Goal: Information Seeking & Learning: Learn about a topic

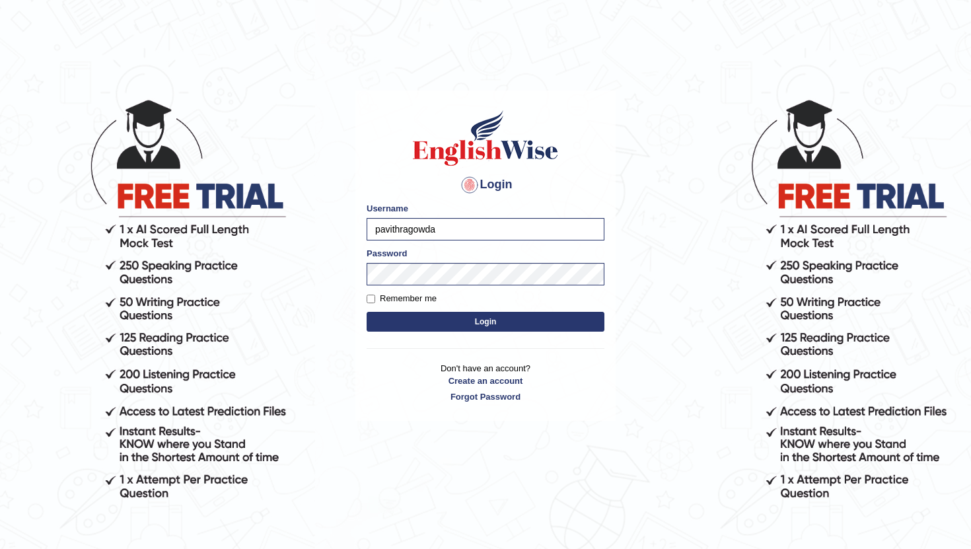
click at [475, 322] on button "Login" at bounding box center [486, 322] width 238 height 20
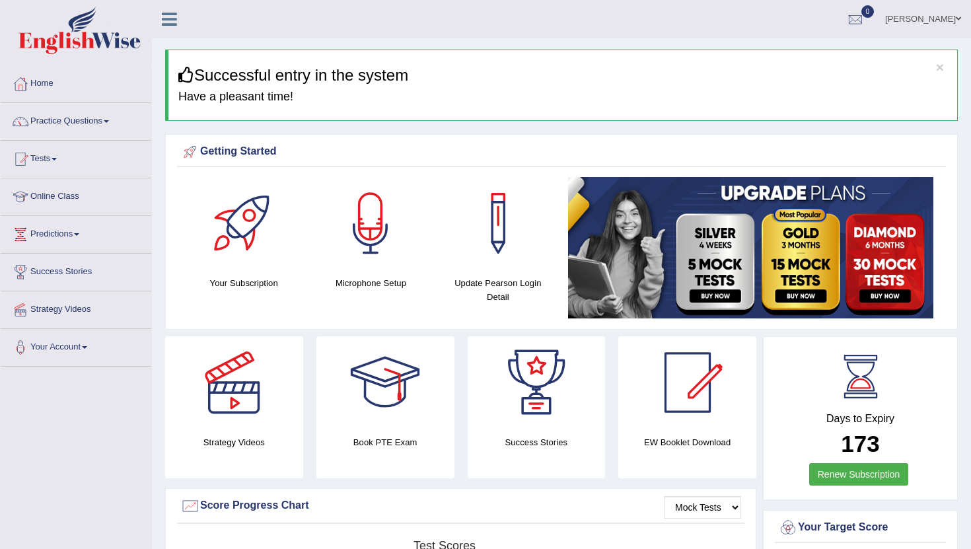
click at [384, 246] on div at bounding box center [370, 223] width 92 height 92
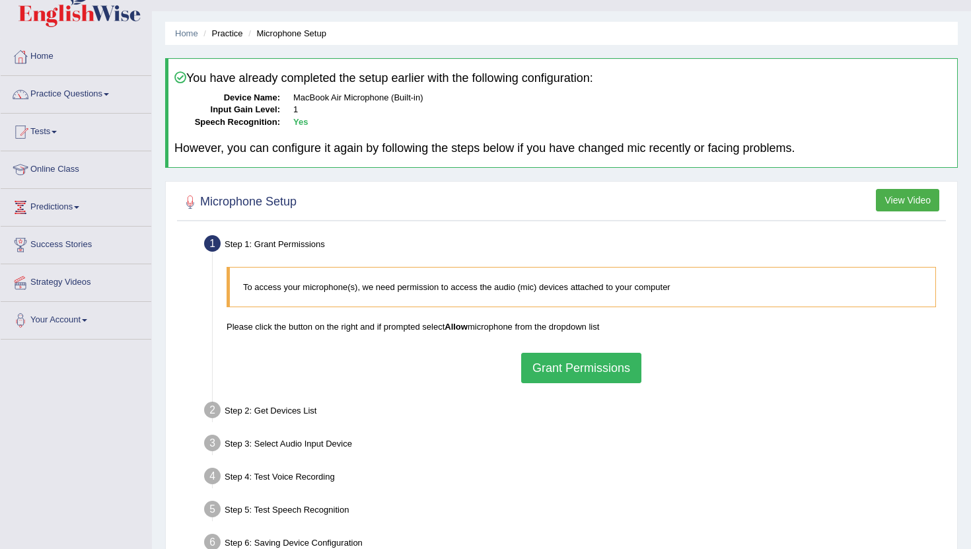
scroll to position [26, 0]
click at [94, 93] on link "Practice Questions" at bounding box center [76, 93] width 151 height 33
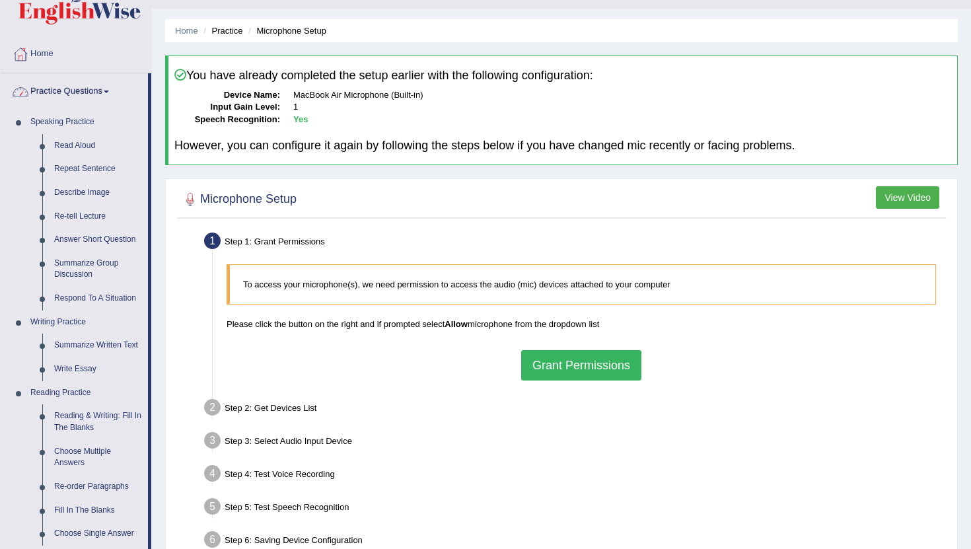
scroll to position [36, 0]
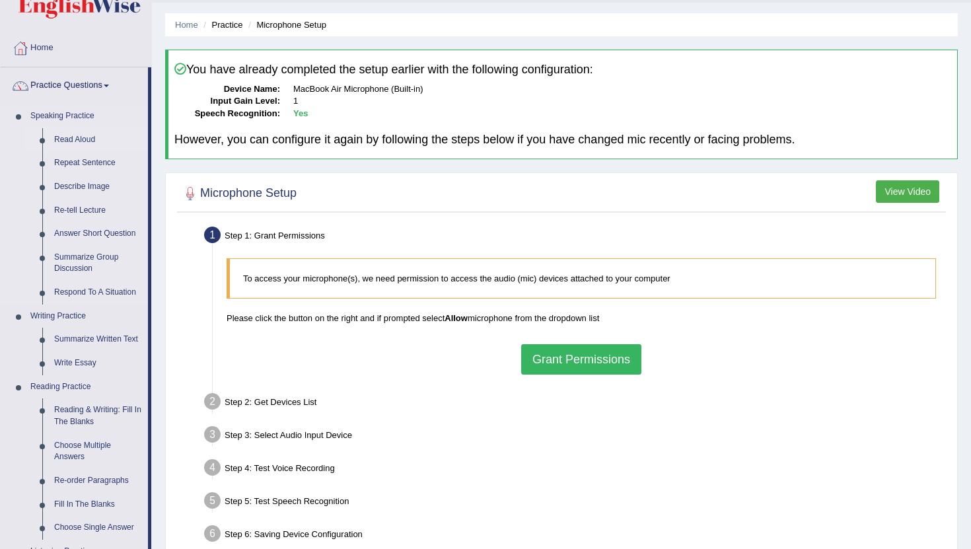
click at [84, 139] on link "Read Aloud" at bounding box center [98, 140] width 100 height 24
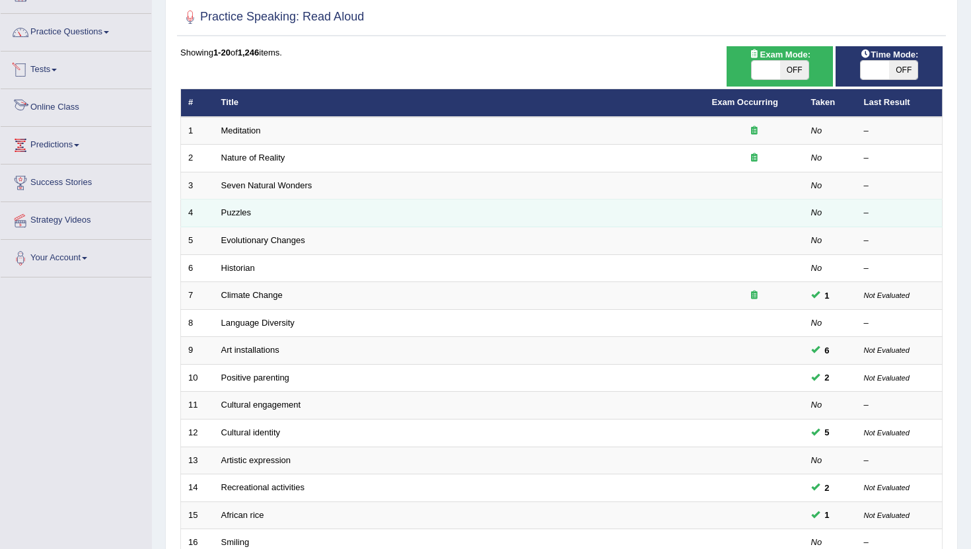
scroll to position [114, 0]
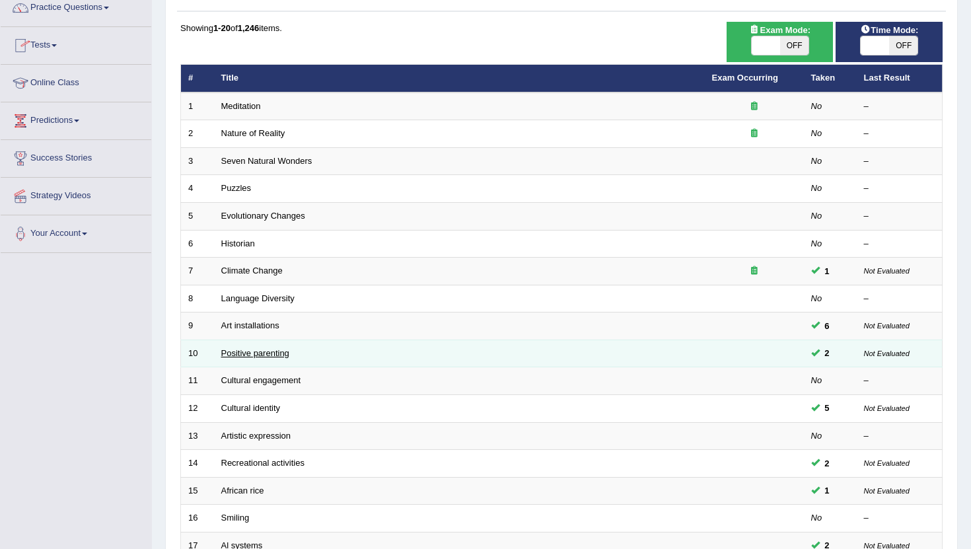
click at [273, 351] on link "Positive parenting" at bounding box center [255, 353] width 68 height 10
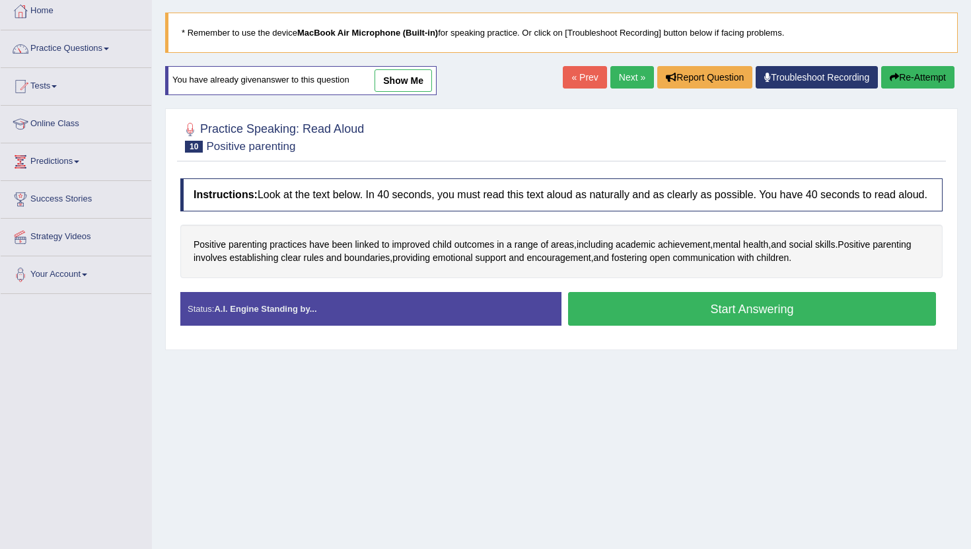
scroll to position [67, 0]
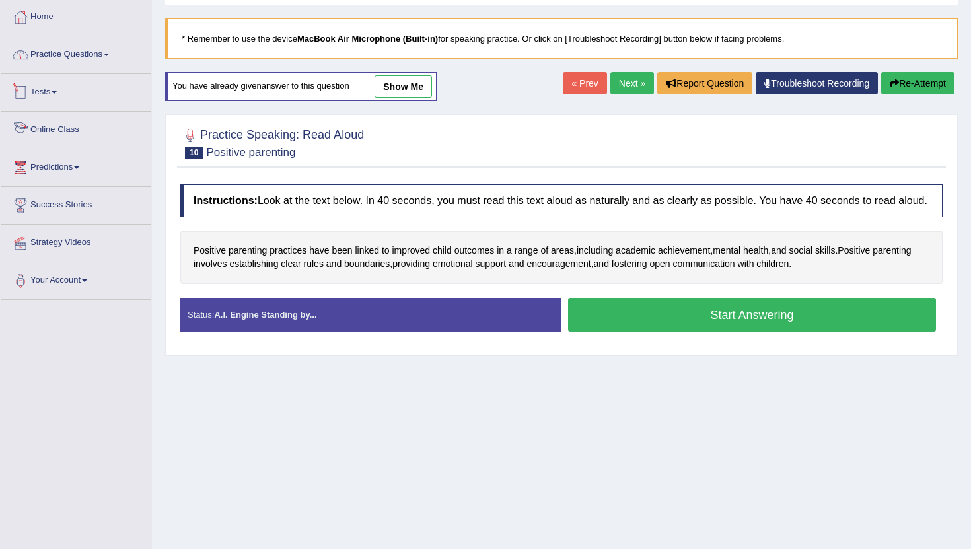
click at [83, 55] on link "Practice Questions" at bounding box center [76, 52] width 151 height 33
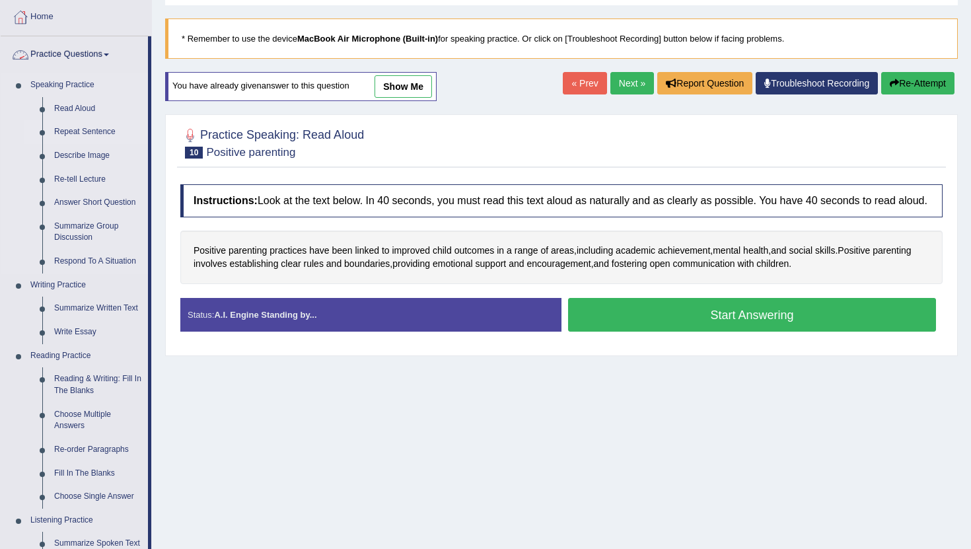
click at [79, 136] on link "Repeat Sentence" at bounding box center [98, 132] width 100 height 24
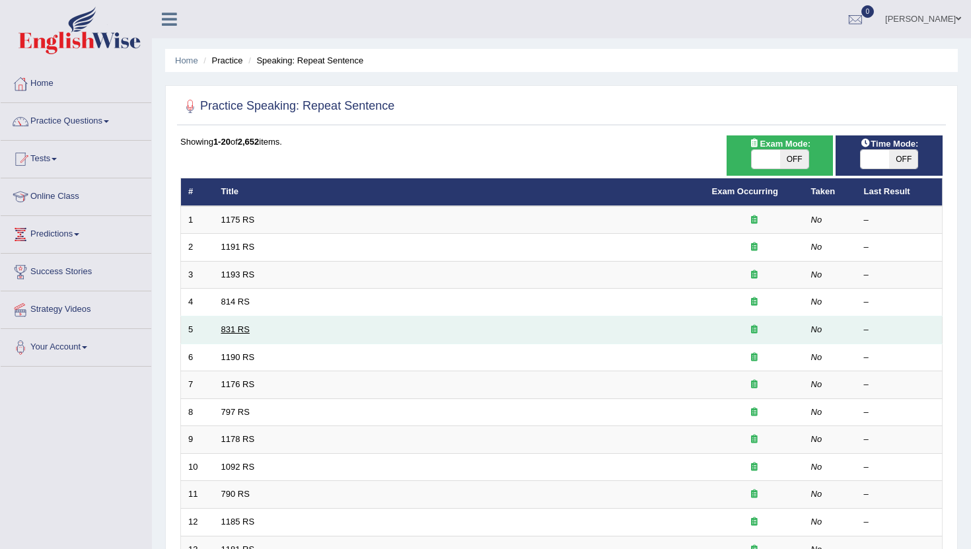
click at [231, 328] on link "831 RS" at bounding box center [235, 329] width 28 height 10
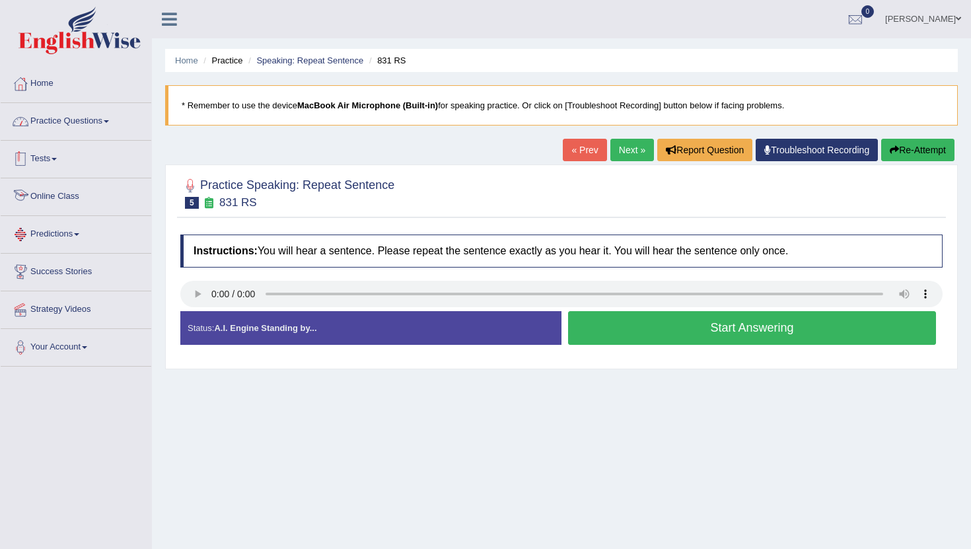
click at [59, 113] on link "Practice Questions" at bounding box center [76, 119] width 151 height 33
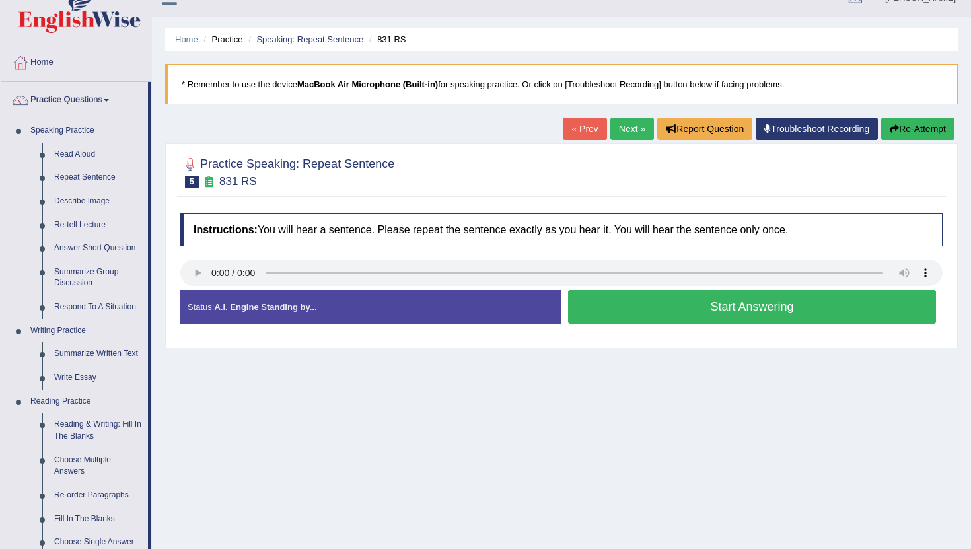
scroll to position [26, 0]
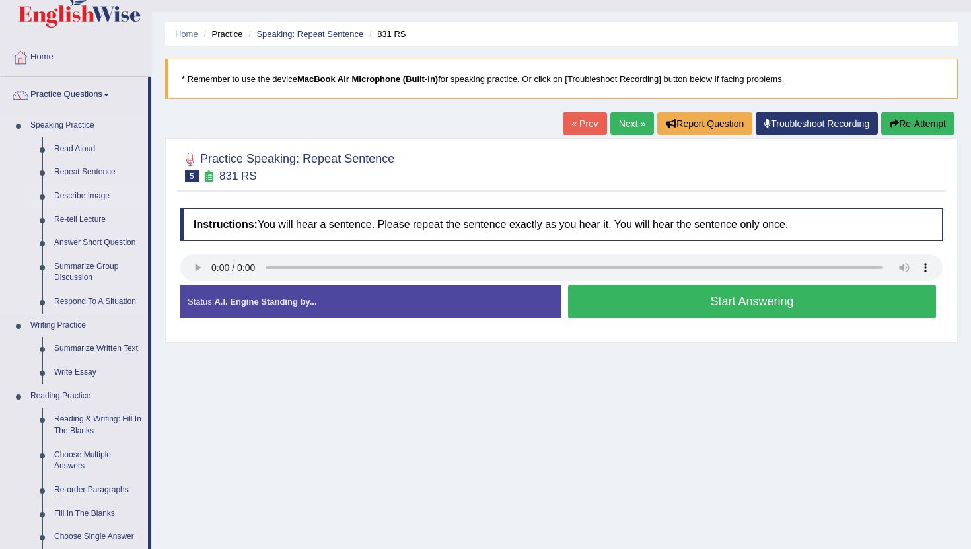
click at [87, 192] on link "Describe Image" at bounding box center [98, 196] width 100 height 24
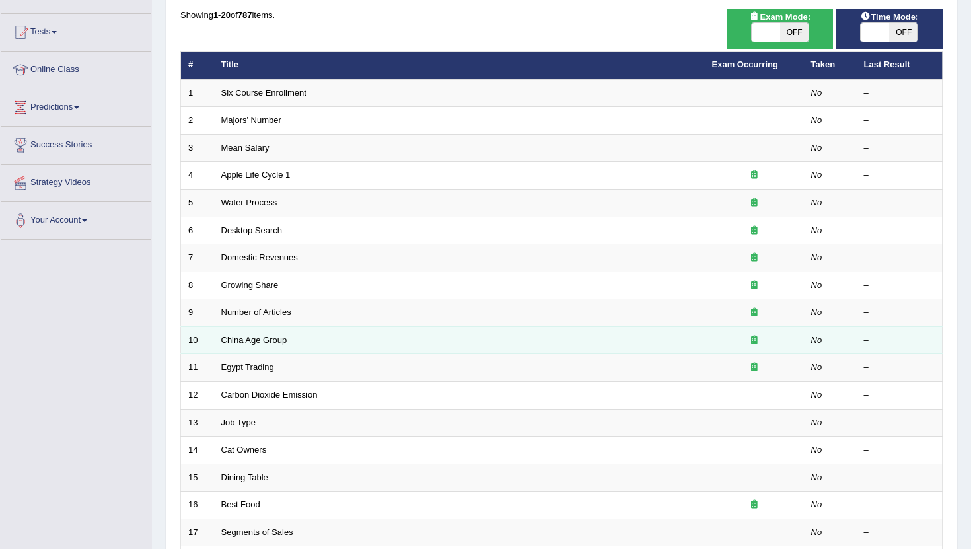
scroll to position [155, 0]
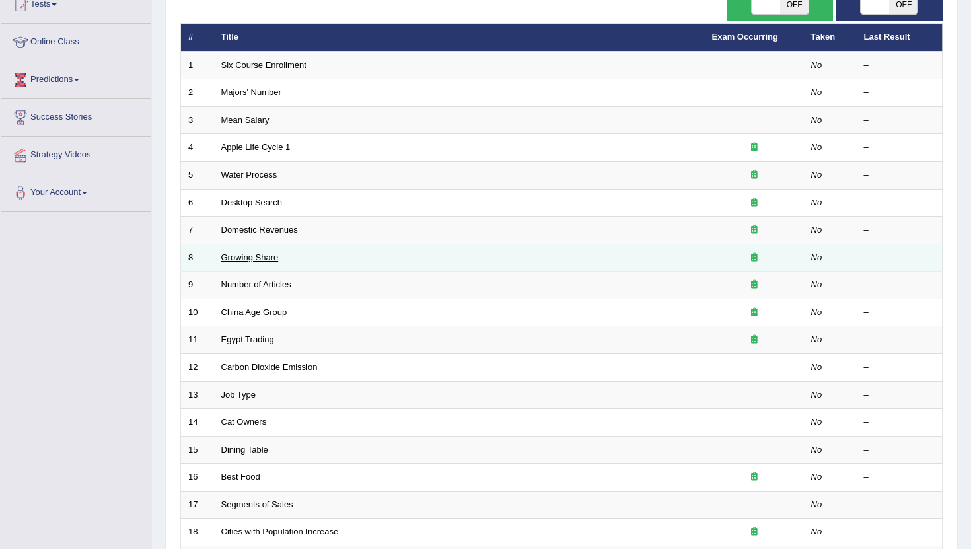
click at [260, 260] on link "Growing Share" at bounding box center [249, 257] width 57 height 10
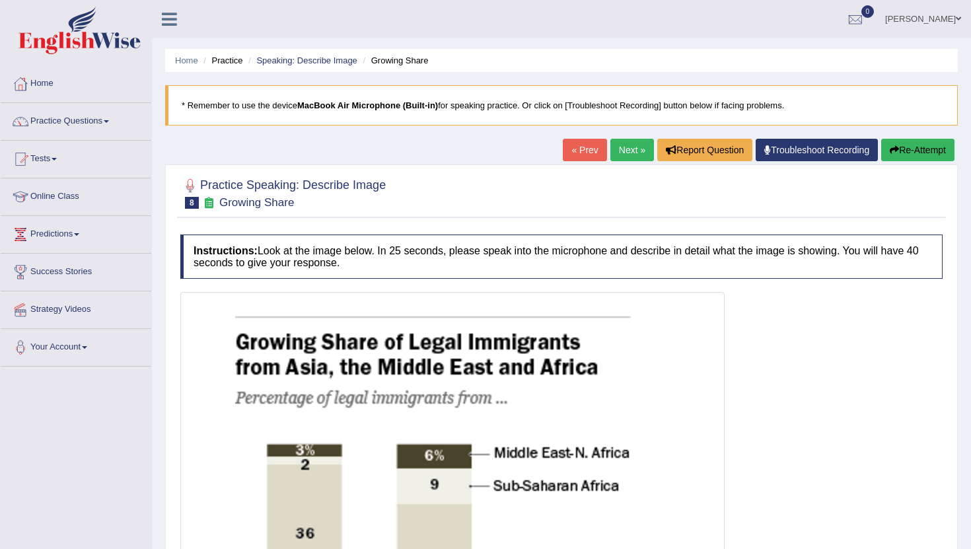
click at [627, 155] on link "Next »" at bounding box center [632, 150] width 44 height 22
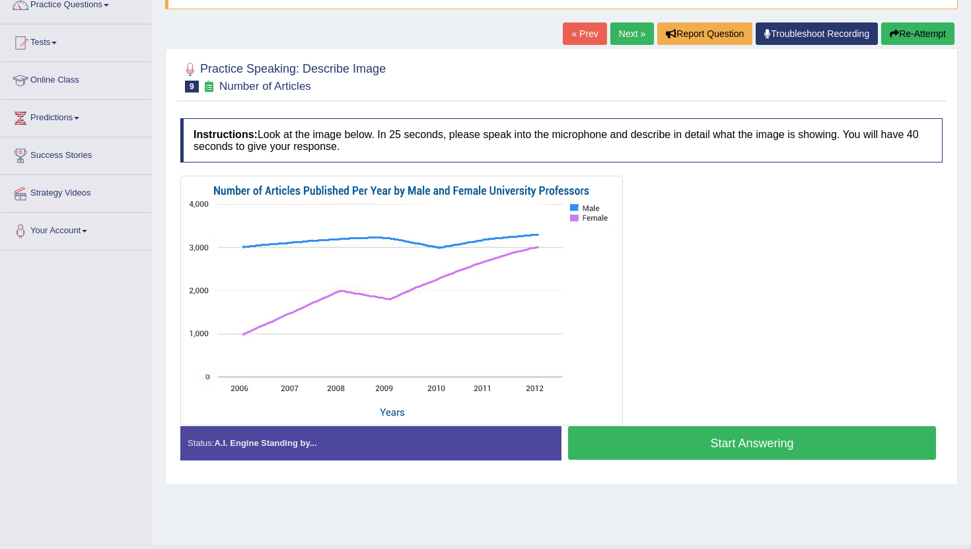
scroll to position [120, 0]
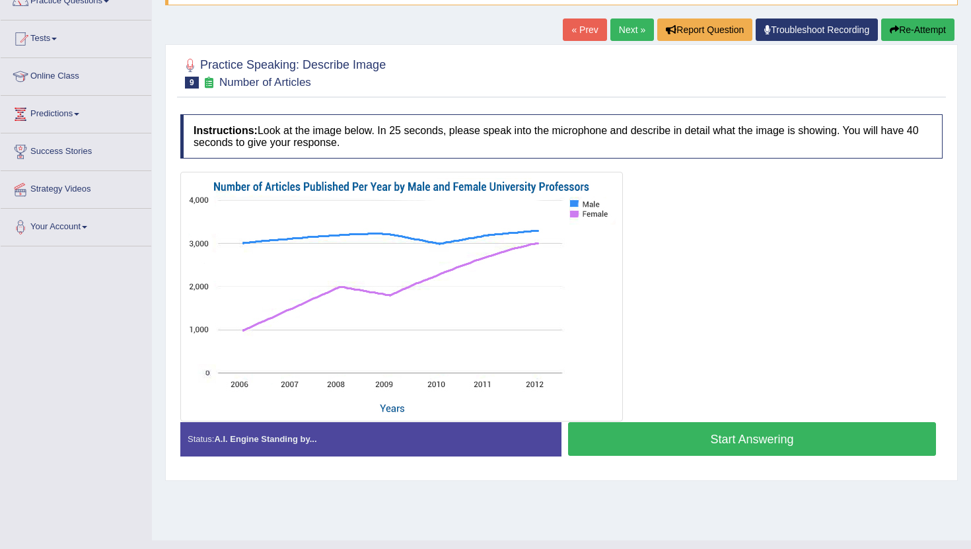
click at [617, 26] on link "Next »" at bounding box center [632, 29] width 44 height 22
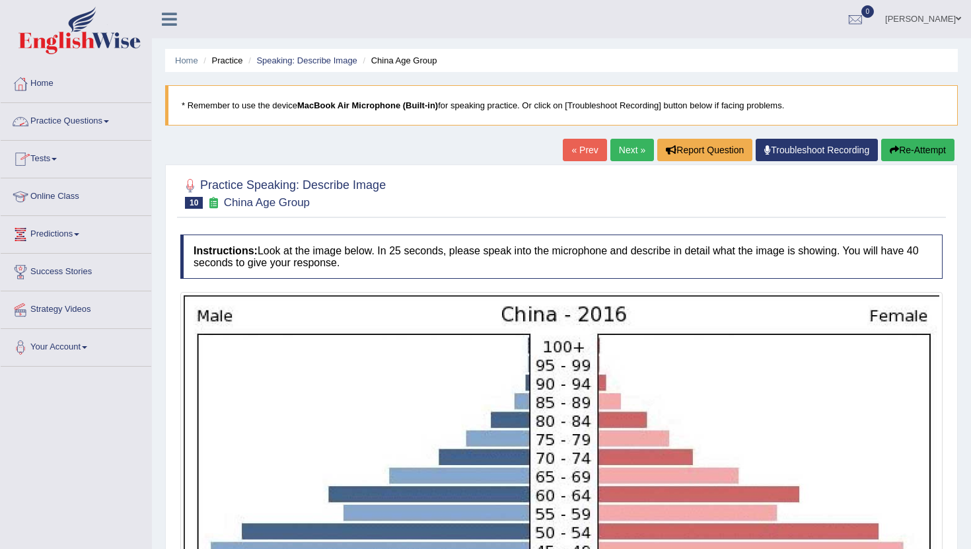
click at [91, 118] on link "Practice Questions" at bounding box center [76, 119] width 151 height 33
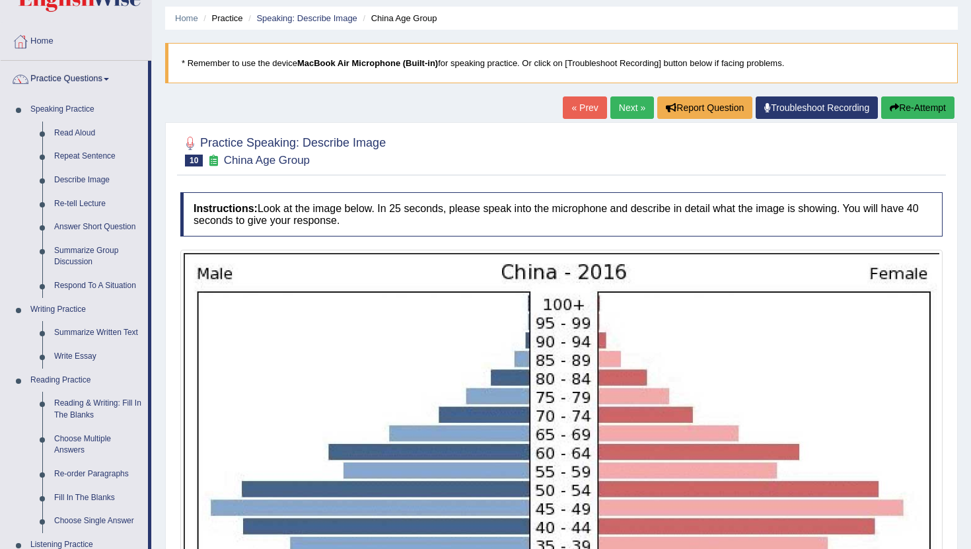
scroll to position [44, 0]
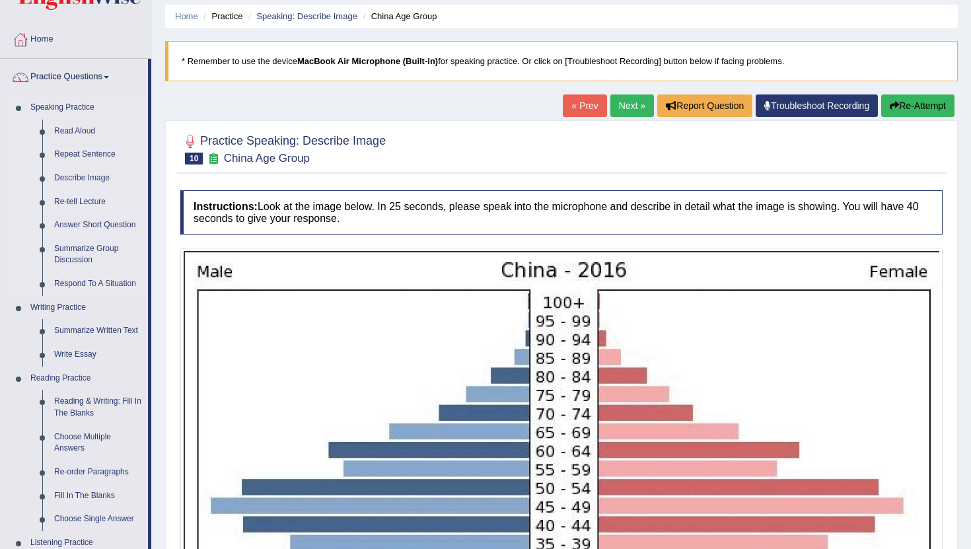
click at [88, 203] on link "Re-tell Lecture" at bounding box center [98, 202] width 100 height 24
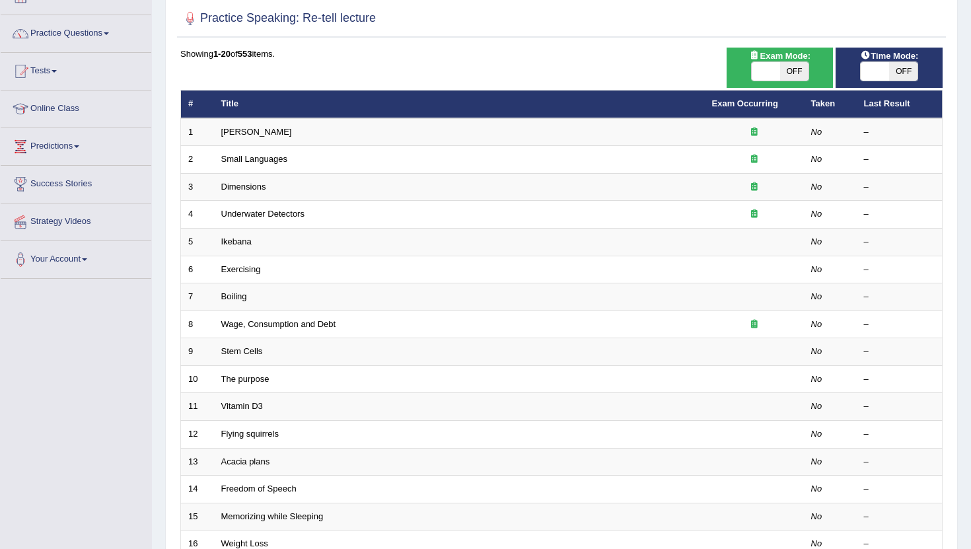
scroll to position [119, 0]
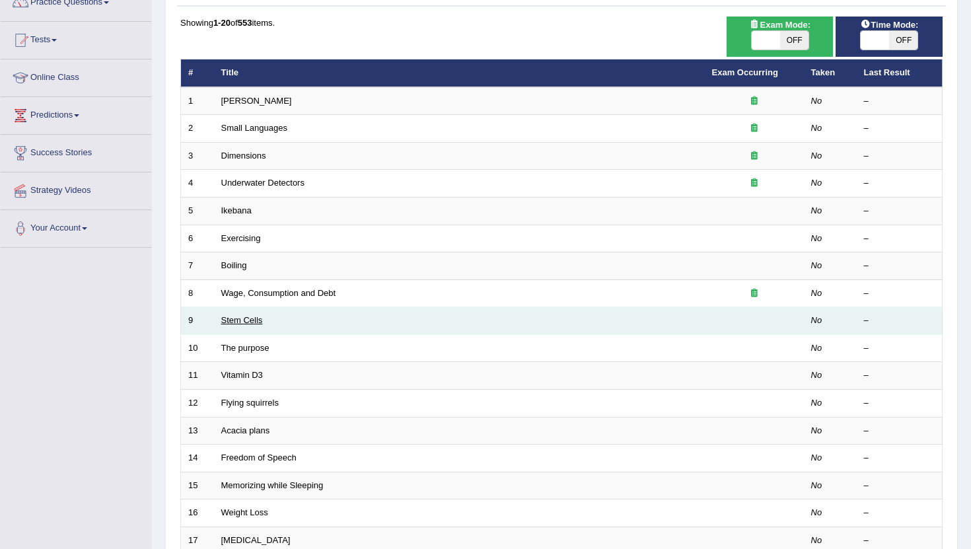
click at [252, 323] on link "Stem Cells" at bounding box center [242, 320] width 42 height 10
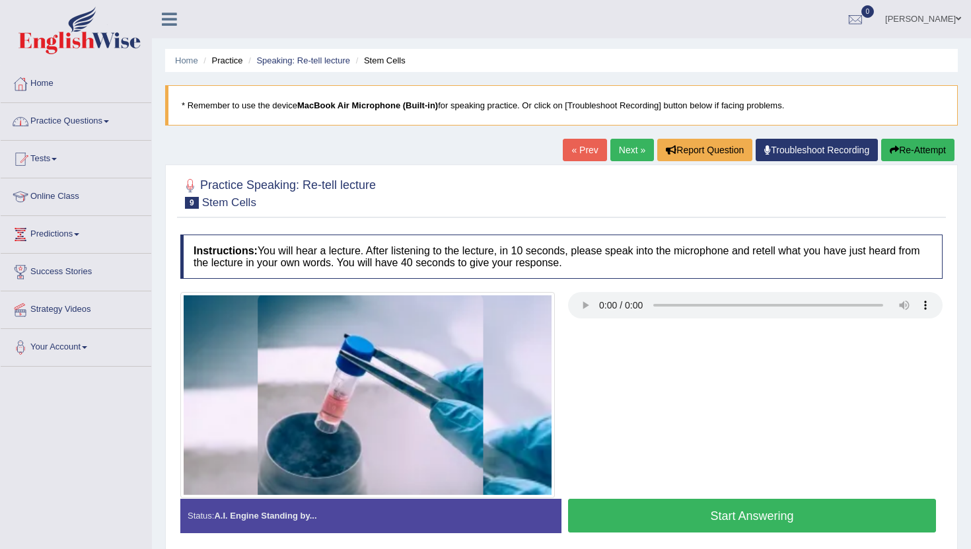
click at [109, 122] on span at bounding box center [106, 121] width 5 height 3
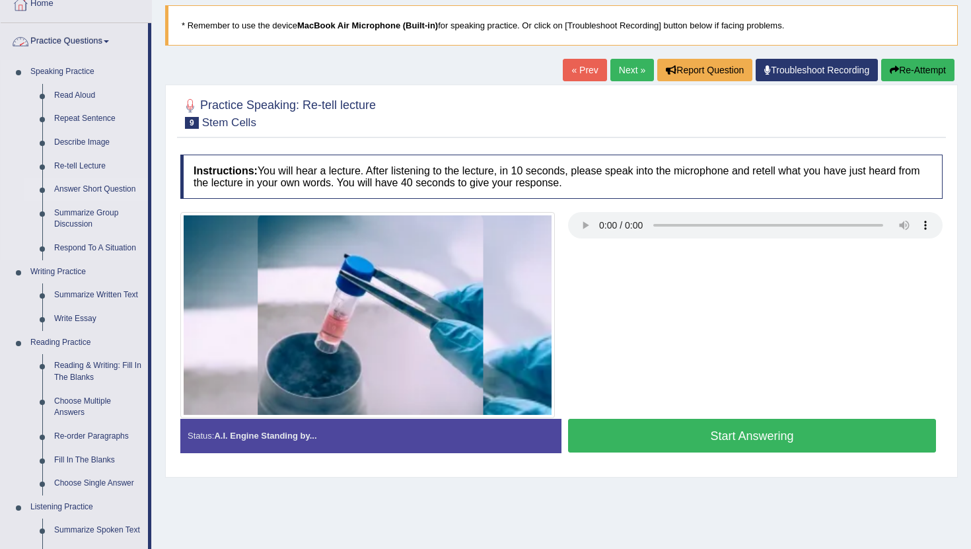
scroll to position [83, 0]
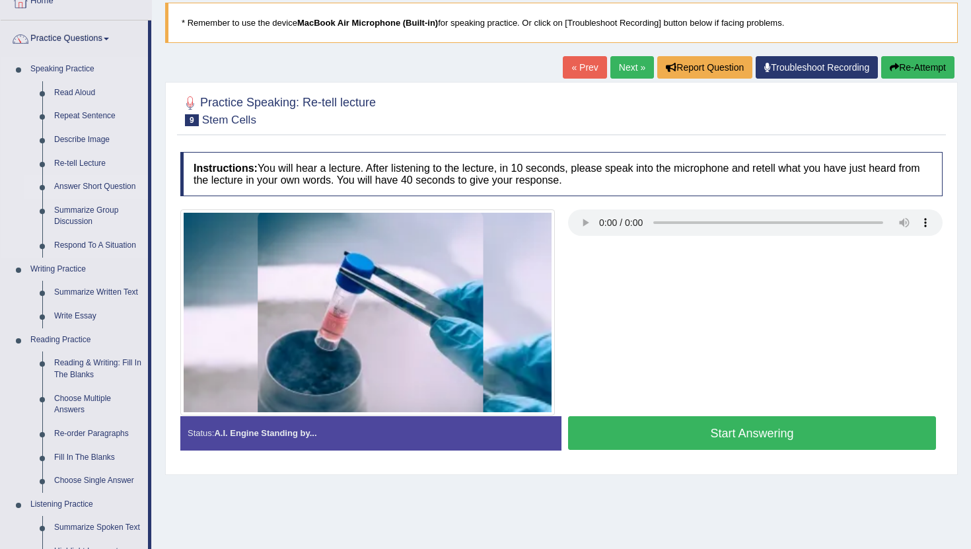
click at [94, 184] on link "Answer Short Question" at bounding box center [98, 187] width 100 height 24
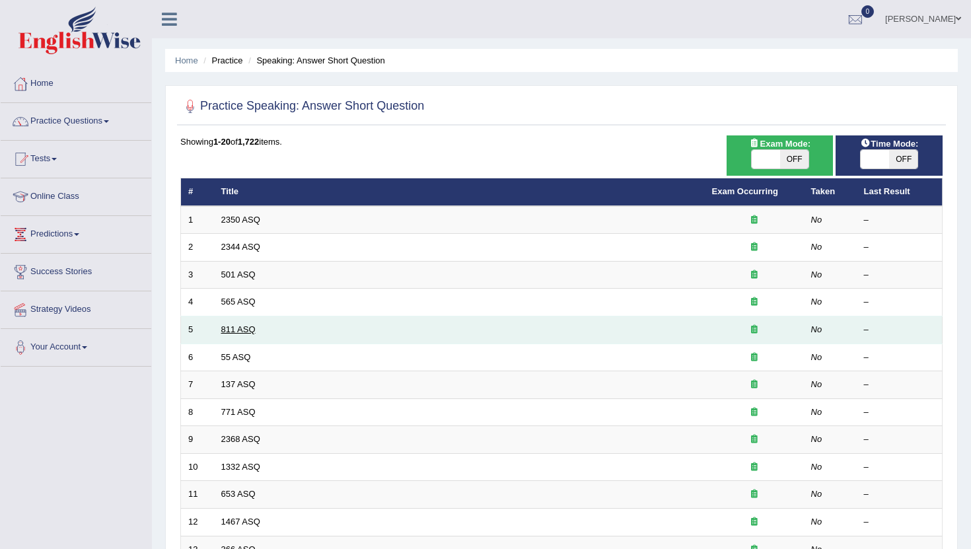
click at [239, 333] on link "811 ASQ" at bounding box center [238, 329] width 34 height 10
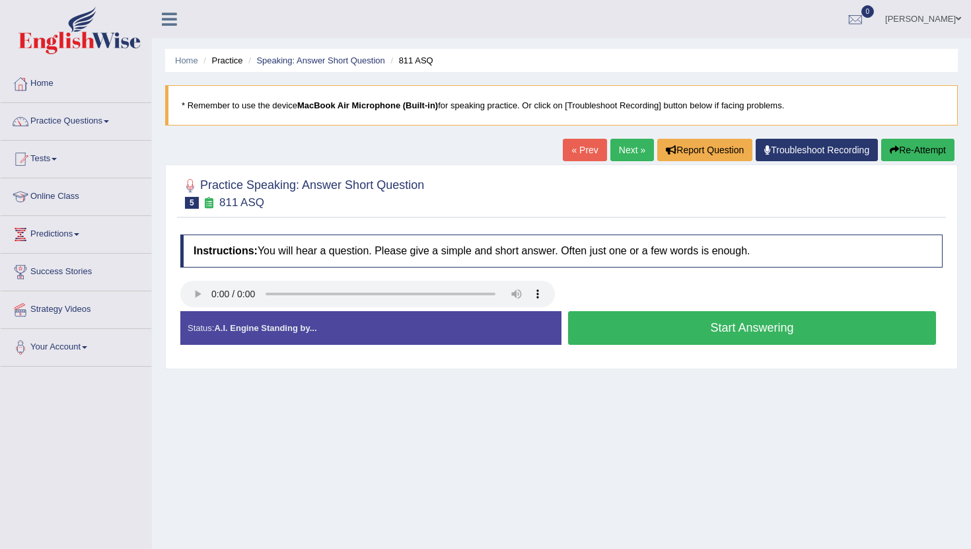
click at [644, 332] on button "Start Answering" at bounding box center [752, 328] width 368 height 34
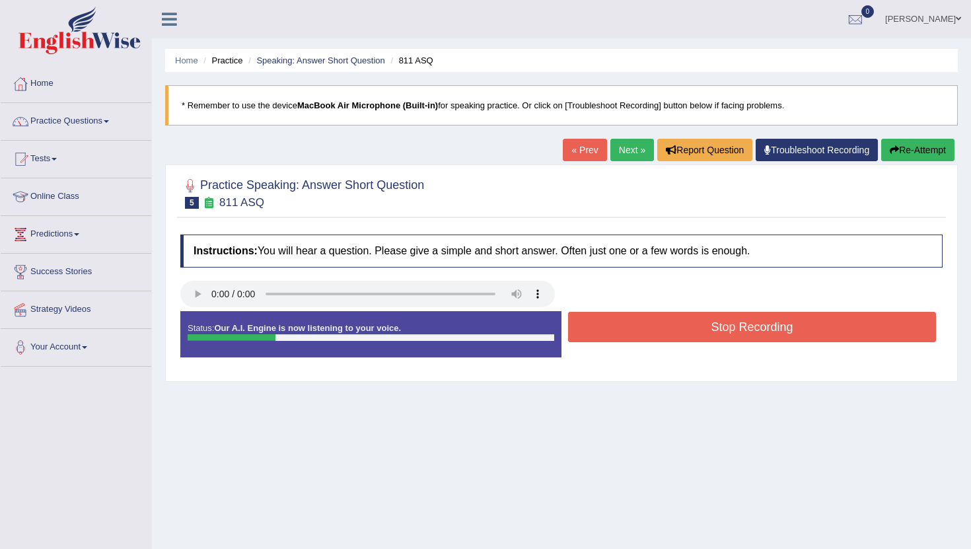
click at [644, 332] on button "Stop Recording" at bounding box center [752, 327] width 368 height 30
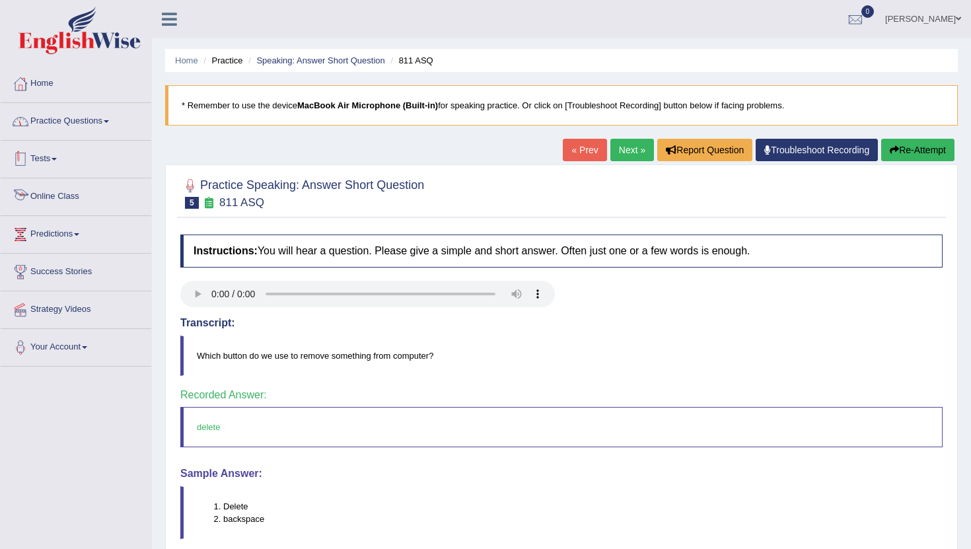
click at [94, 118] on link "Practice Questions" at bounding box center [76, 119] width 151 height 33
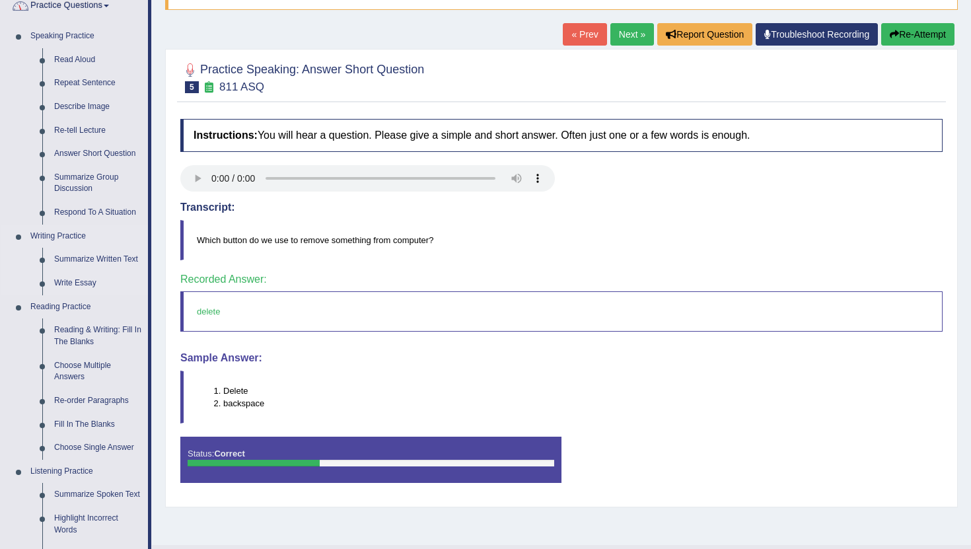
scroll to position [129, 0]
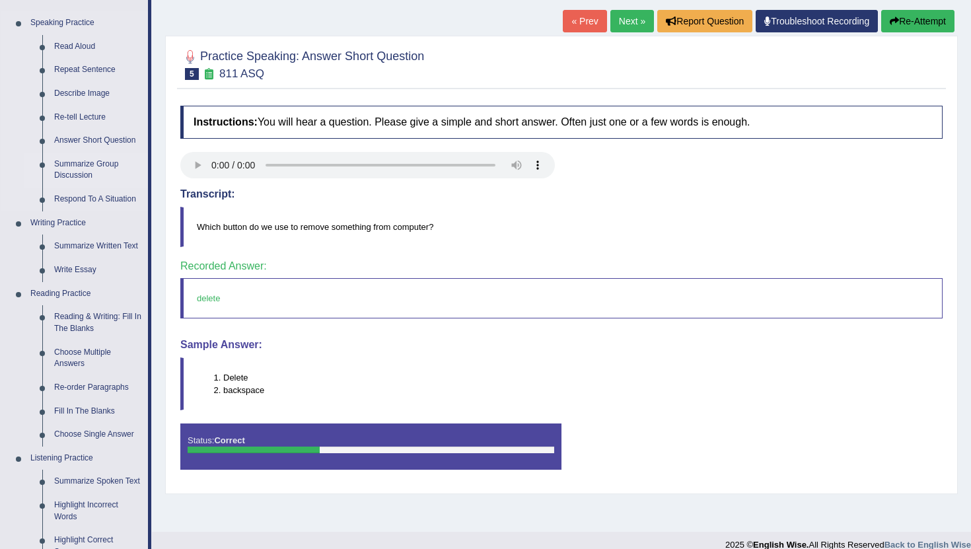
click at [86, 168] on link "Summarize Group Discussion" at bounding box center [98, 170] width 100 height 35
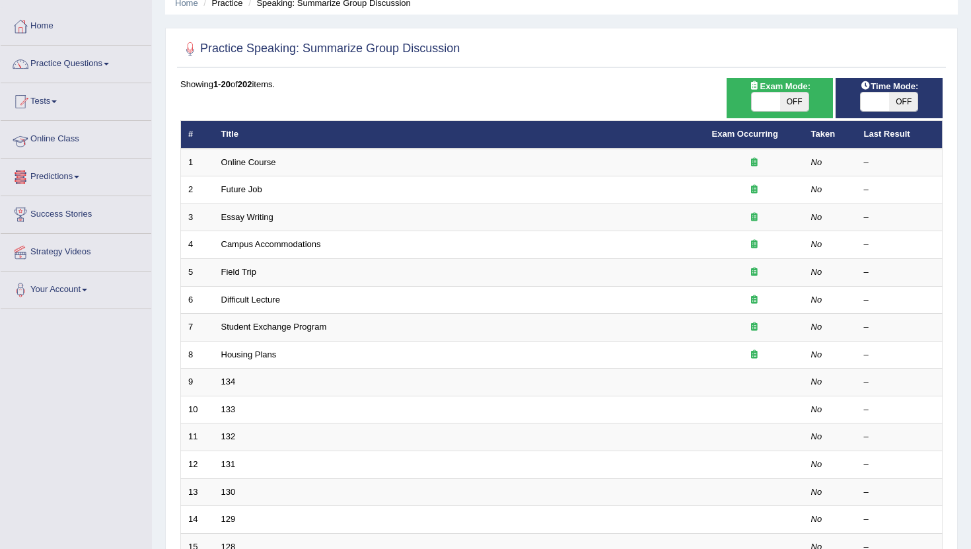
scroll to position [56, 0]
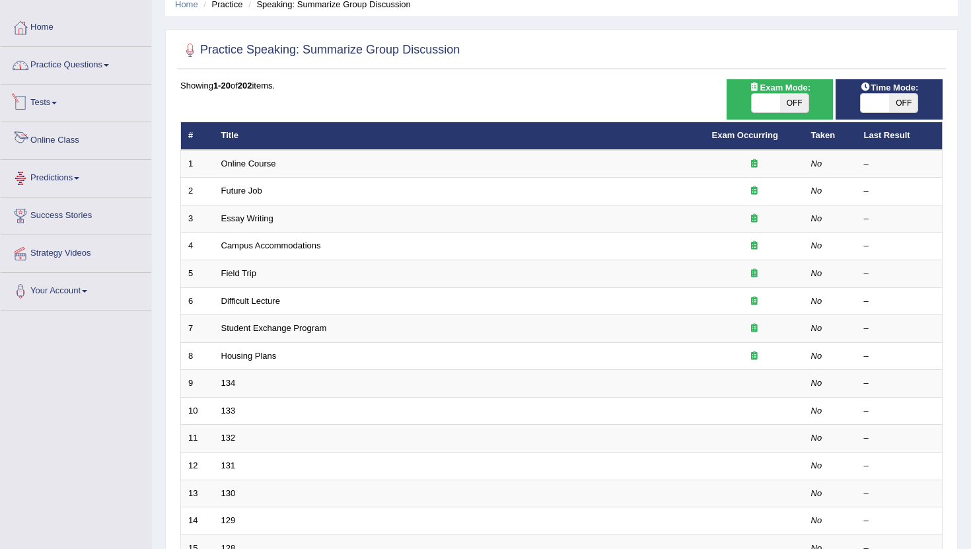
click at [84, 70] on link "Practice Questions" at bounding box center [76, 63] width 151 height 33
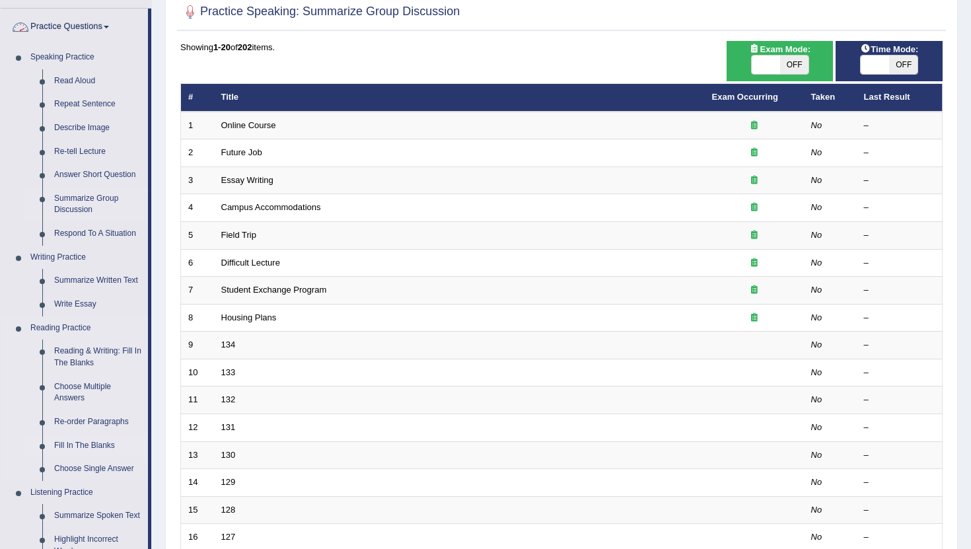
scroll to position [109, 0]
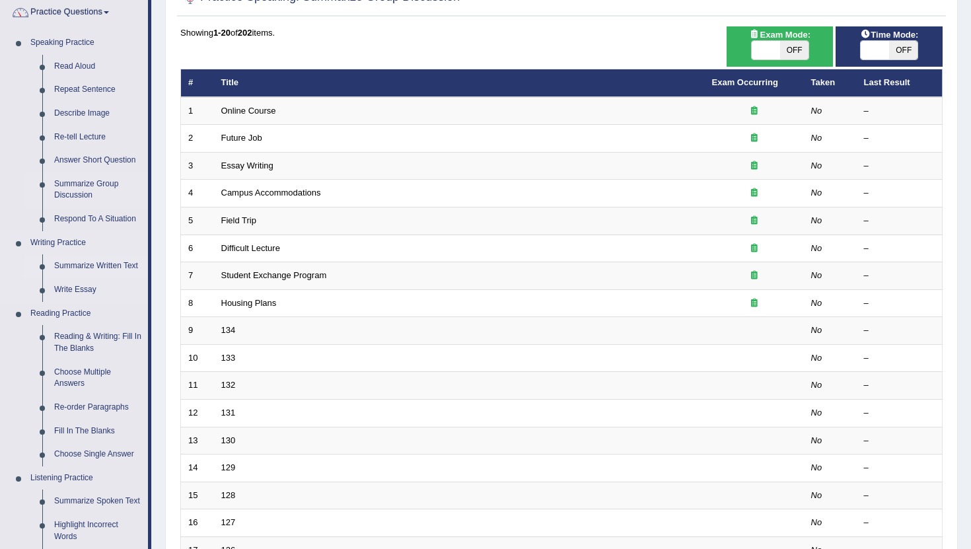
click at [103, 265] on link "Summarize Written Text" at bounding box center [98, 266] width 100 height 24
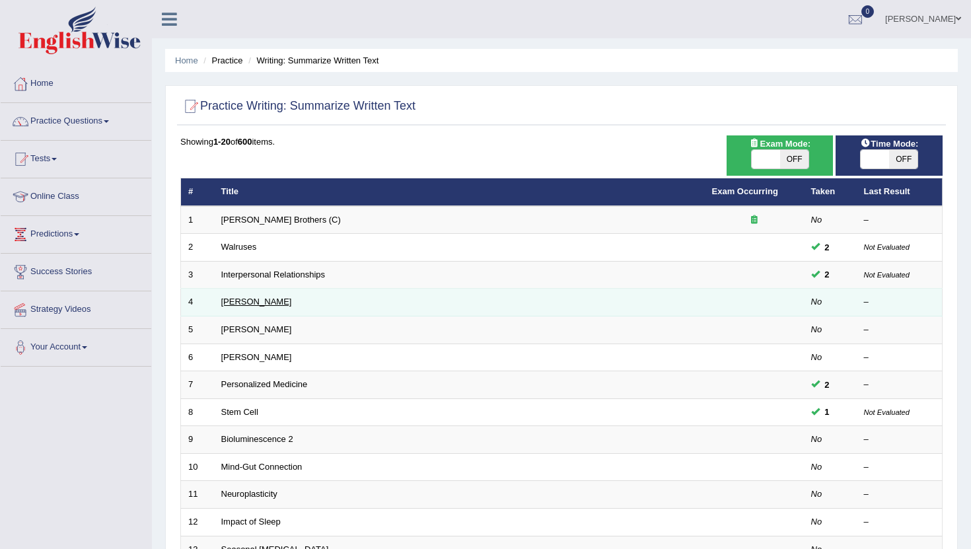
click at [274, 300] on link "[PERSON_NAME]" at bounding box center [256, 302] width 71 height 10
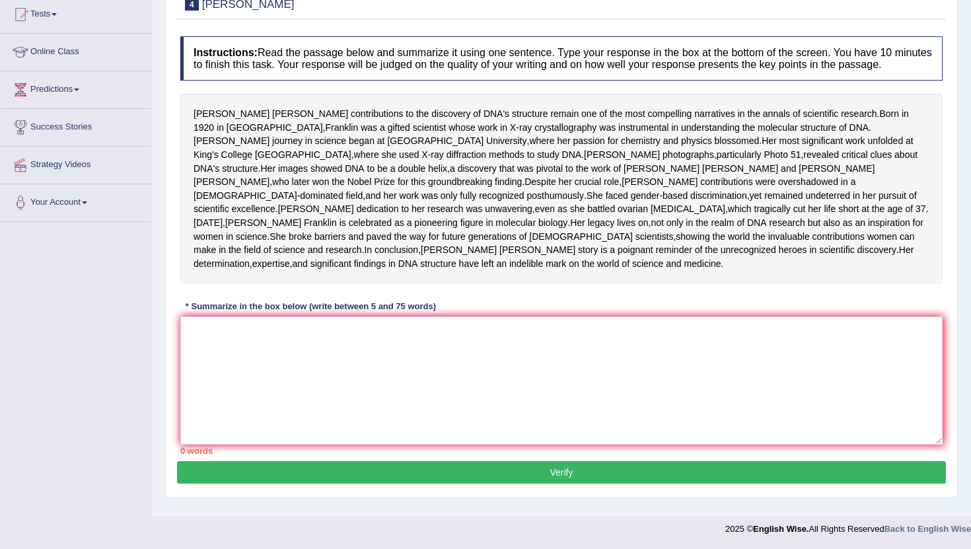
scroll to position [170, 0]
click at [359, 384] on textarea at bounding box center [561, 380] width 762 height 128
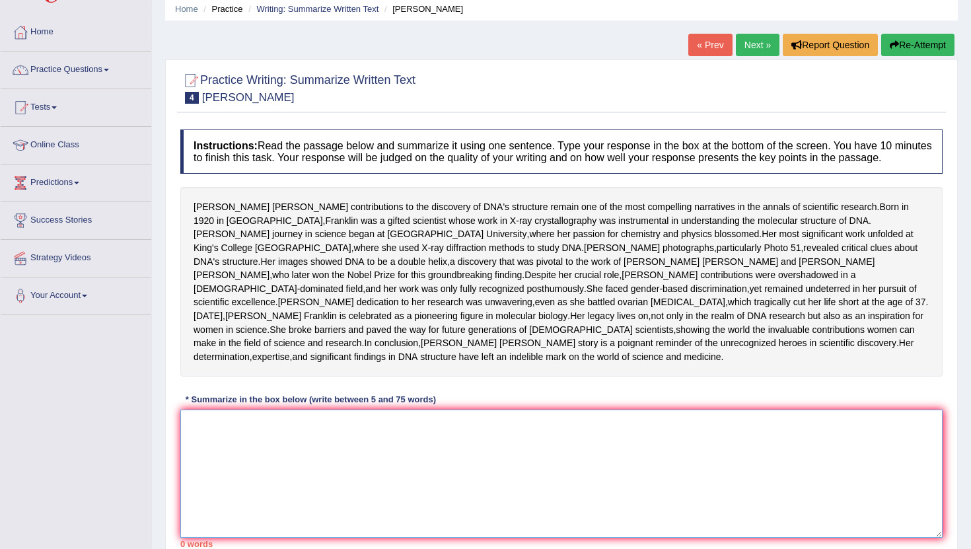
scroll to position [24, 0]
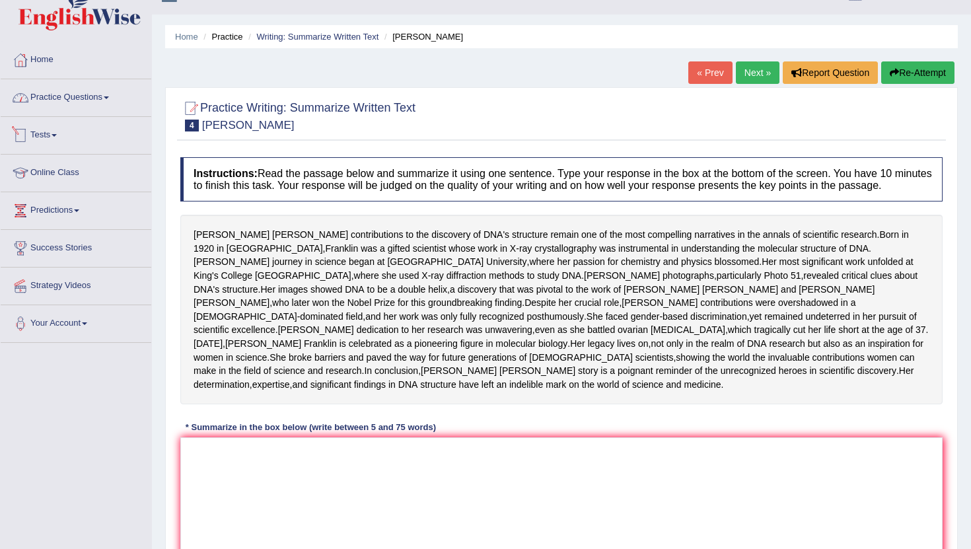
click at [92, 104] on link "Practice Questions" at bounding box center [76, 95] width 151 height 33
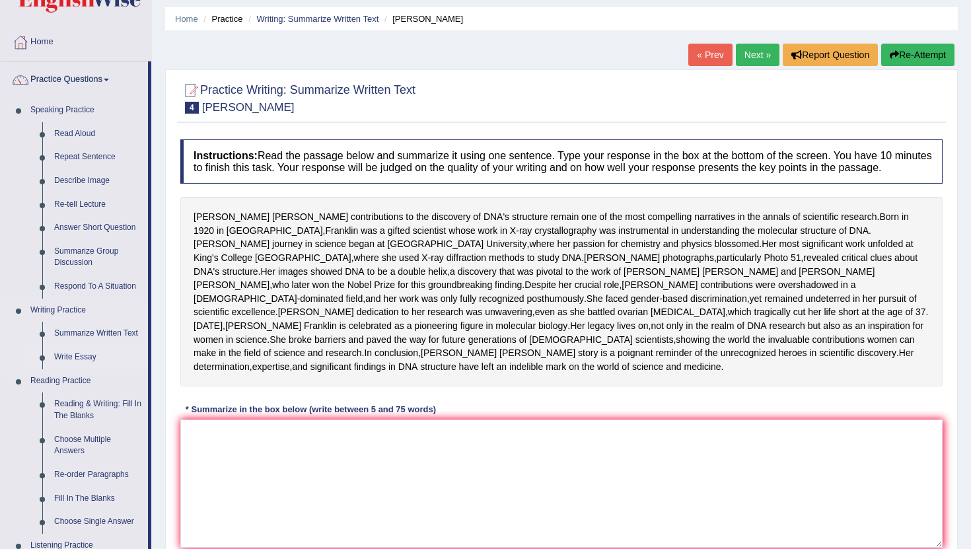
scroll to position [0, 0]
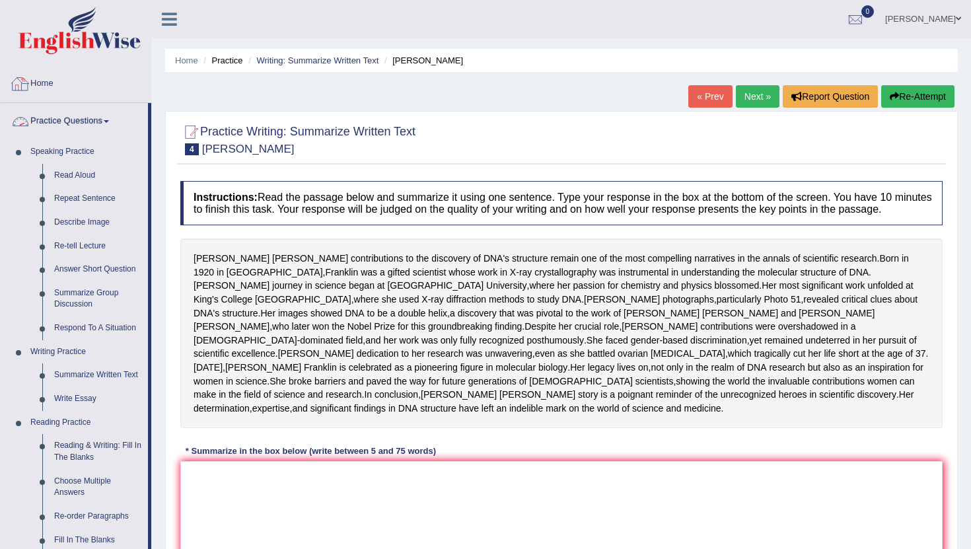
click at [40, 85] on link "Home" at bounding box center [76, 81] width 151 height 33
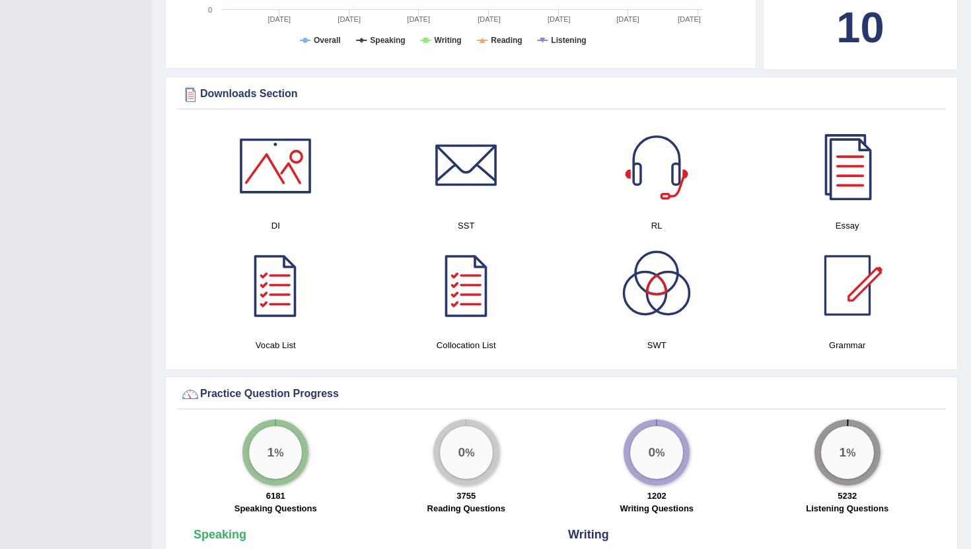
scroll to position [605, 0]
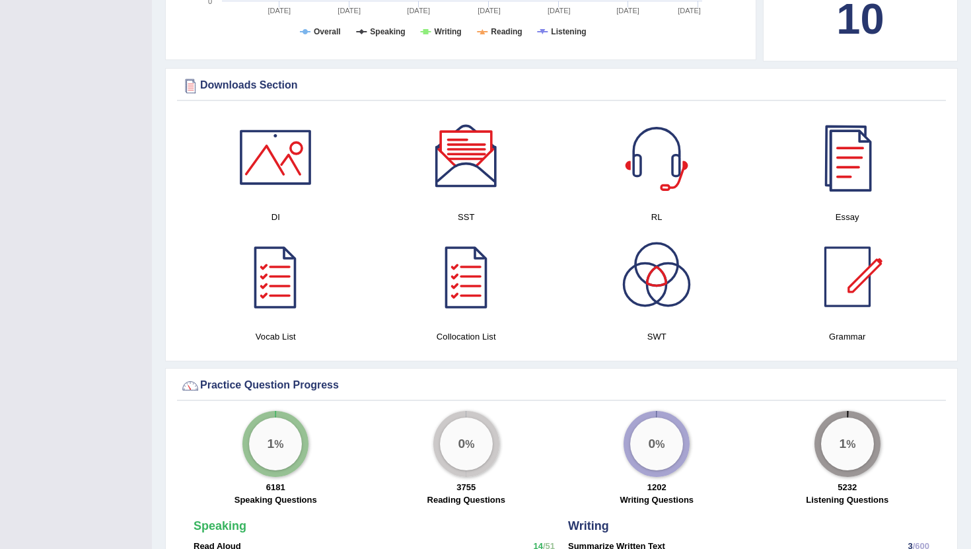
click at [857, 172] on div at bounding box center [847, 157] width 92 height 92
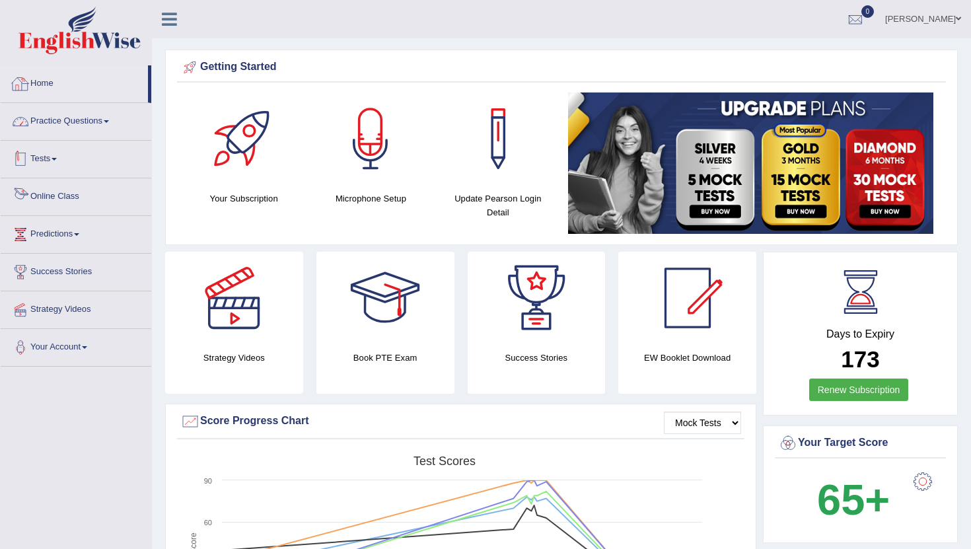
click at [63, 120] on link "Practice Questions" at bounding box center [76, 119] width 151 height 33
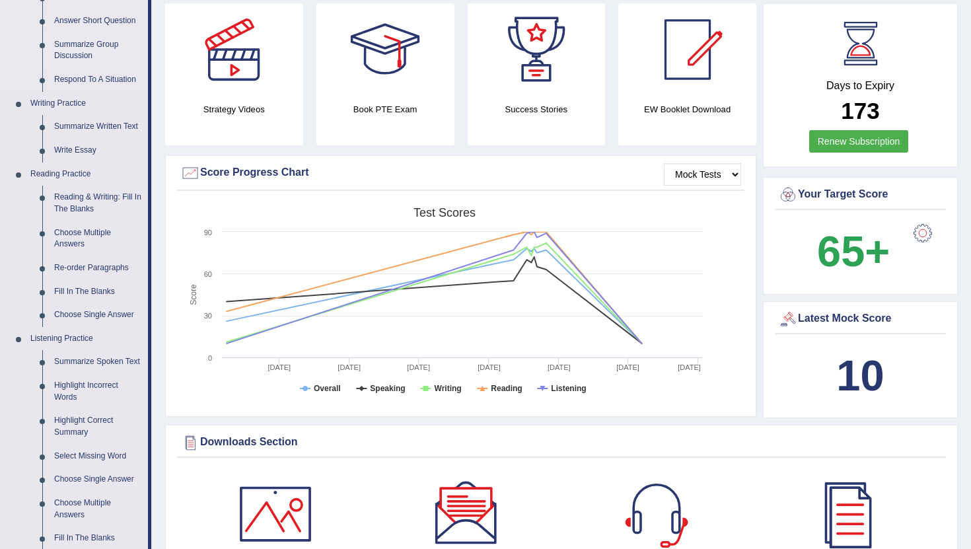
scroll to position [258, 0]
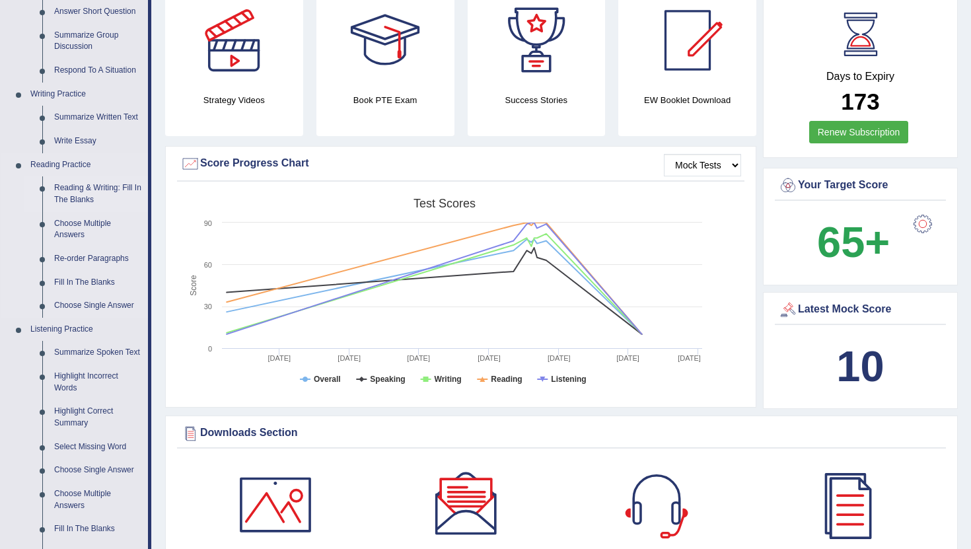
click at [98, 192] on link "Reading & Writing: Fill In The Blanks" at bounding box center [98, 193] width 100 height 35
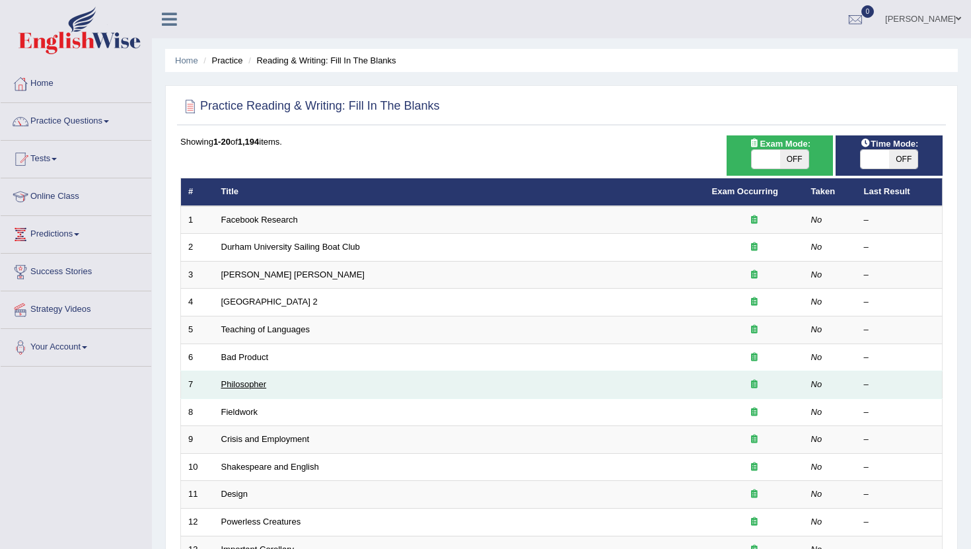
click at [252, 388] on link "Philosopher" at bounding box center [244, 384] width 46 height 10
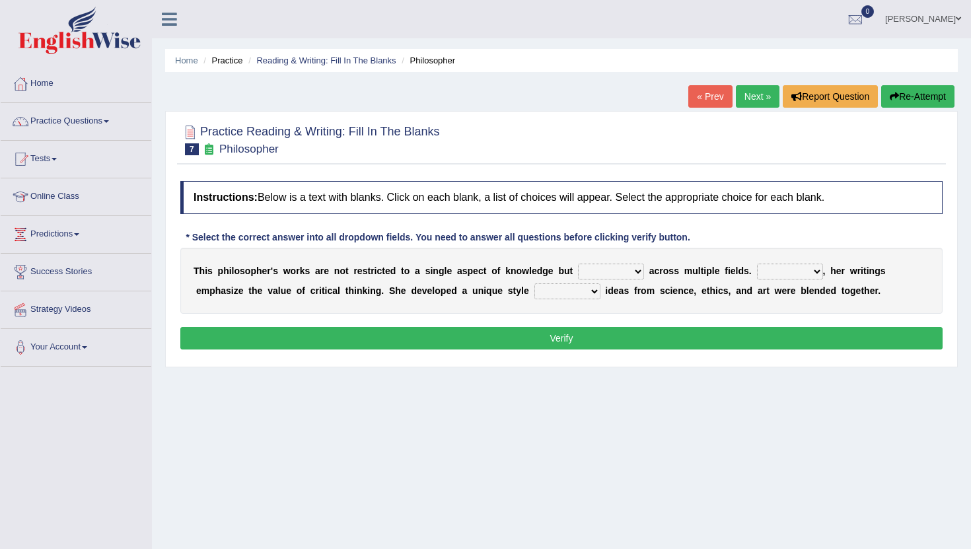
scroll to position [33, 0]
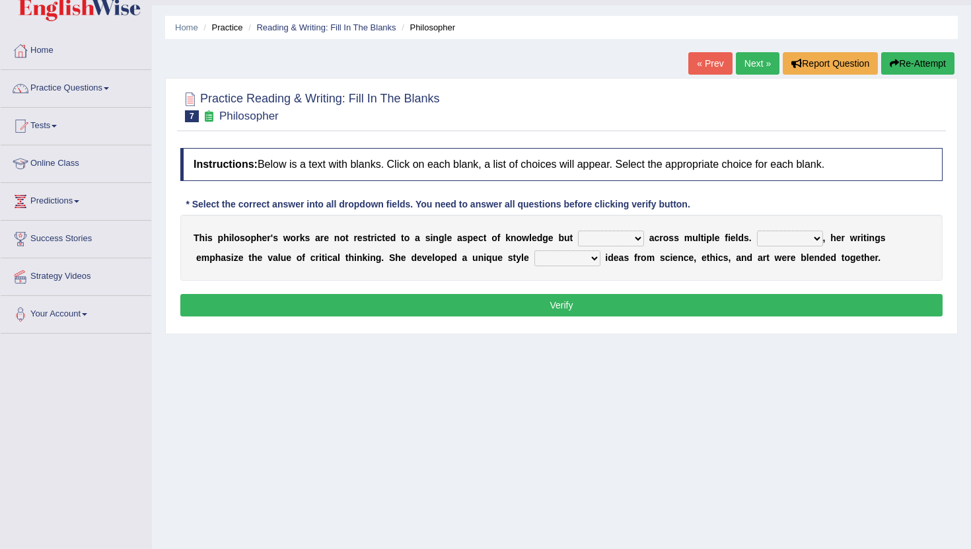
click at [640, 232] on select "constrain contain assemble extend" at bounding box center [611, 238] width 66 height 16
select select "assemble"
click at [819, 237] on select "Rather So Moreover Likely" at bounding box center [790, 238] width 66 height 16
select select "So"
click at [628, 241] on select "constrain contain assemble extend" at bounding box center [611, 238] width 66 height 16
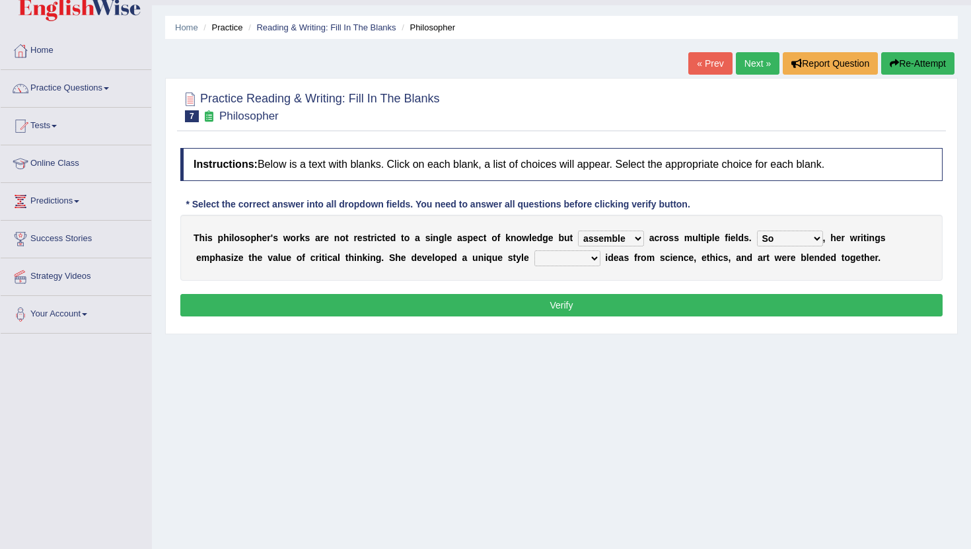
select select "extend"
click at [806, 237] on select "Rather So Moreover Likely" at bounding box center [790, 238] width 66 height 16
select select "Moreover"
click at [581, 255] on select "in that that which in which" at bounding box center [567, 258] width 66 height 16
click at [594, 260] on select "in that that which in which" at bounding box center [567, 258] width 66 height 16
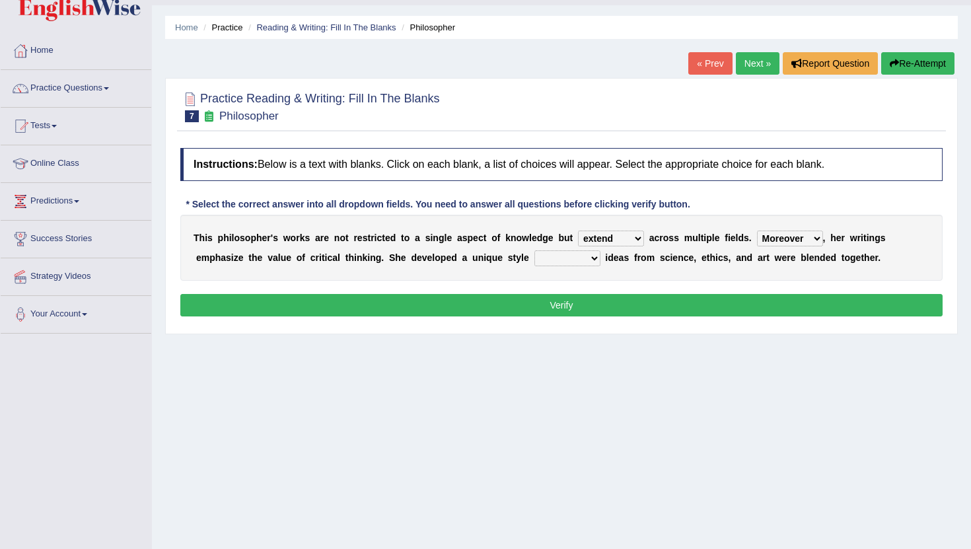
select select "in which"
click at [630, 300] on button "Verify" at bounding box center [561, 305] width 762 height 22
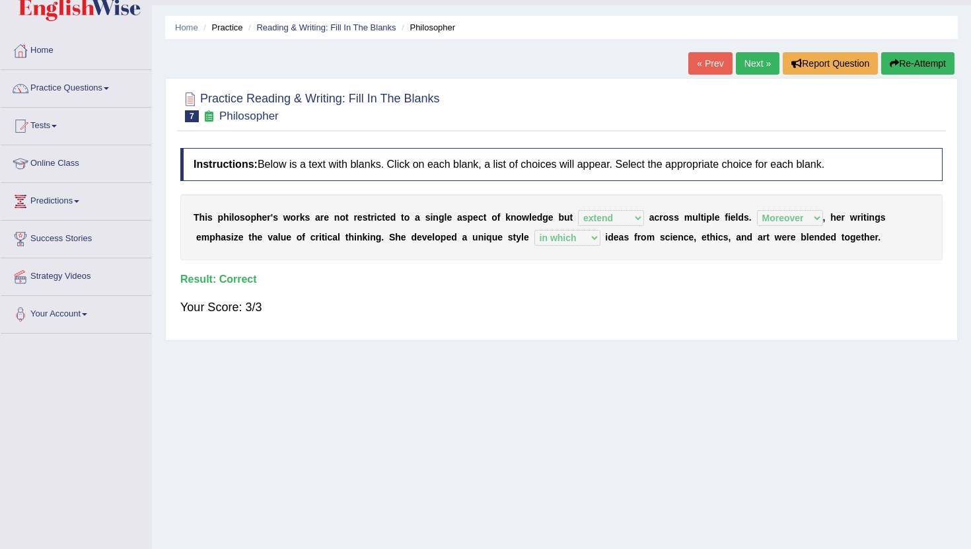
click at [748, 68] on link "Next »" at bounding box center [758, 63] width 44 height 22
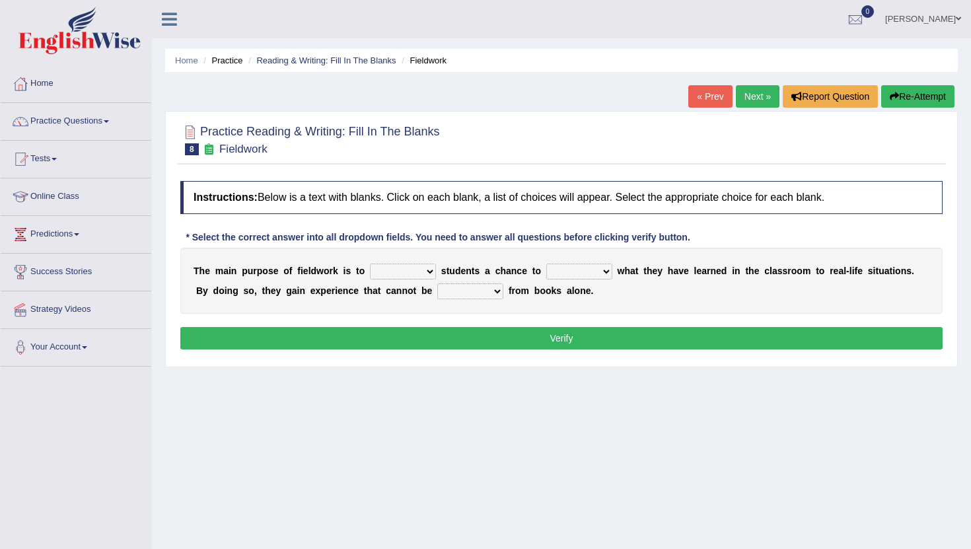
click at [739, 92] on link "Next »" at bounding box center [758, 96] width 44 height 22
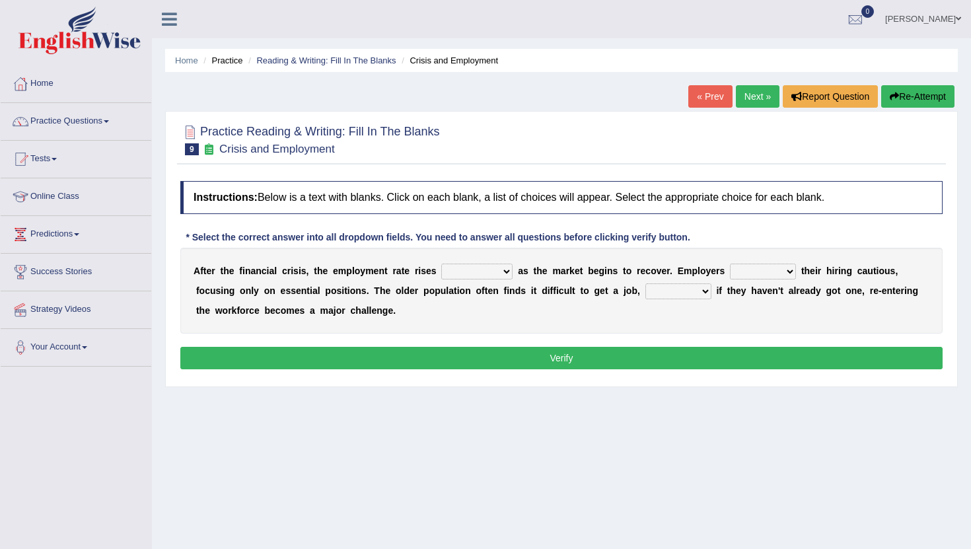
click at [742, 95] on link "Next »" at bounding box center [758, 96] width 44 height 22
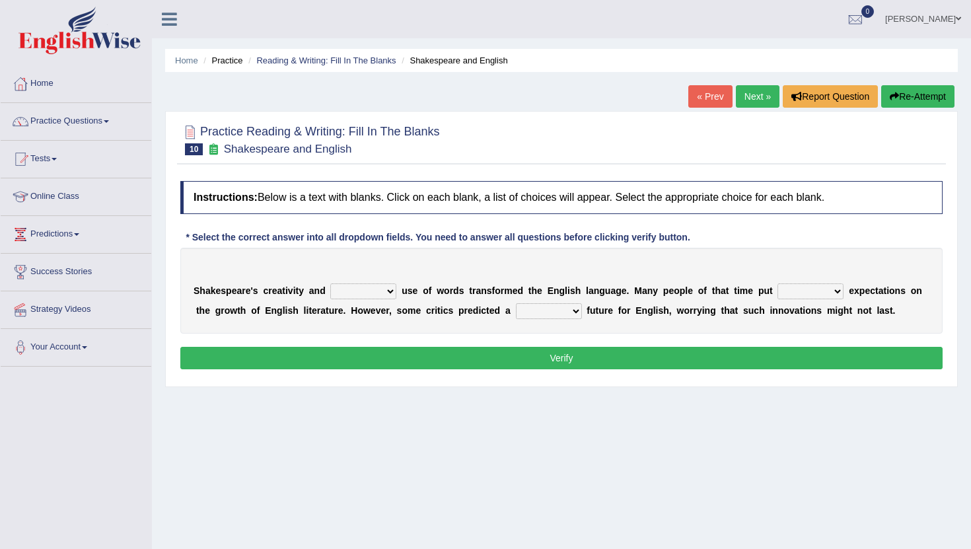
click at [742, 95] on link "Next »" at bounding box center [758, 96] width 44 height 22
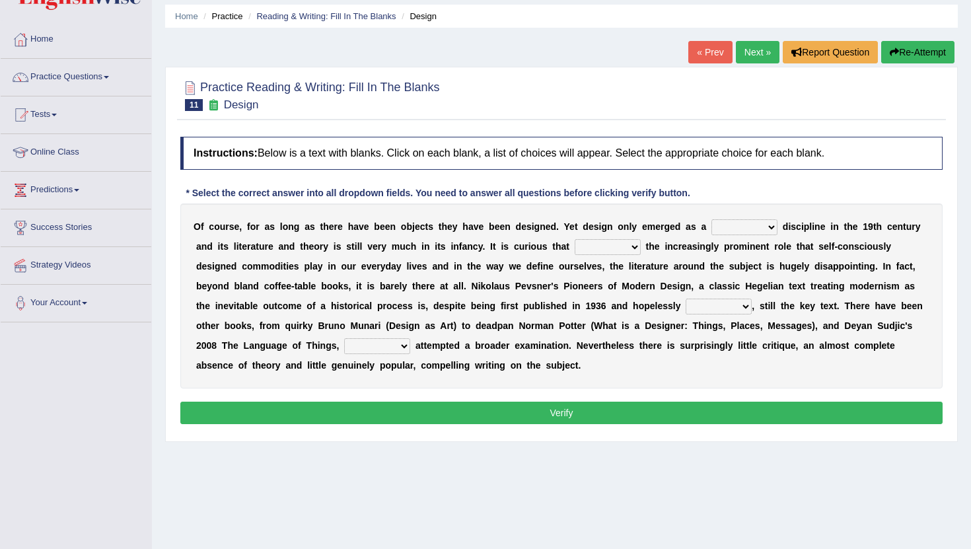
scroll to position [56, 0]
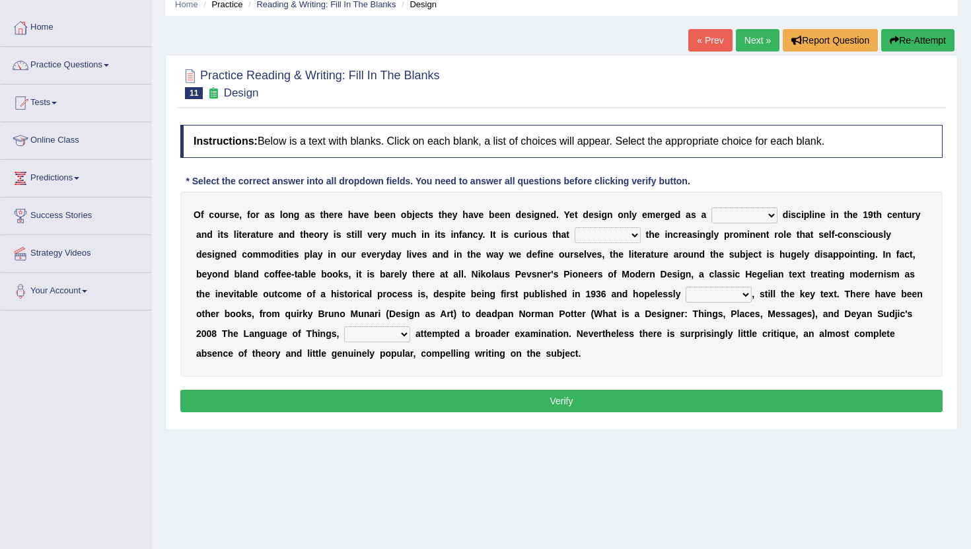
click at [765, 211] on select "bilateral ubiquitous foremost dedicated" at bounding box center [744, 215] width 66 height 16
click at [102, 63] on link "Practice Questions" at bounding box center [76, 63] width 151 height 33
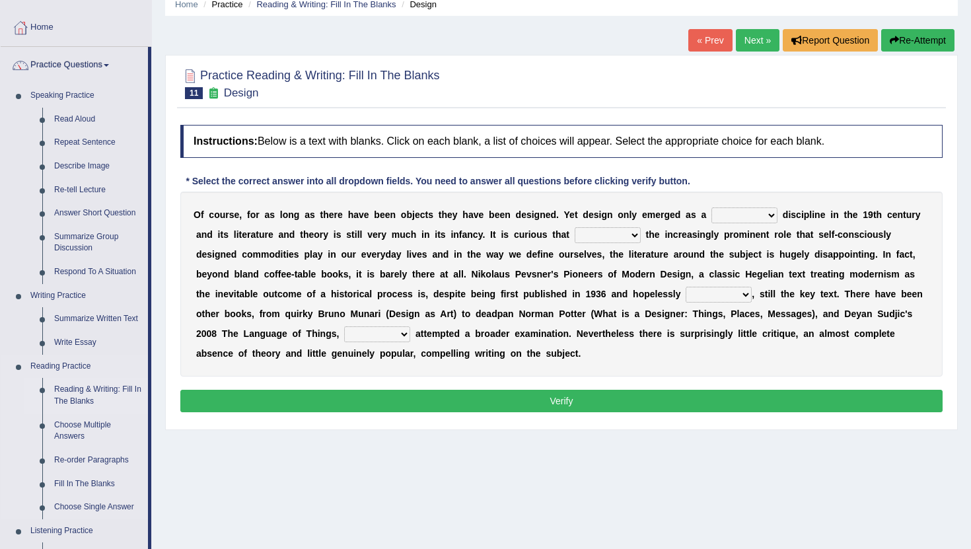
click at [74, 395] on link "Reading & Writing: Fill In The Blanks" at bounding box center [98, 395] width 100 height 35
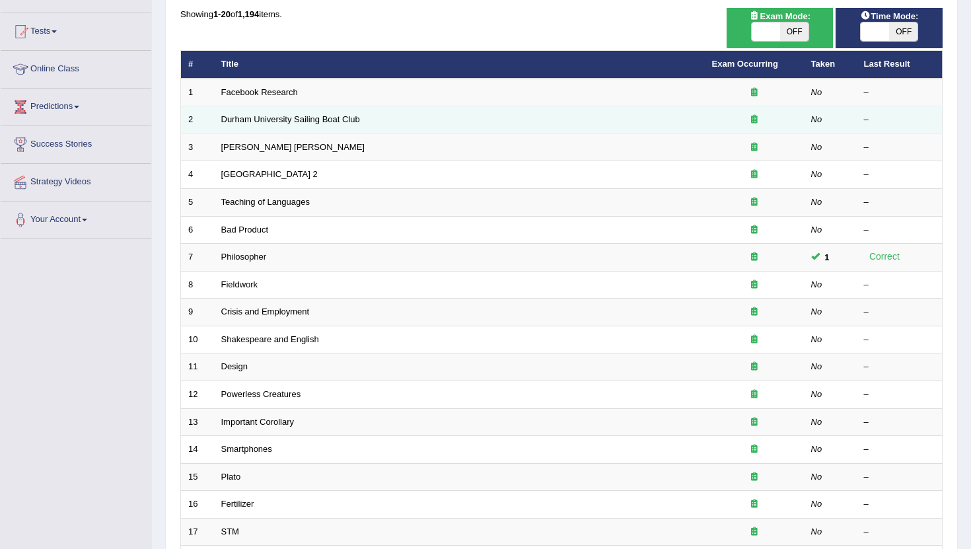
scroll to position [88, 0]
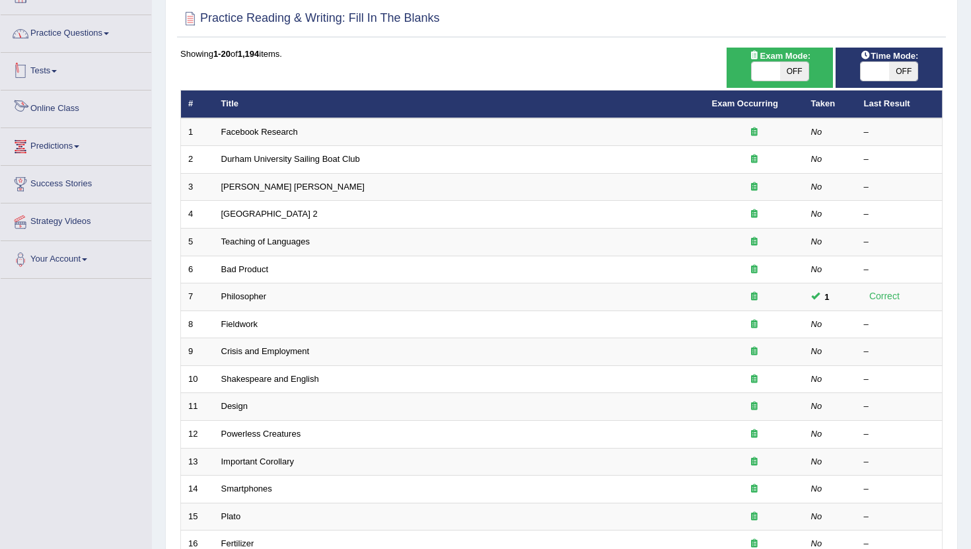
click at [82, 43] on link "Practice Questions" at bounding box center [76, 31] width 151 height 33
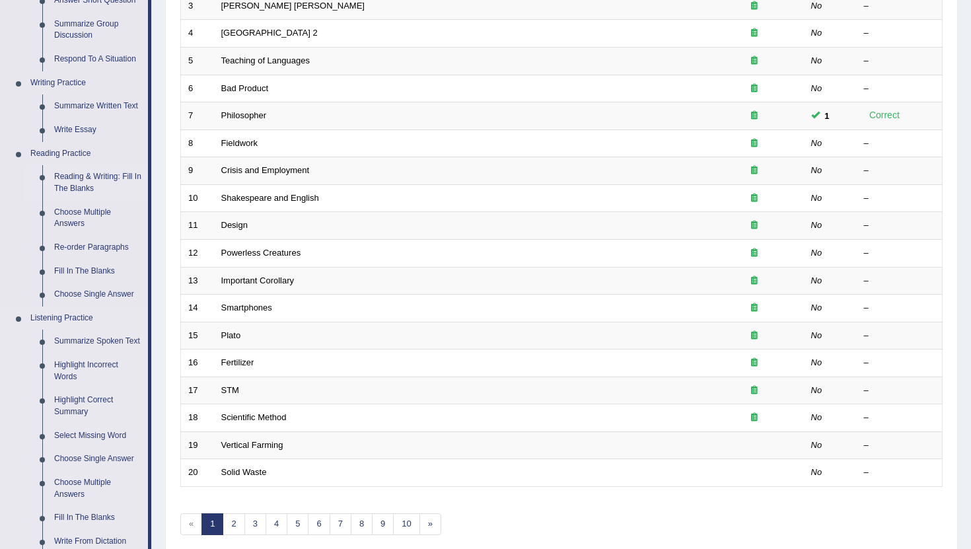
scroll to position [278, 0]
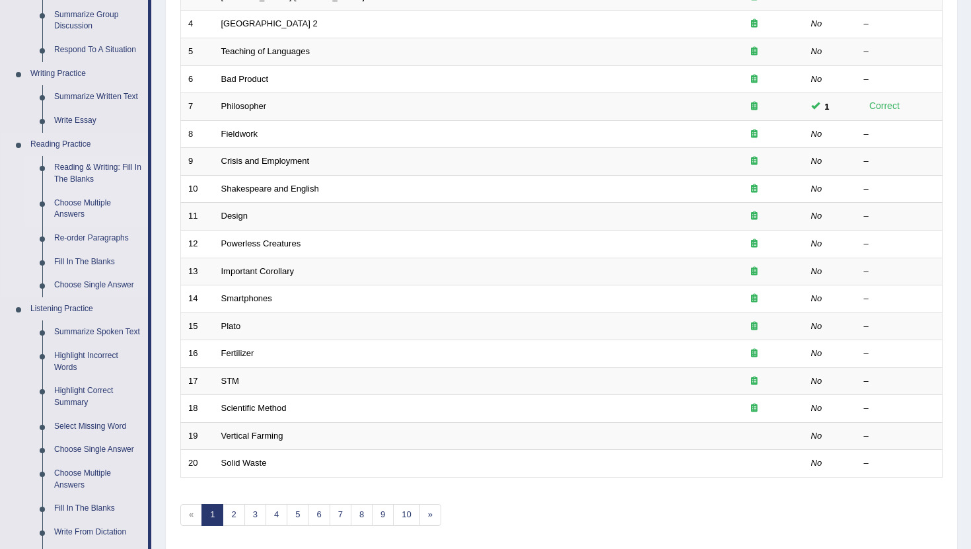
click at [100, 201] on link "Choose Multiple Answers" at bounding box center [98, 209] width 100 height 35
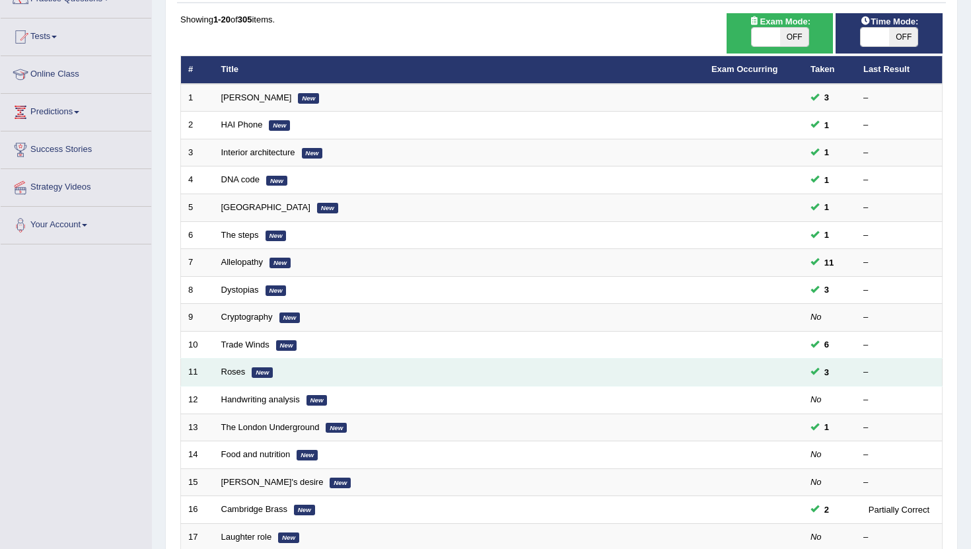
scroll to position [178, 0]
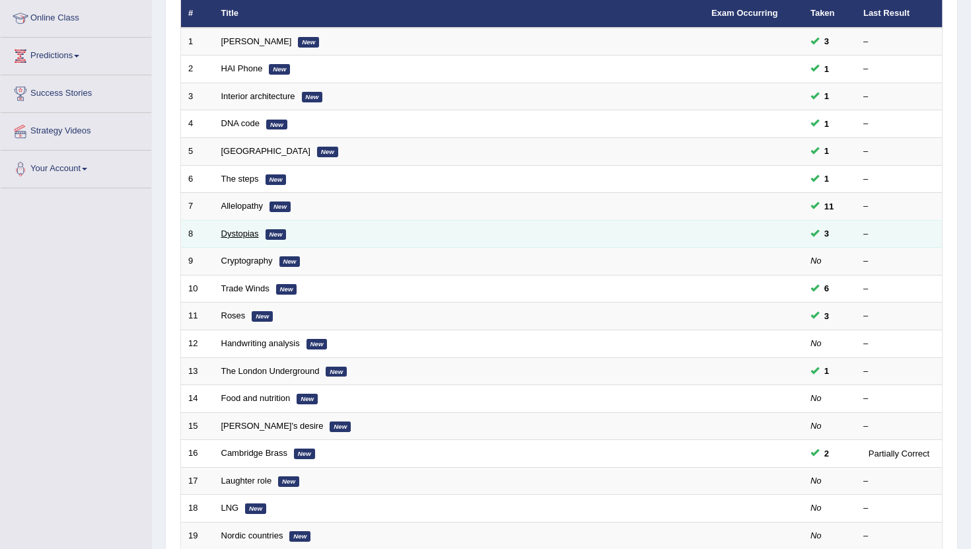
click at [247, 234] on link "Dystopias" at bounding box center [240, 233] width 38 height 10
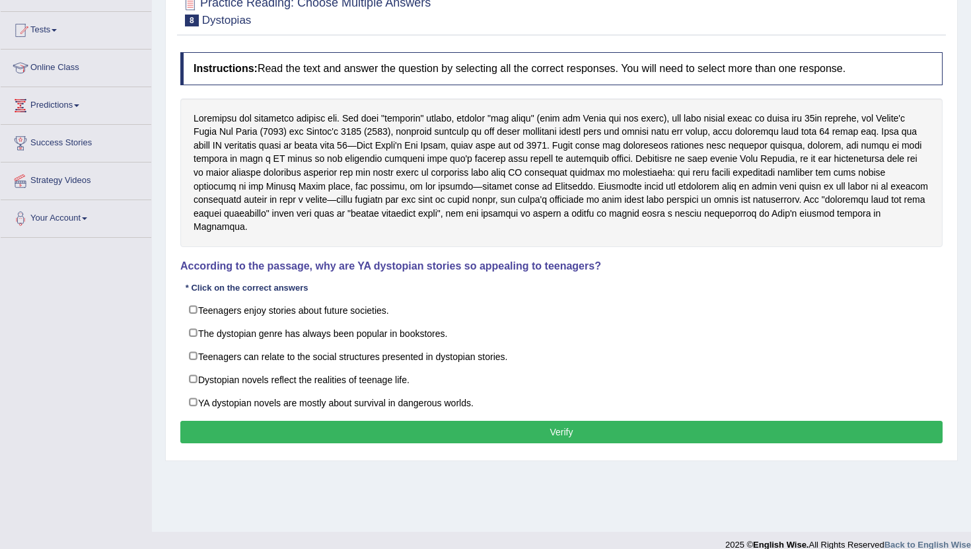
scroll to position [142, 0]
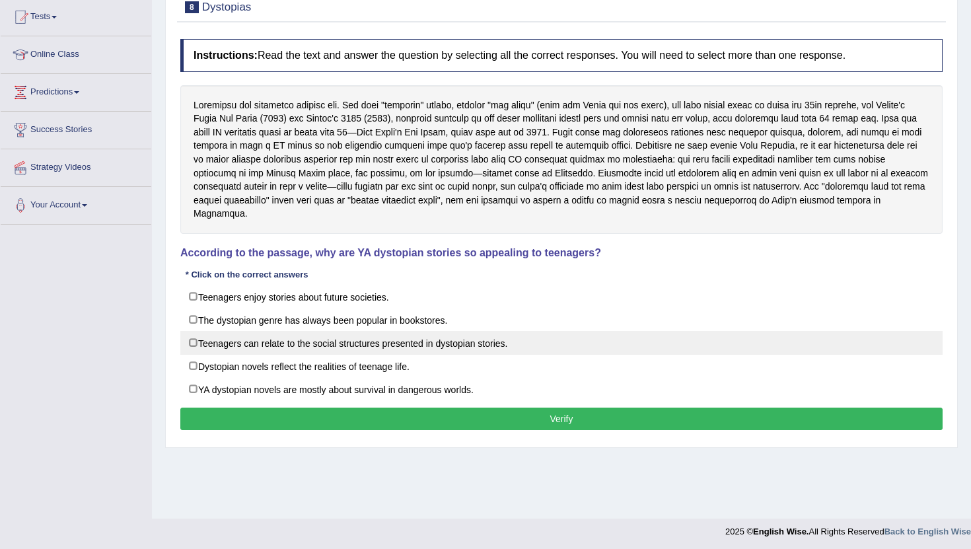
click at [193, 331] on label "Teenagers can relate to the social structures presented in dystopian stories." at bounding box center [561, 343] width 762 height 24
checkbox input "true"
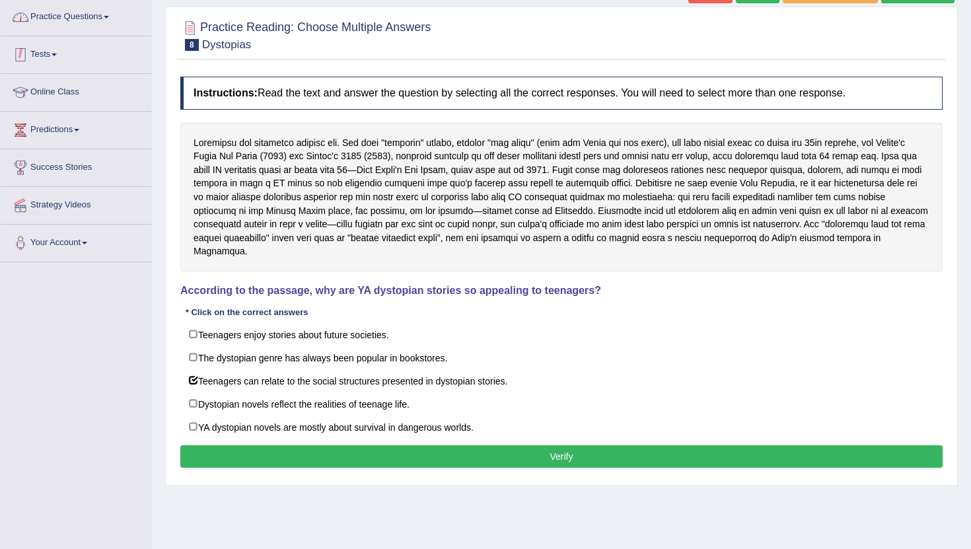
click at [109, 20] on link "Practice Questions" at bounding box center [76, 15] width 151 height 33
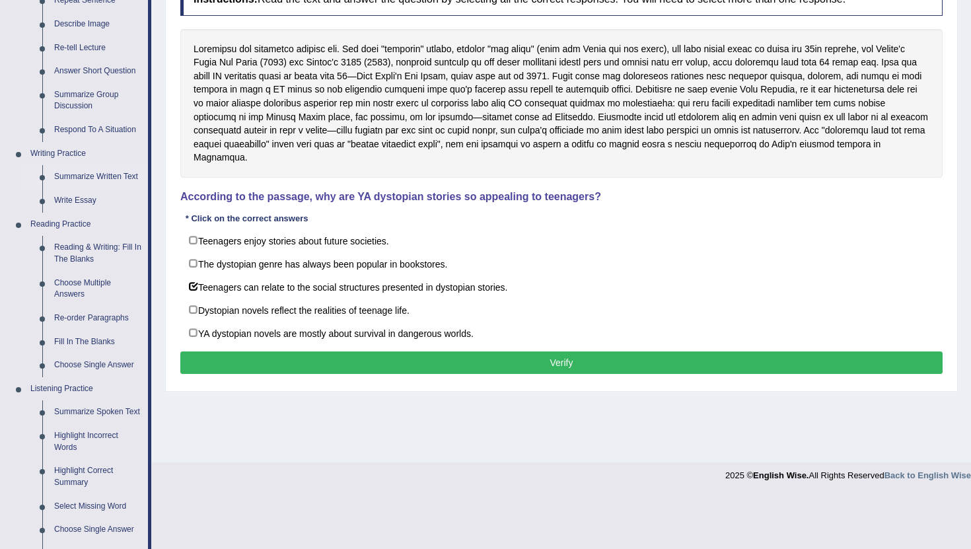
scroll to position [205, 0]
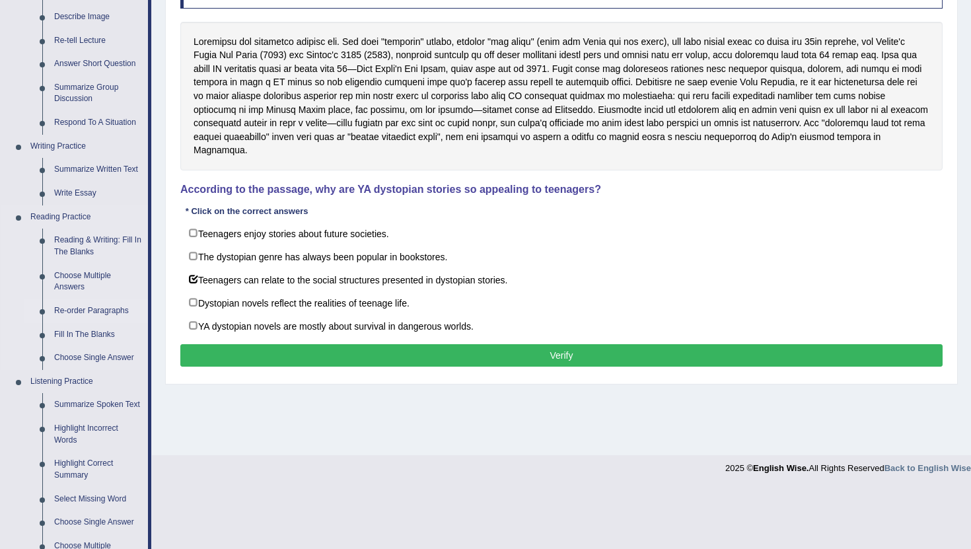
click at [92, 314] on link "Re-order Paragraphs" at bounding box center [98, 311] width 100 height 24
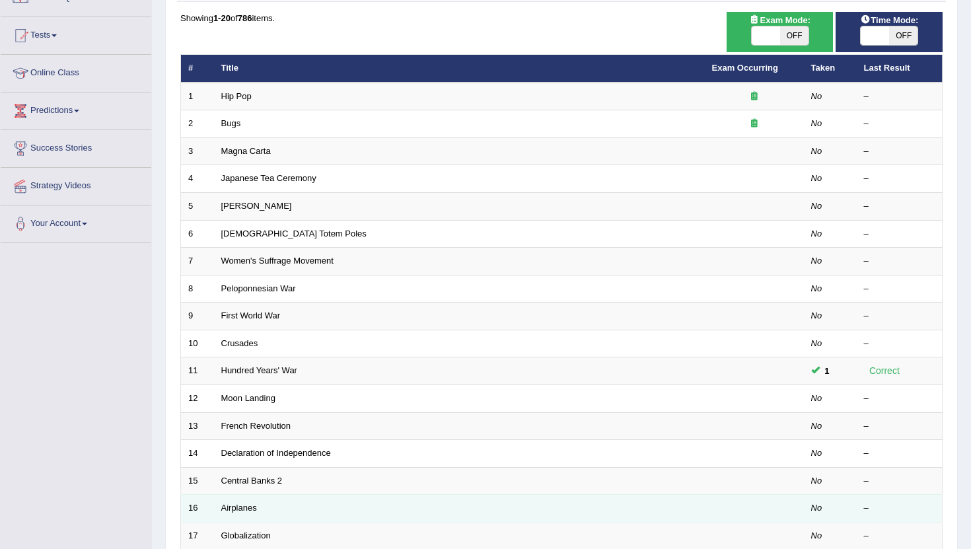
scroll to position [156, 0]
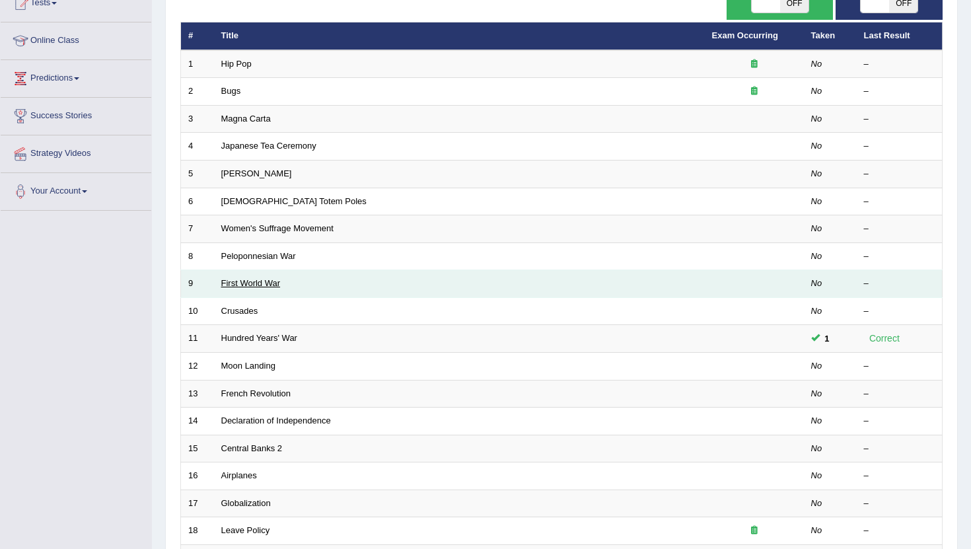
click at [273, 286] on link "First World War" at bounding box center [250, 283] width 59 height 10
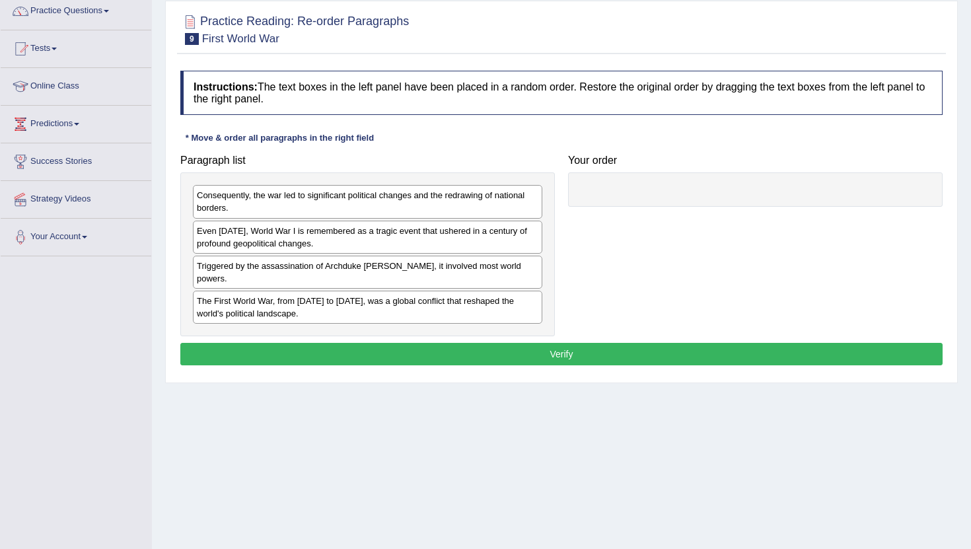
scroll to position [118, 0]
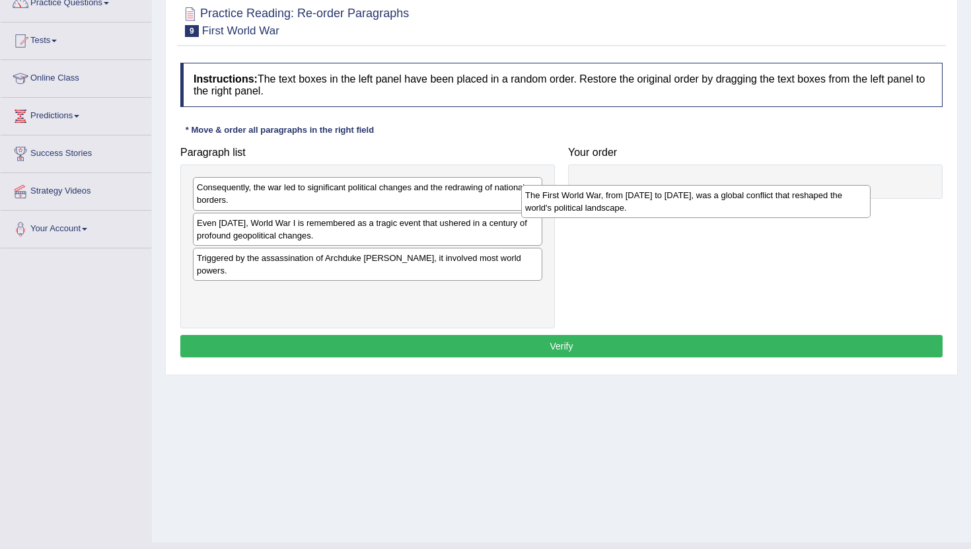
drag, startPoint x: 378, startPoint y: 298, endPoint x: 715, endPoint y: 186, distance: 354.2
click at [715, 186] on div "The First World War, from 1914 to 1918, was a global conflict that reshaped the…" at bounding box center [695, 201] width 349 height 33
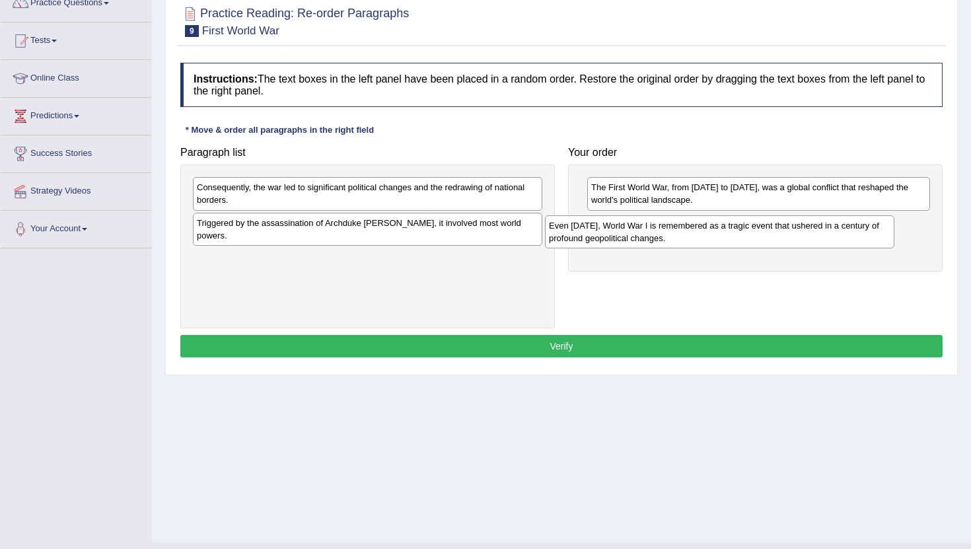
drag, startPoint x: 318, startPoint y: 219, endPoint x: 670, endPoint y: 221, distance: 352.0
click at [670, 221] on div "Even today, World War I is remembered as a tragic event that ushered in a centu…" at bounding box center [719, 231] width 349 height 33
click at [361, 192] on div "Consequently, the war led to significant political changes and the redrawing of…" at bounding box center [367, 193] width 349 height 33
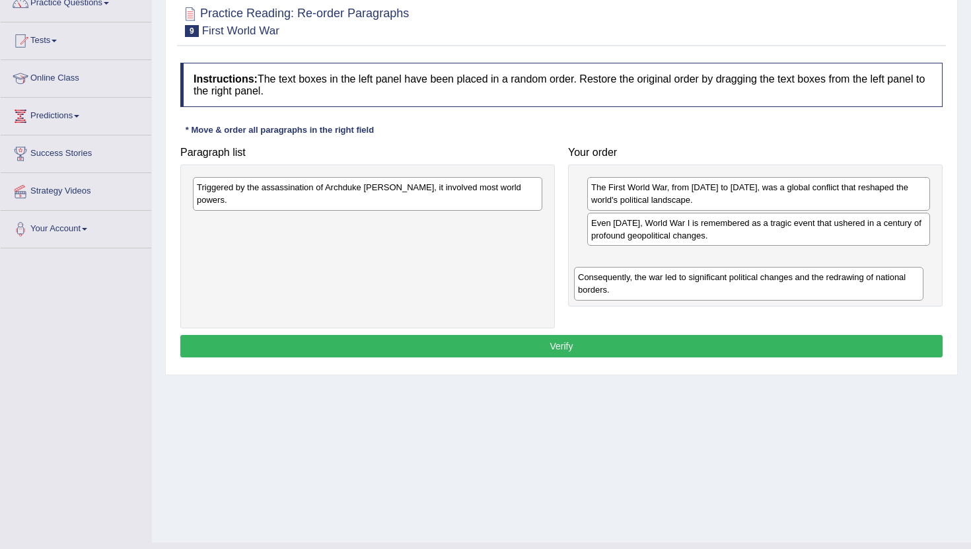
drag, startPoint x: 370, startPoint y: 192, endPoint x: 746, endPoint y: 267, distance: 383.7
click at [748, 267] on div "Consequently, the war led to significant political changes and the redrawing of…" at bounding box center [748, 283] width 349 height 33
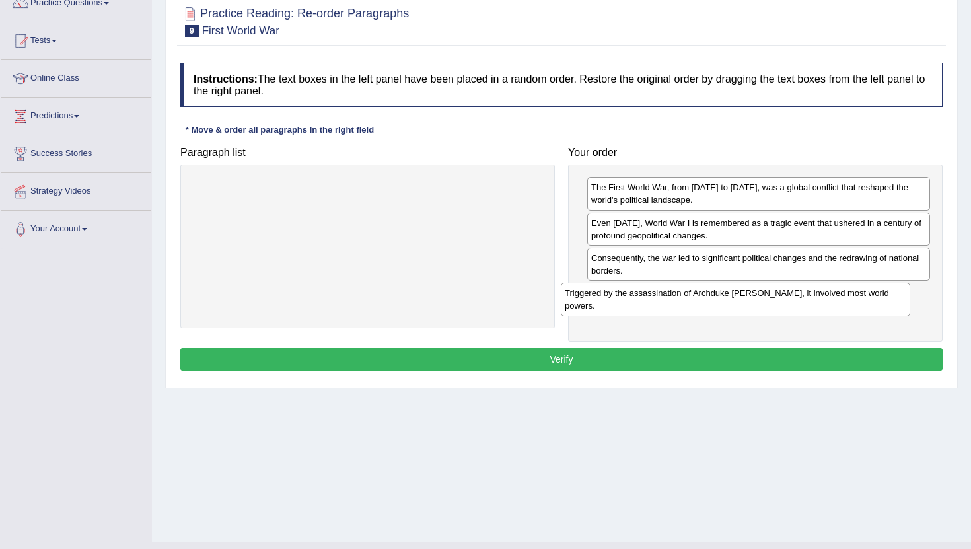
drag, startPoint x: 423, startPoint y: 192, endPoint x: 792, endPoint y: 297, distance: 383.8
click at [792, 297] on div "Triggered by the assassination of Archduke Franz Ferdinand, it involved most wo…" at bounding box center [735, 299] width 349 height 33
click at [632, 230] on div "Even today, World War I is remembered as a tragic event that ushered in a centu…" at bounding box center [758, 229] width 343 height 33
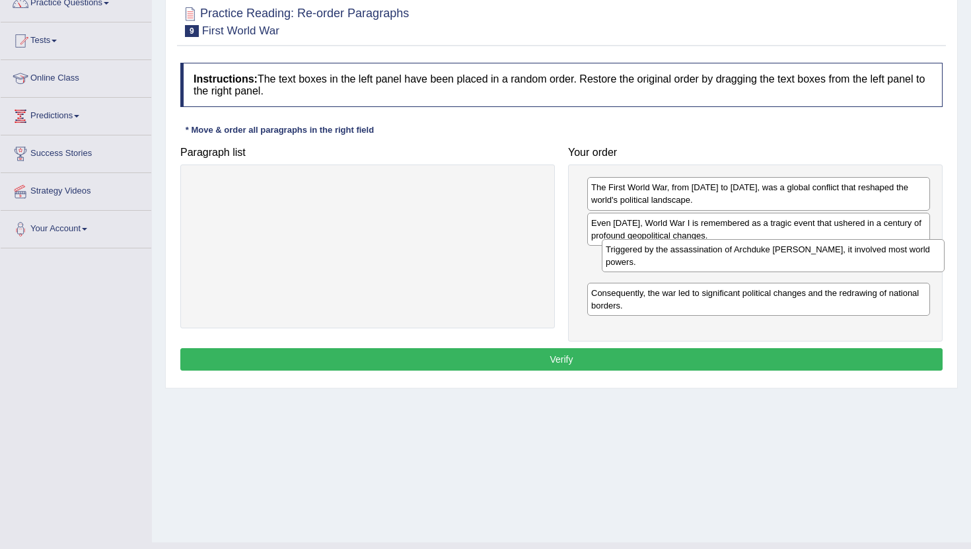
drag, startPoint x: 662, startPoint y: 292, endPoint x: 677, endPoint y: 250, distance: 44.7
click at [677, 250] on div "Triggered by the assassination of Archduke Franz Ferdinand, it involved most wo…" at bounding box center [773, 255] width 343 height 33
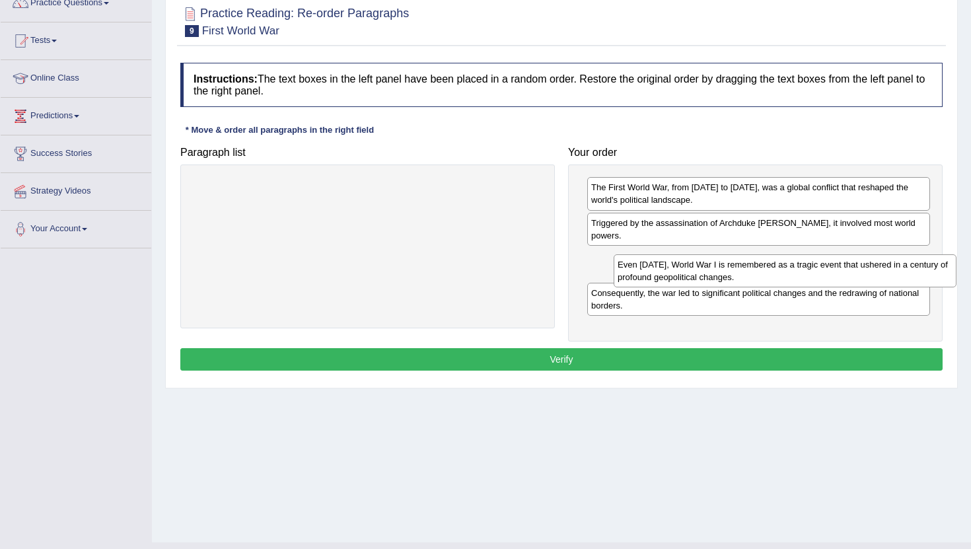
drag, startPoint x: 666, startPoint y: 225, endPoint x: 656, endPoint y: 267, distance: 42.6
click at [656, 267] on div "Even today, World War I is remembered as a tragic event that ushered in a centu…" at bounding box center [784, 270] width 343 height 33
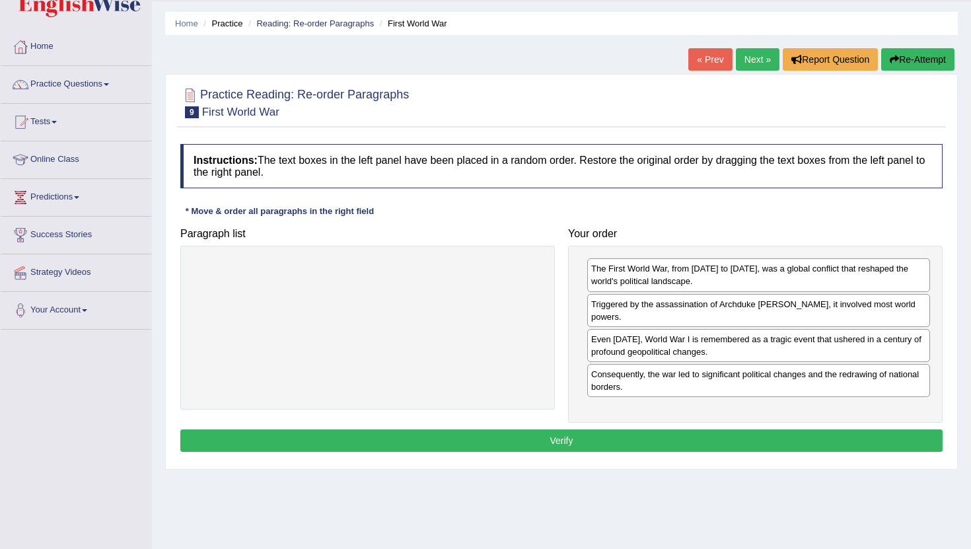
scroll to position [9, 0]
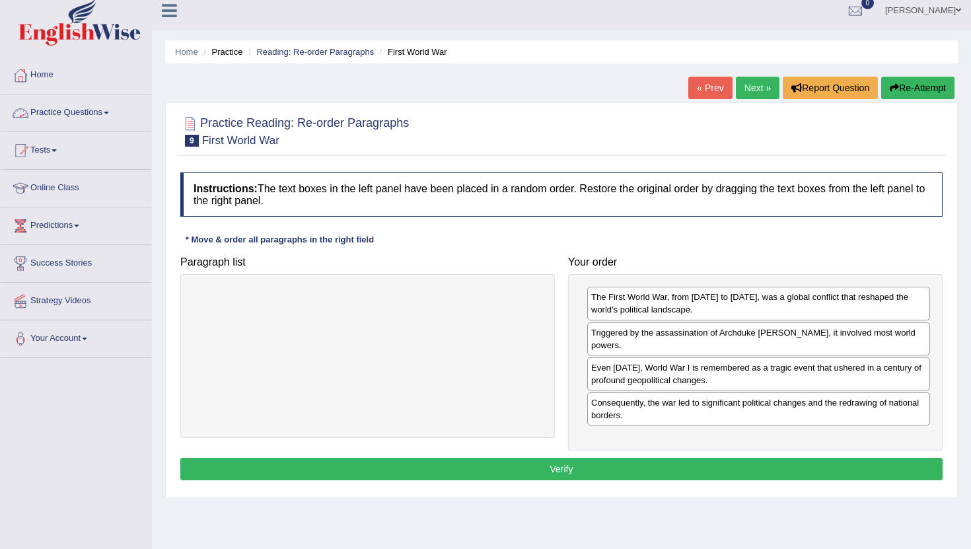
click at [97, 105] on link "Practice Questions" at bounding box center [76, 110] width 151 height 33
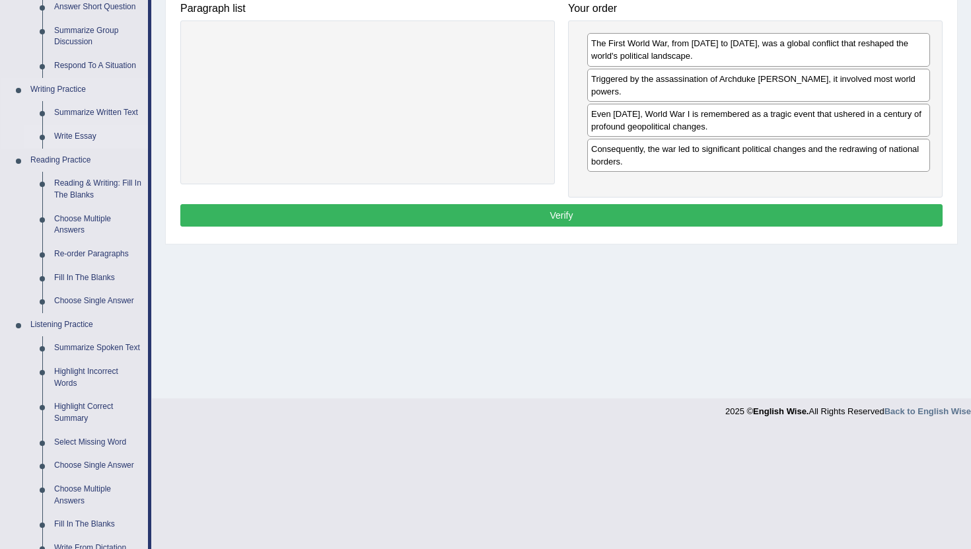
scroll to position [265, 0]
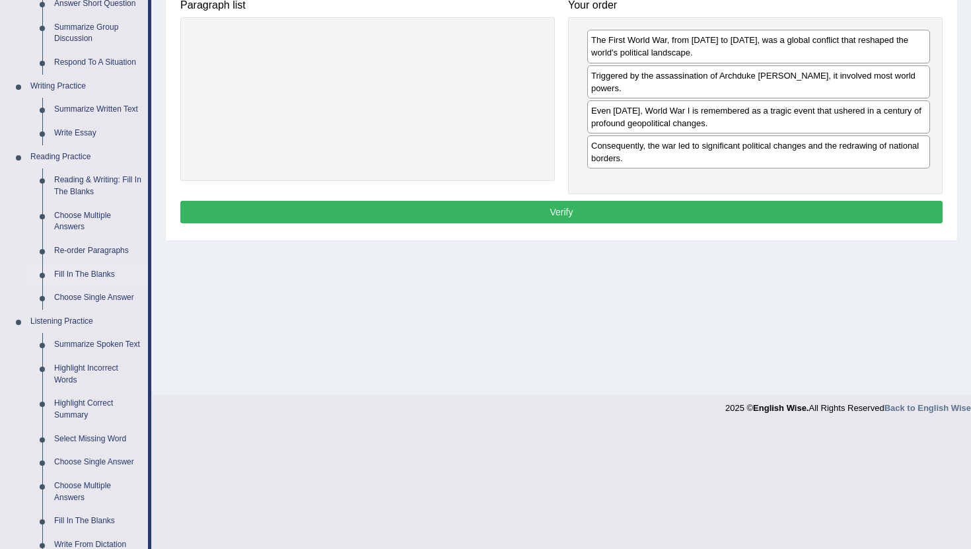
click at [95, 272] on link "Fill In The Blanks" at bounding box center [98, 275] width 100 height 24
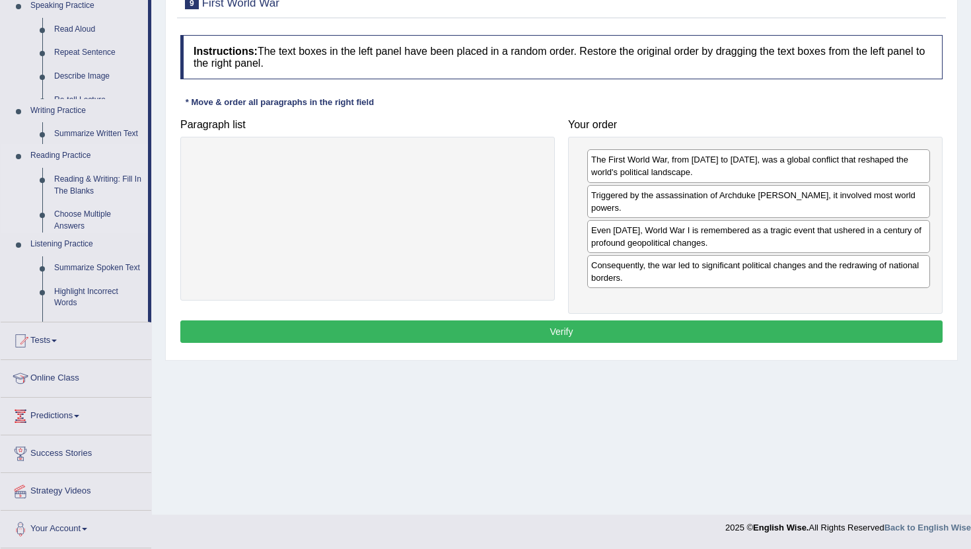
scroll to position [145, 0]
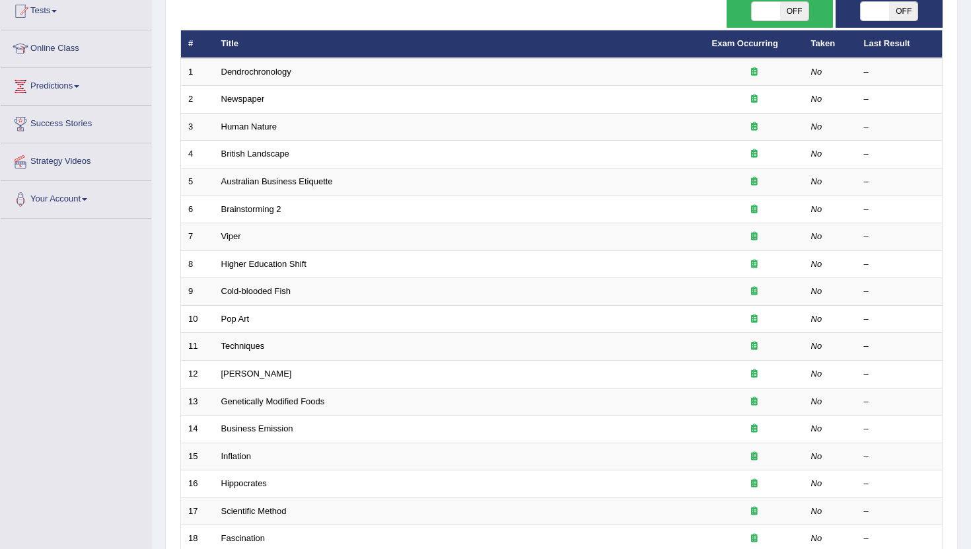
scroll to position [199, 0]
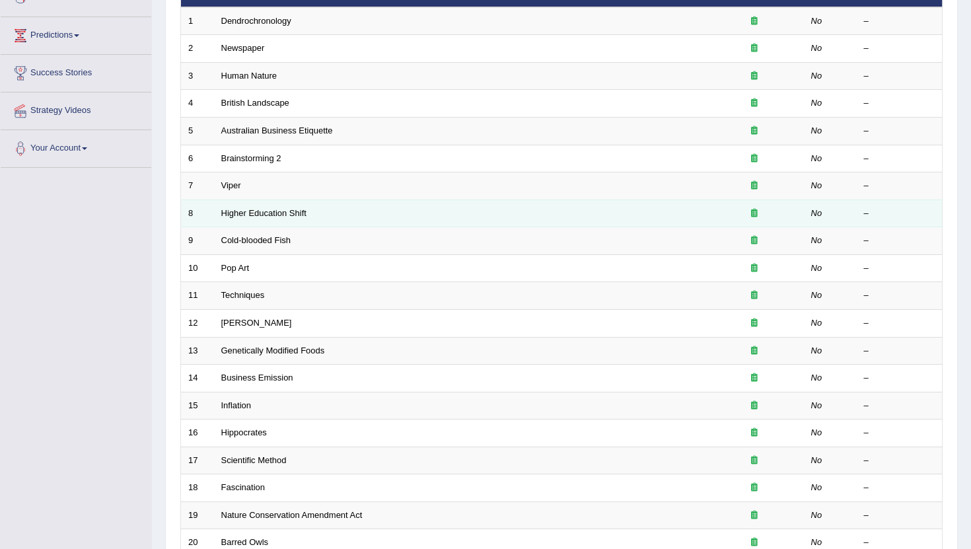
click at [279, 219] on td "Higher Education Shift" at bounding box center [459, 213] width 491 height 28
click at [279, 217] on link "Higher Education Shift" at bounding box center [263, 213] width 85 height 10
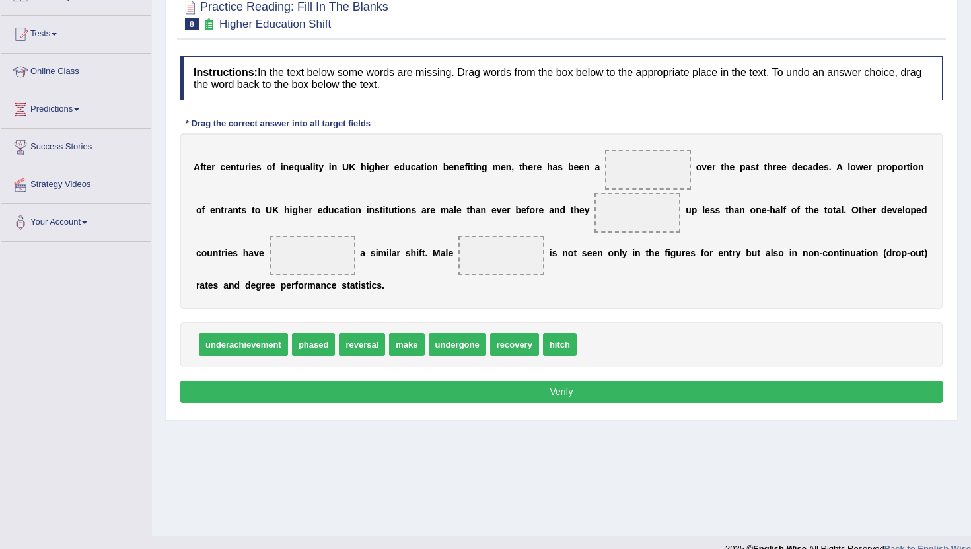
scroll to position [124, 0]
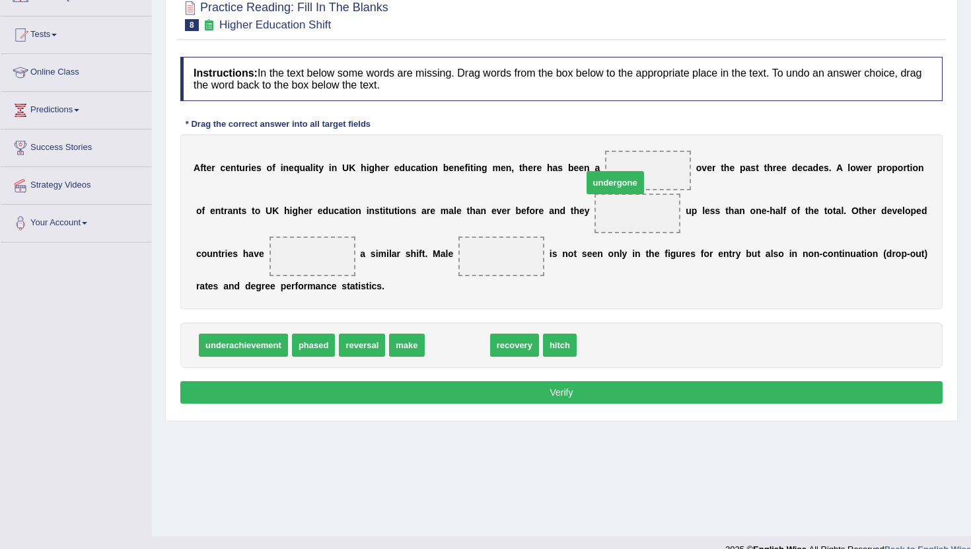
drag, startPoint x: 447, startPoint y: 345, endPoint x: 617, endPoint y: 174, distance: 240.5
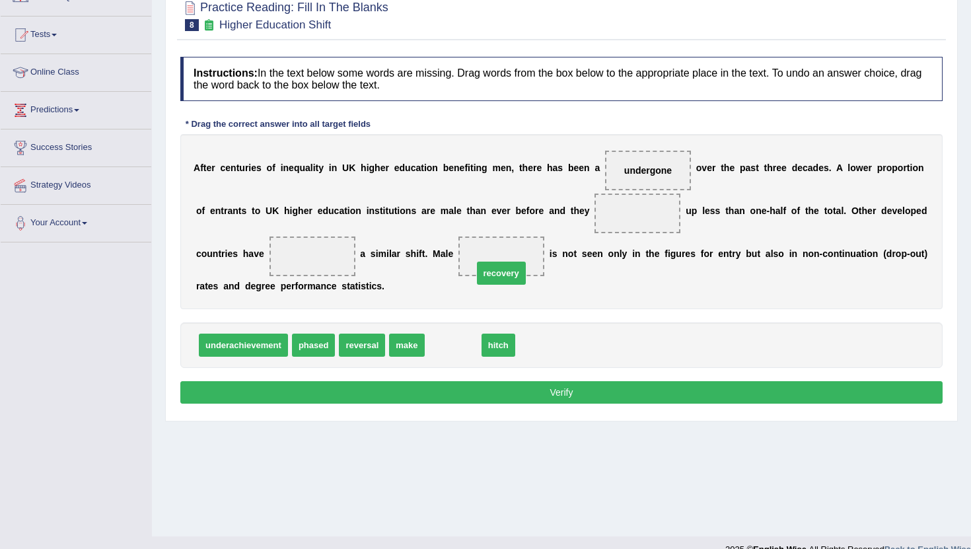
drag, startPoint x: 456, startPoint y: 344, endPoint x: 509, endPoint y: 263, distance: 96.9
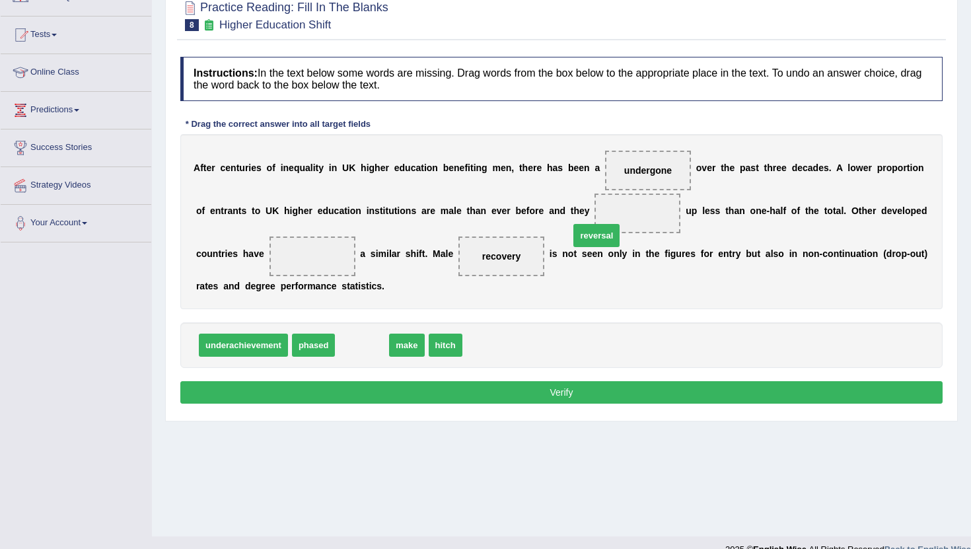
drag, startPoint x: 361, startPoint y: 339, endPoint x: 609, endPoint y: 211, distance: 279.7
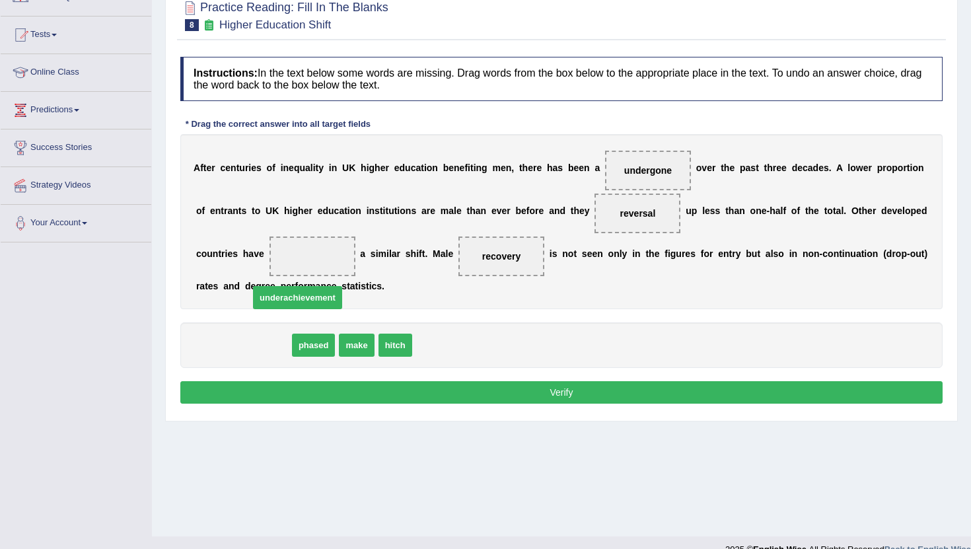
drag, startPoint x: 242, startPoint y: 349, endPoint x: 302, endPoint y: 276, distance: 93.9
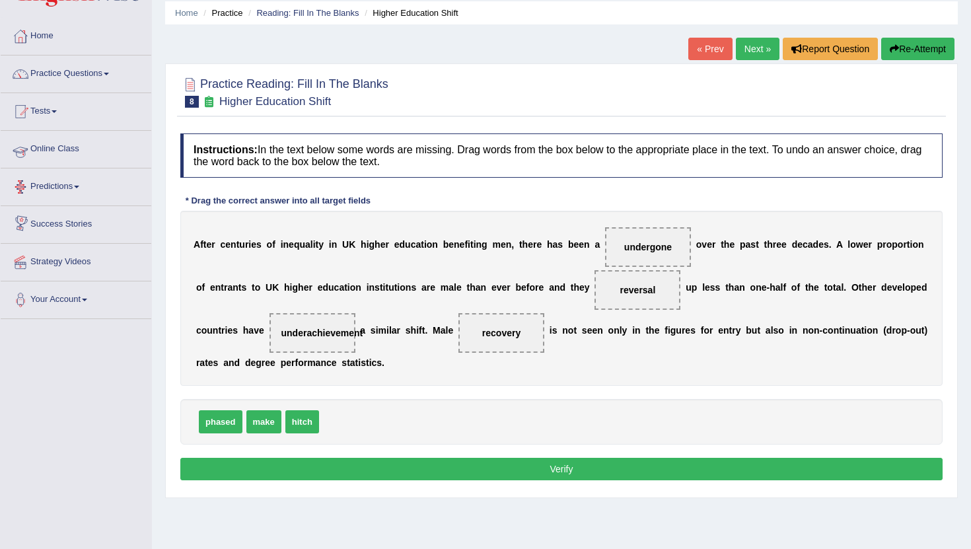
scroll to position [48, 0]
click at [111, 69] on link "Practice Questions" at bounding box center [76, 71] width 151 height 33
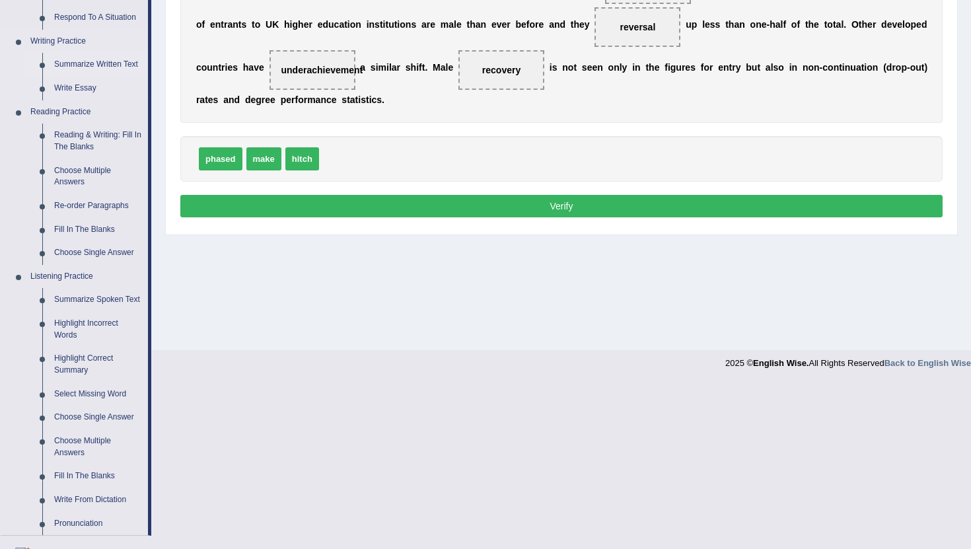
scroll to position [314, 0]
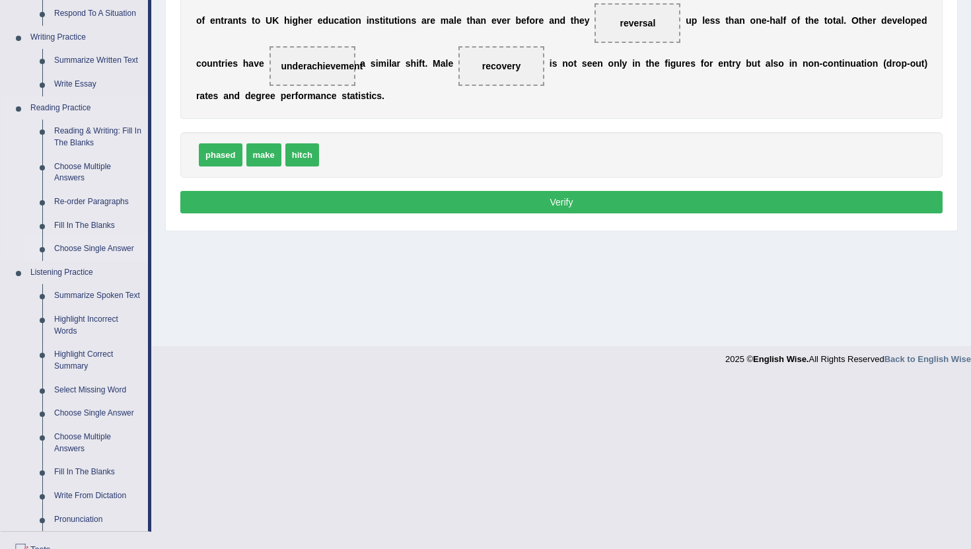
click at [98, 249] on link "Choose Single Answer" at bounding box center [98, 249] width 100 height 24
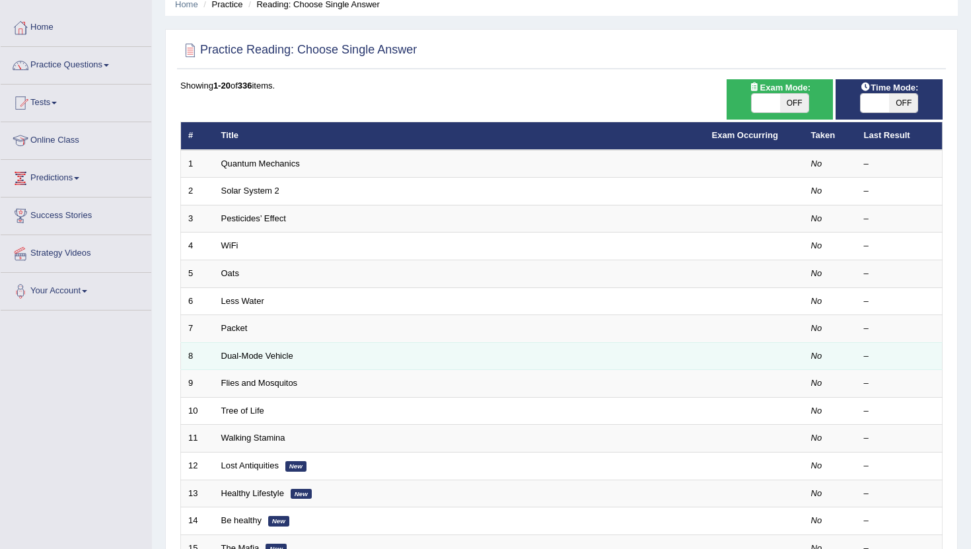
scroll to position [132, 0]
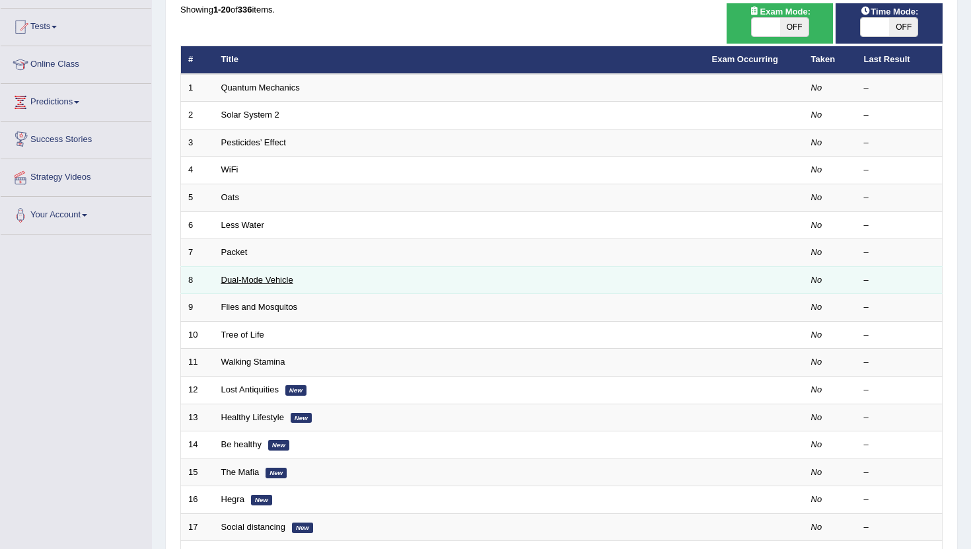
click at [258, 283] on link "Dual-Mode Vehicle" at bounding box center [257, 280] width 72 height 10
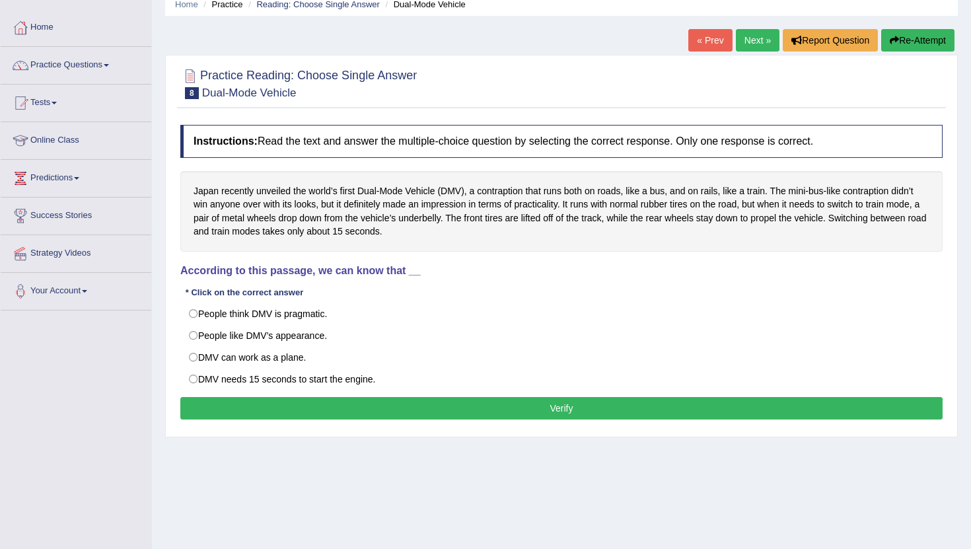
scroll to position [143, 0]
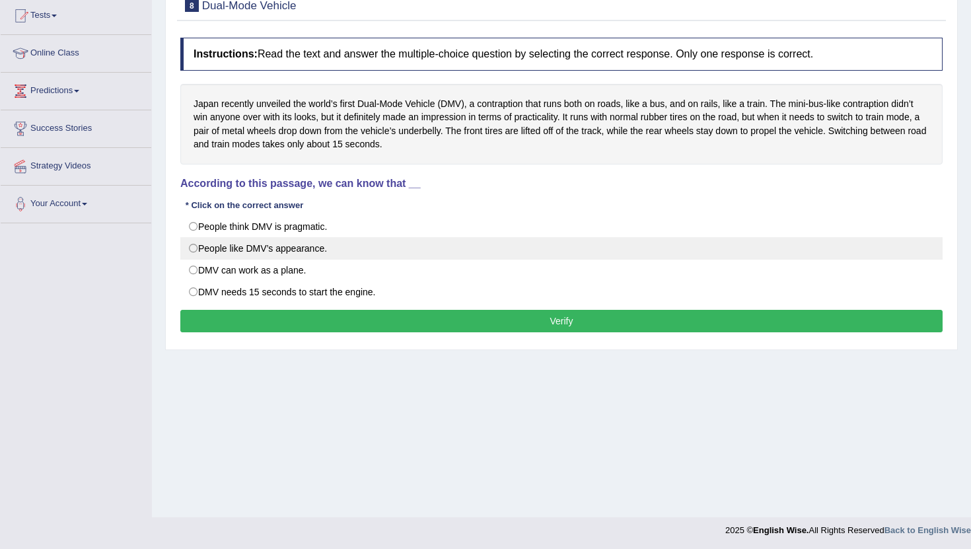
click at [192, 248] on label "People like DMV’s appearance." at bounding box center [561, 248] width 762 height 22
radio input "true"
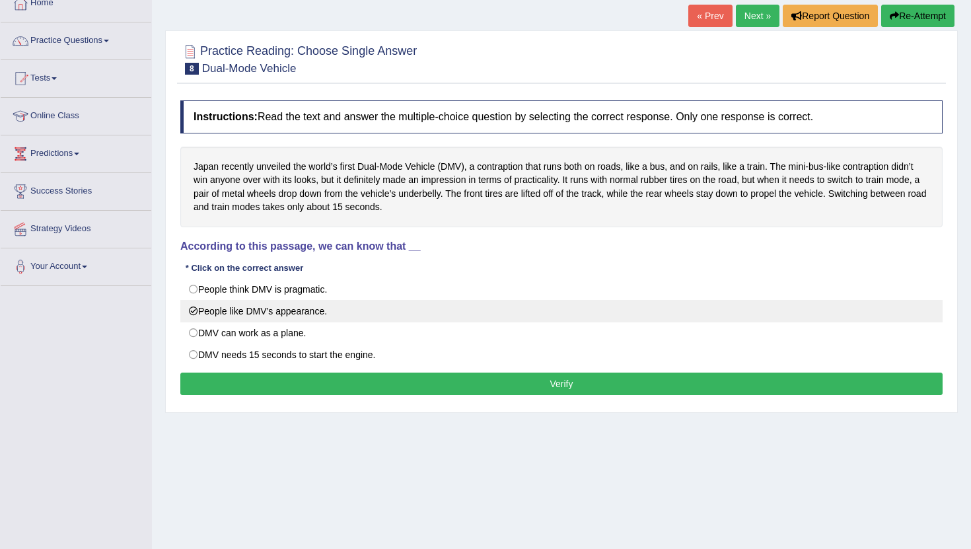
scroll to position [73, 0]
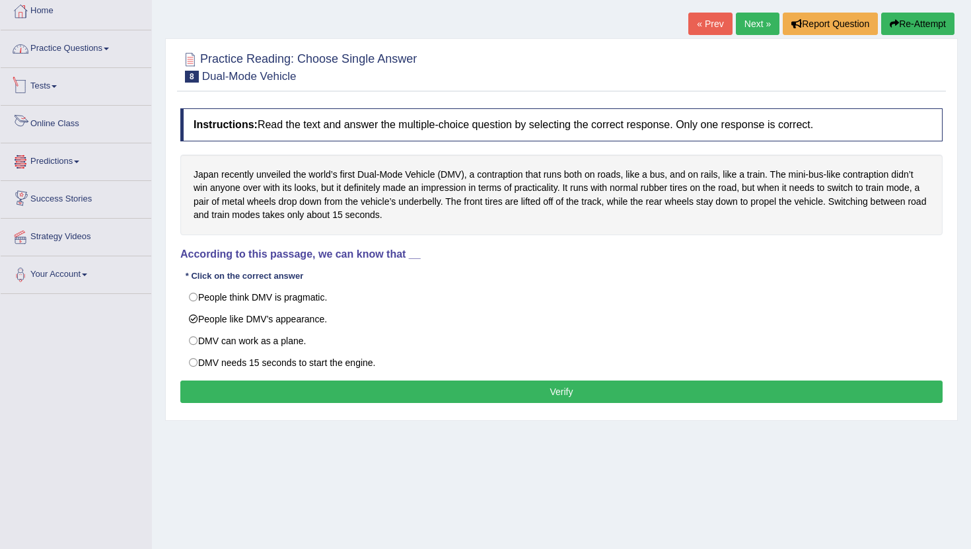
click at [87, 44] on link "Practice Questions" at bounding box center [76, 46] width 151 height 33
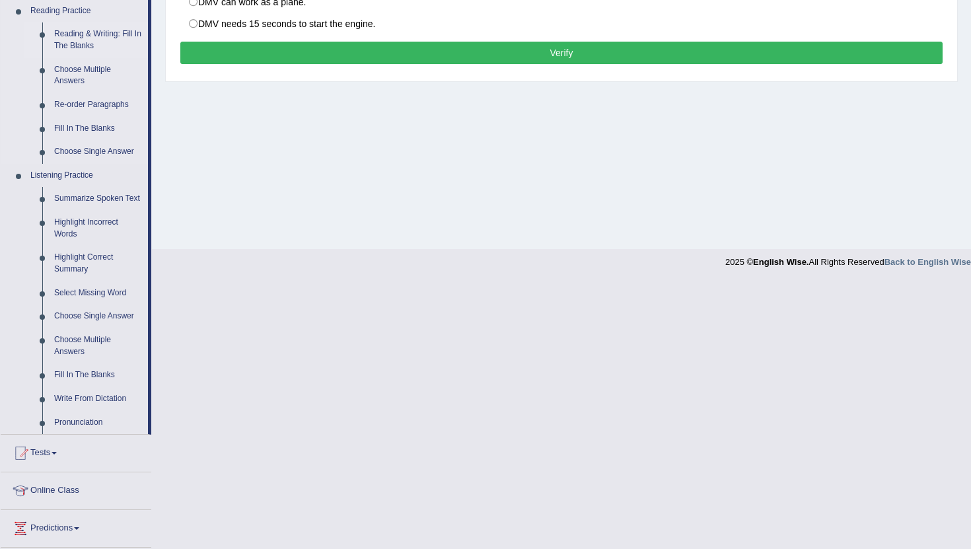
scroll to position [415, 0]
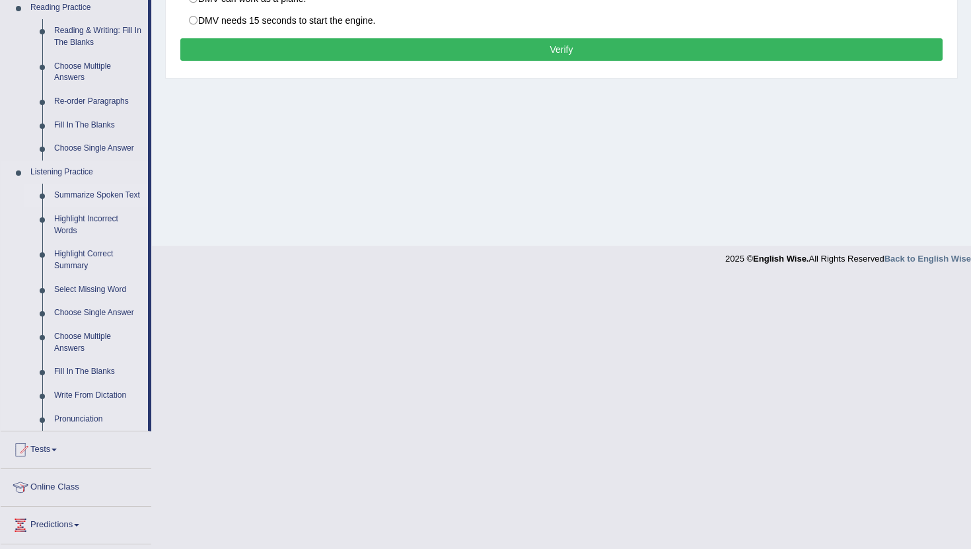
click at [70, 190] on link "Summarize Spoken Text" at bounding box center [98, 196] width 100 height 24
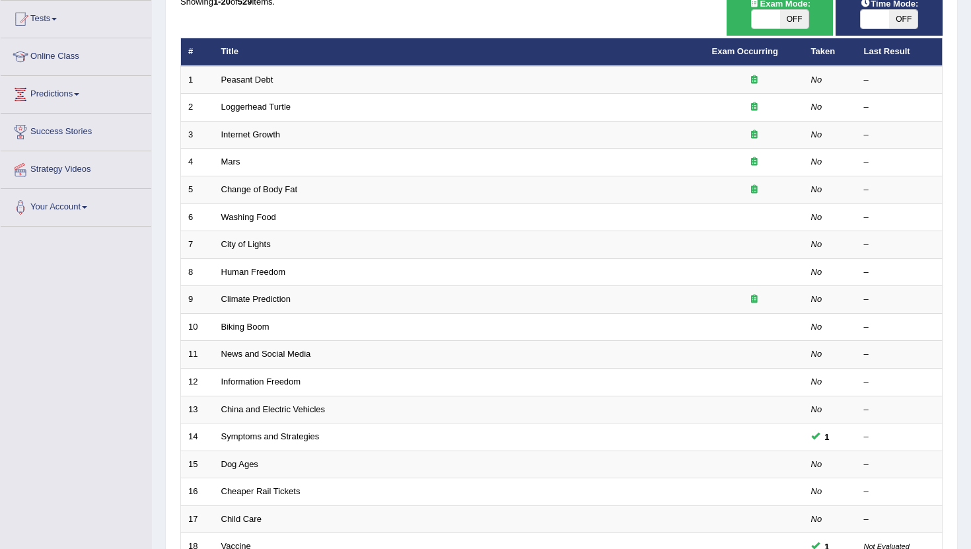
scroll to position [162, 0]
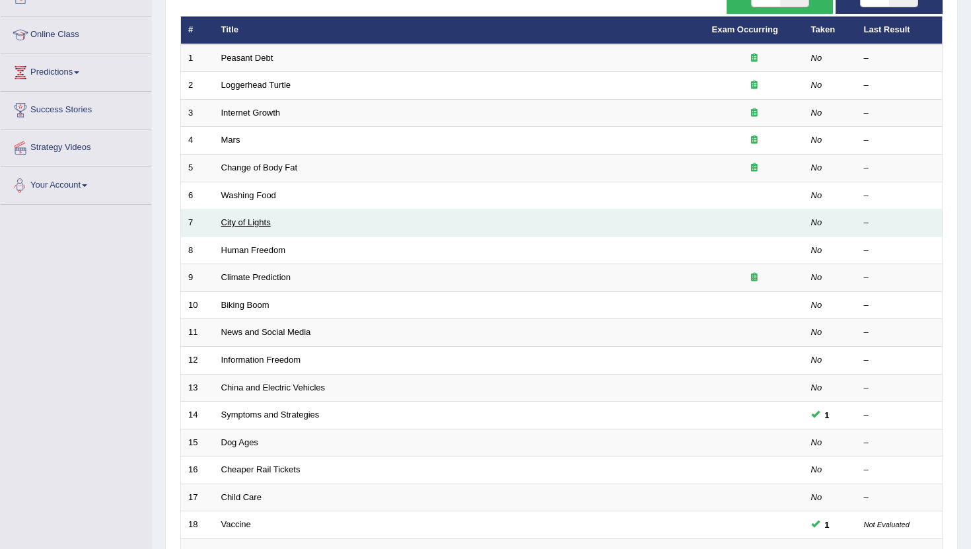
click at [237, 225] on link "City of Lights" at bounding box center [246, 222] width 50 height 10
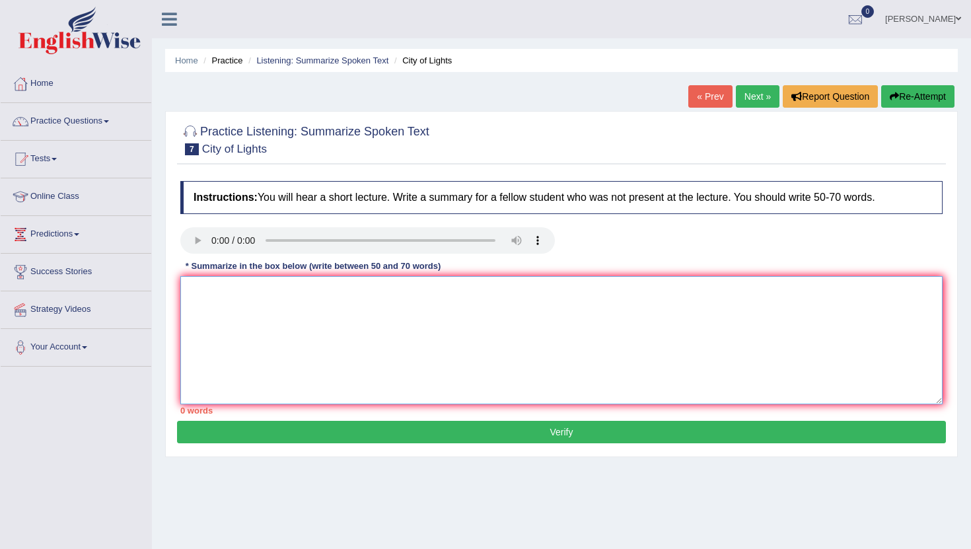
click at [230, 290] on textarea at bounding box center [561, 340] width 762 height 128
click at [209, 298] on textarea at bounding box center [561, 340] width 762 height 128
drag, startPoint x: 219, startPoint y: 411, endPoint x: 192, endPoint y: 411, distance: 27.1
click at [192, 411] on div "0 words" at bounding box center [561, 410] width 762 height 13
drag, startPoint x: 260, startPoint y: 290, endPoint x: 473, endPoint y: 306, distance: 213.9
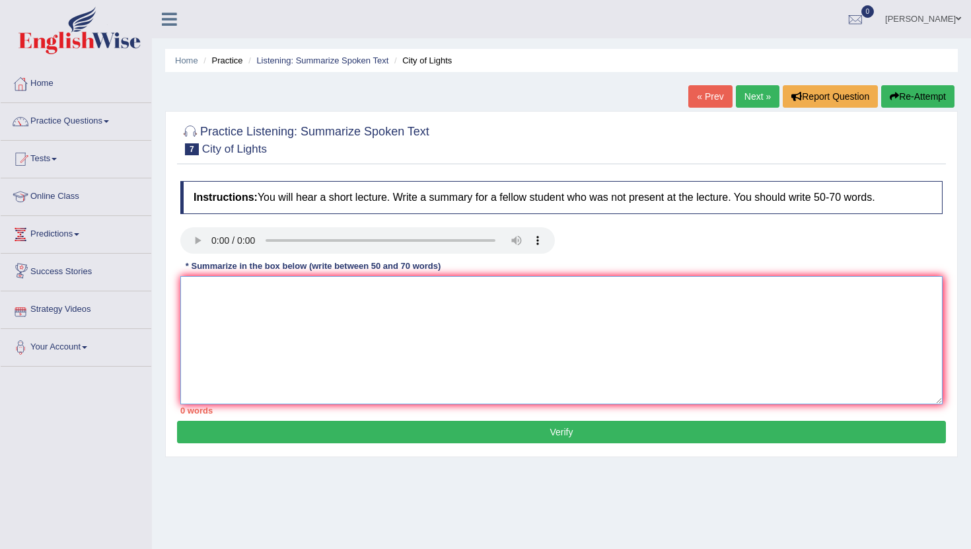
click at [474, 306] on textarea at bounding box center [561, 340] width 762 height 128
drag, startPoint x: 213, startPoint y: 413, endPoint x: 197, endPoint y: 413, distance: 15.2
click at [197, 413] on div "0 words" at bounding box center [561, 410] width 762 height 13
drag, startPoint x: 217, startPoint y: 413, endPoint x: 167, endPoint y: 424, distance: 51.3
click at [167, 418] on div "Practice Listening: Summarize Spoken Text 7 City of Lights Instructions: You wi…" at bounding box center [561, 284] width 792 height 346
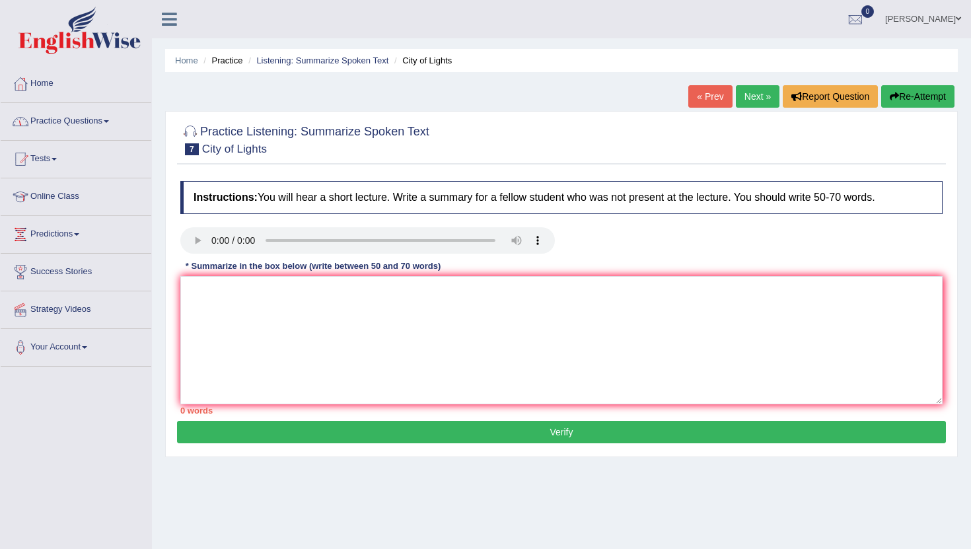
click at [110, 123] on link "Practice Questions" at bounding box center [76, 119] width 151 height 33
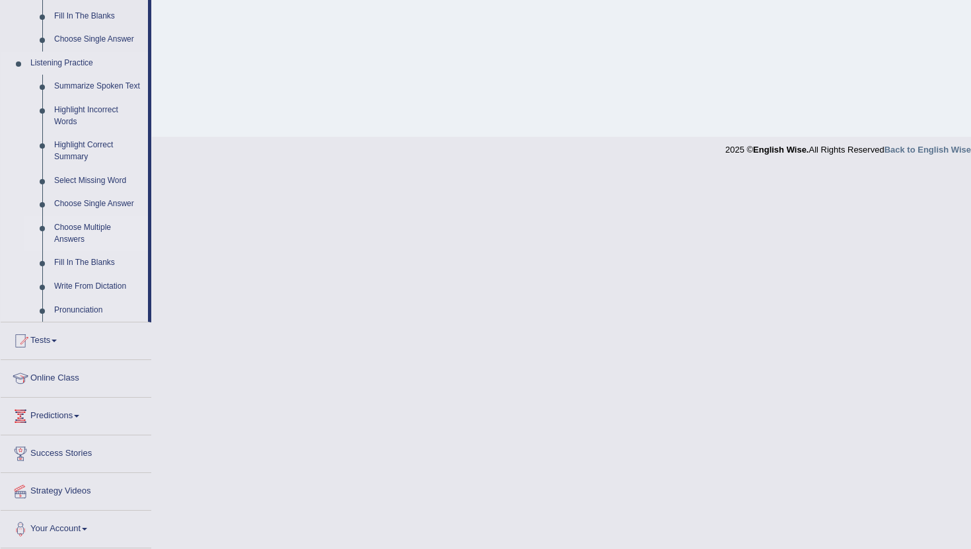
scroll to position [534, 0]
click at [92, 110] on link "Highlight Incorrect Words" at bounding box center [98, 115] width 100 height 35
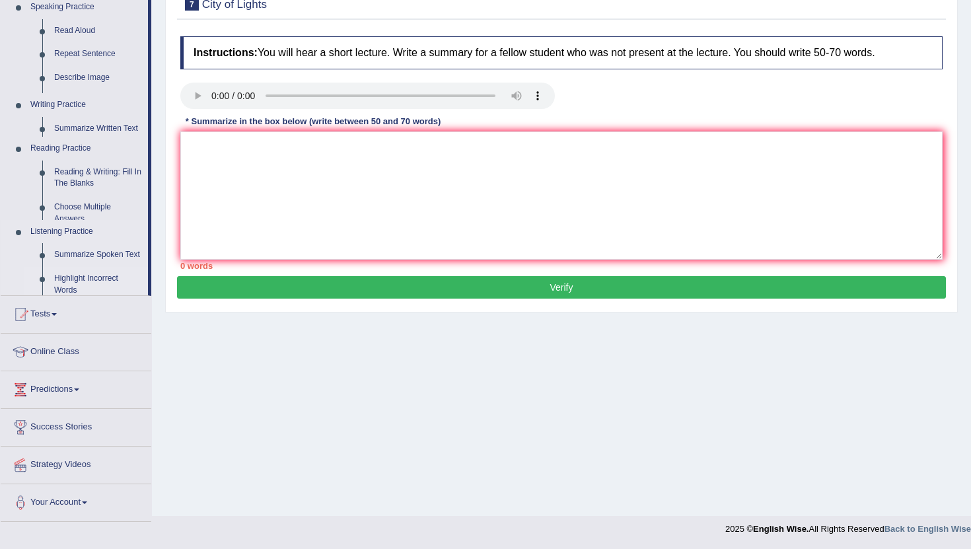
scroll to position [145, 0]
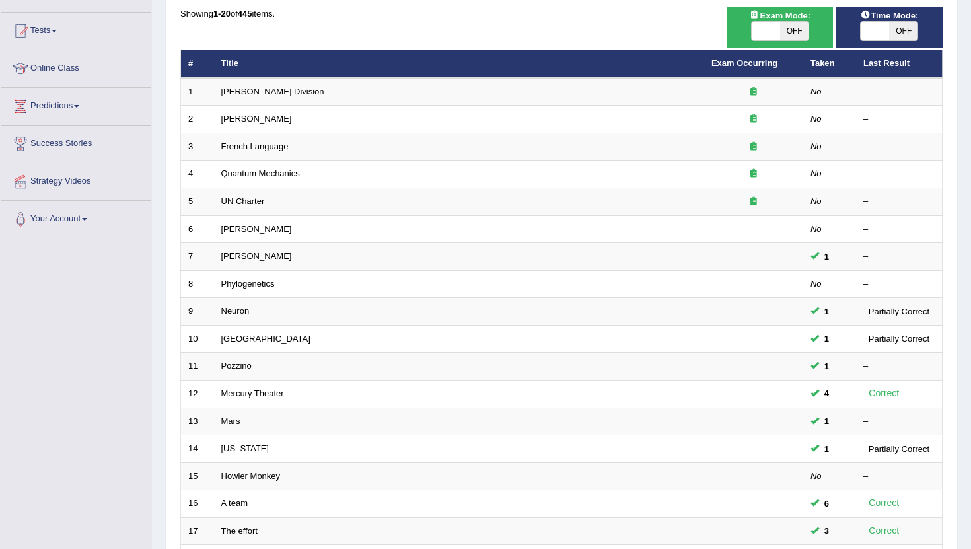
scroll to position [174, 0]
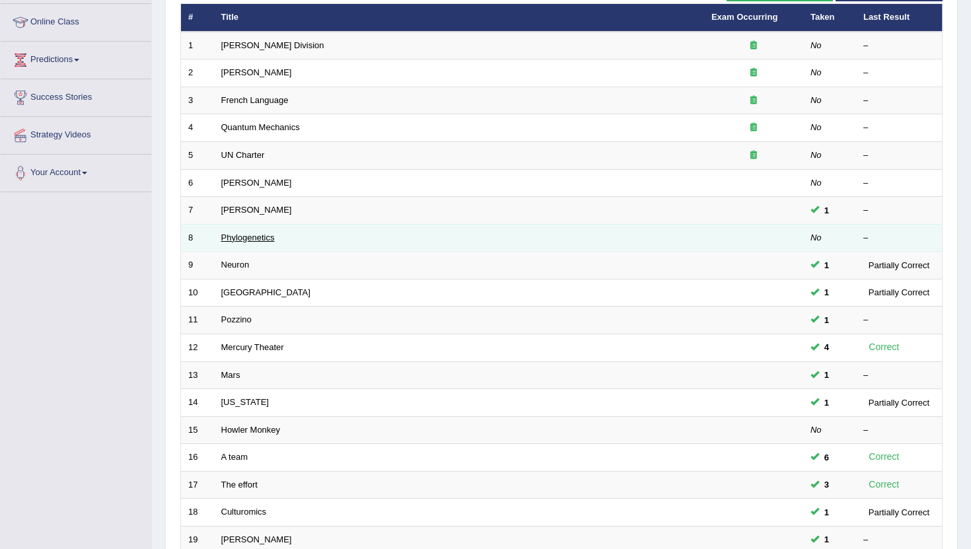
click at [241, 234] on link "Phylogenetics" at bounding box center [247, 237] width 53 height 10
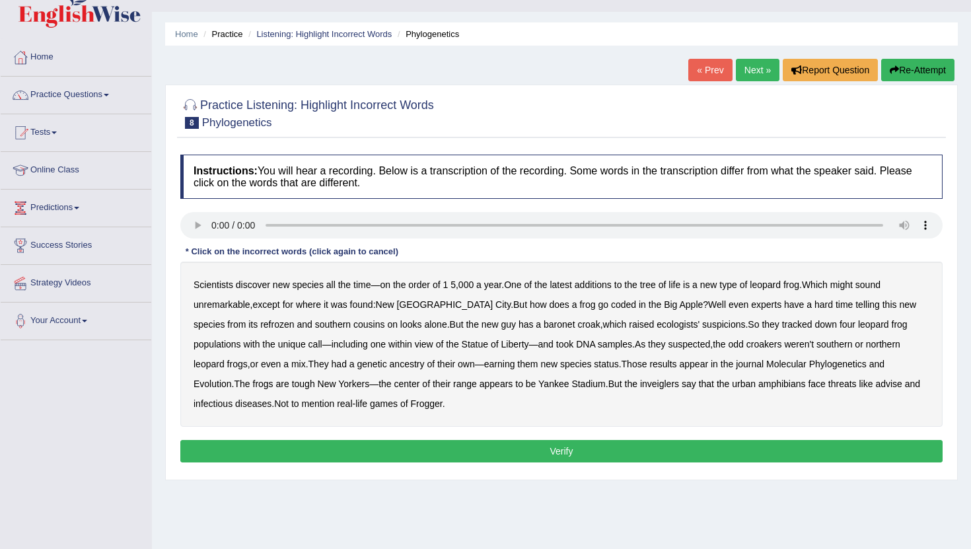
scroll to position [51, 0]
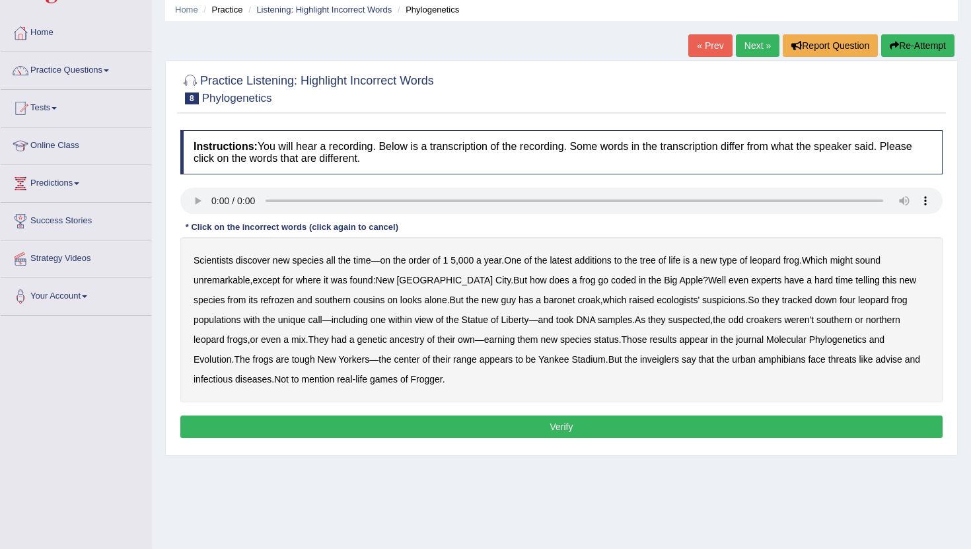
click at [777, 263] on b "leopard" at bounding box center [765, 260] width 31 height 11
click at [839, 297] on b "four" at bounding box center [847, 300] width 16 height 11
click at [774, 254] on div "Scientists discover new species all the time — on the order of 1 5 , 000 a year…" at bounding box center [561, 319] width 762 height 165
click at [775, 258] on b "leopard" at bounding box center [765, 260] width 31 height 11
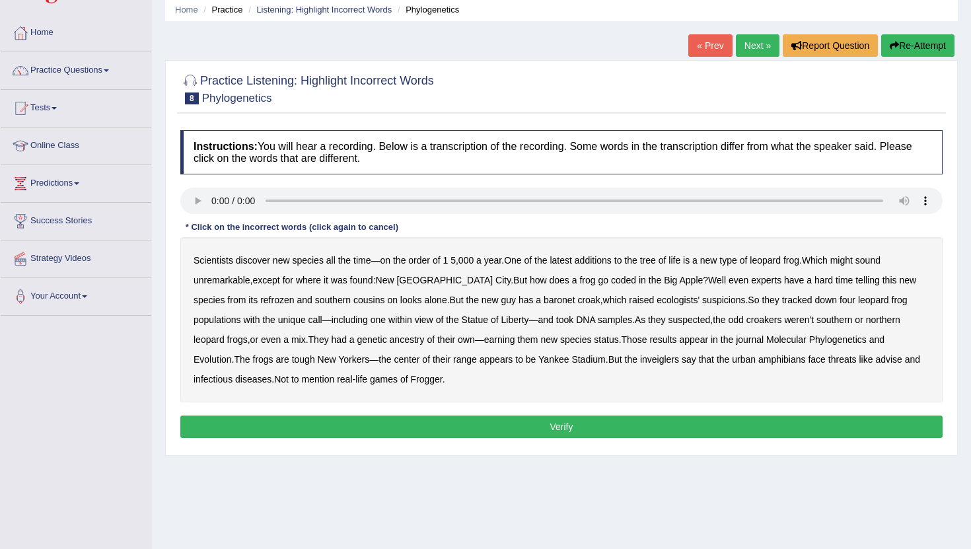
click at [611, 277] on b "coded" at bounding box center [623, 280] width 25 height 11
click at [260, 303] on b "refrozen" at bounding box center [277, 300] width 34 height 11
click at [543, 301] on b "baronet" at bounding box center [558, 300] width 31 height 11
click at [640, 359] on b "inveiglers" at bounding box center [659, 359] width 39 height 11
click at [875, 359] on b "advise" at bounding box center [888, 359] width 26 height 11
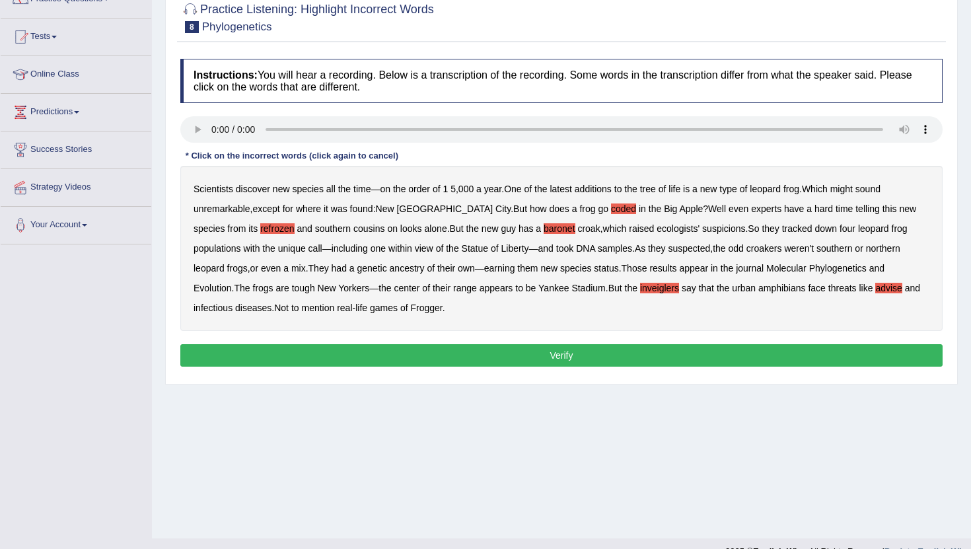
scroll to position [145, 0]
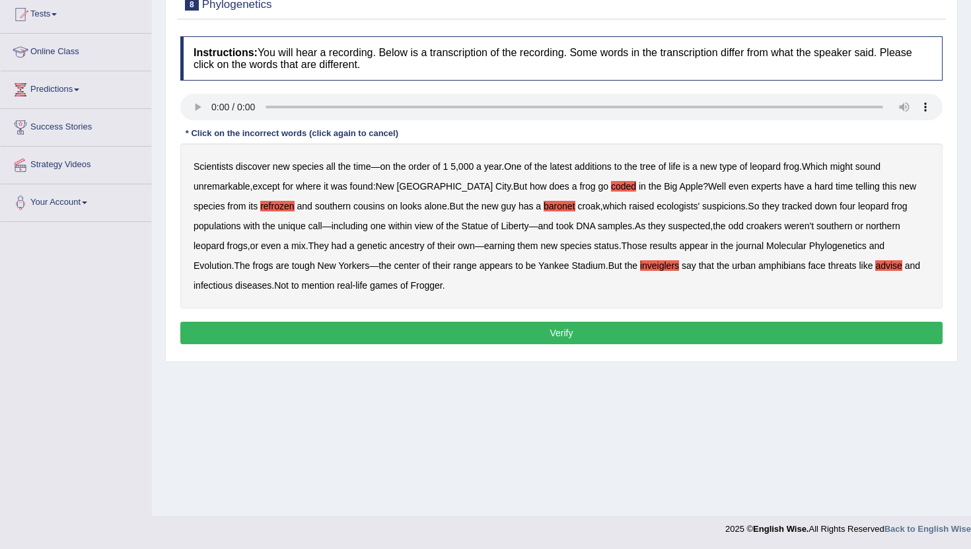
click at [611, 330] on button "Verify" at bounding box center [561, 333] width 762 height 22
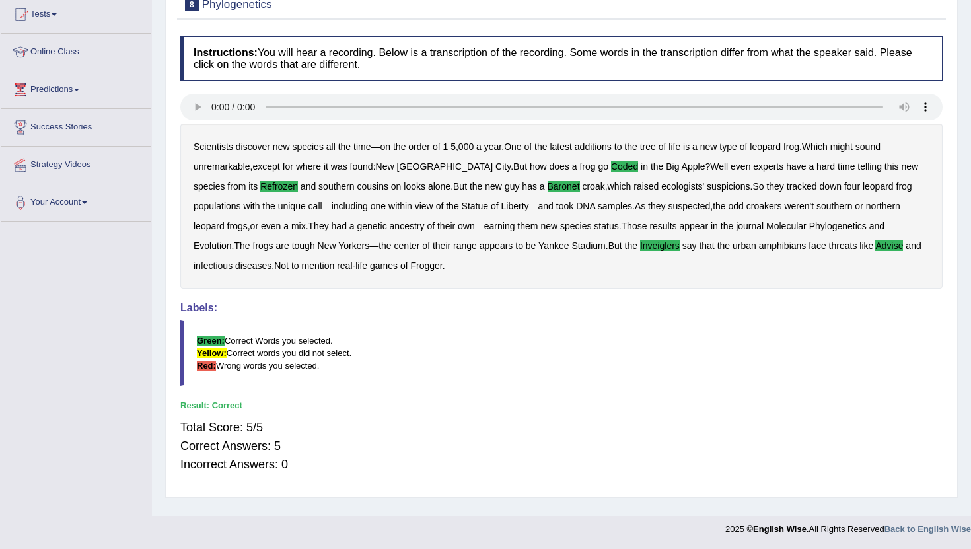
click at [759, 250] on b "amphibians" at bounding box center [783, 245] width 48 height 11
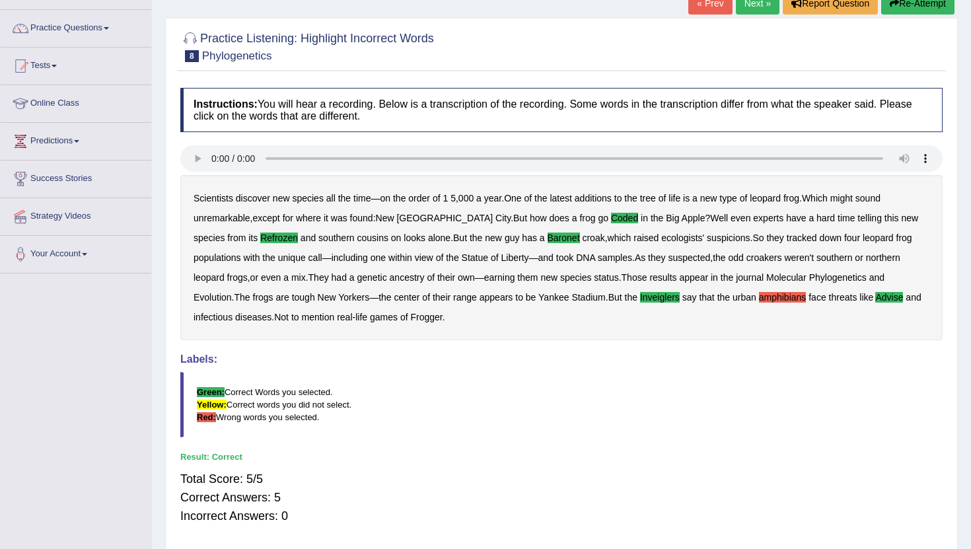
scroll to position [83, 0]
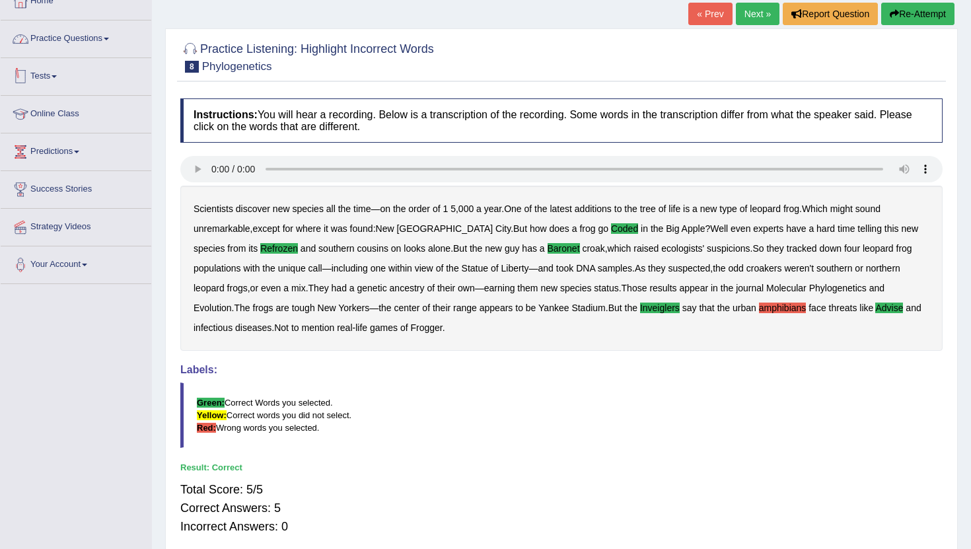
click at [105, 38] on link "Practice Questions" at bounding box center [76, 36] width 151 height 33
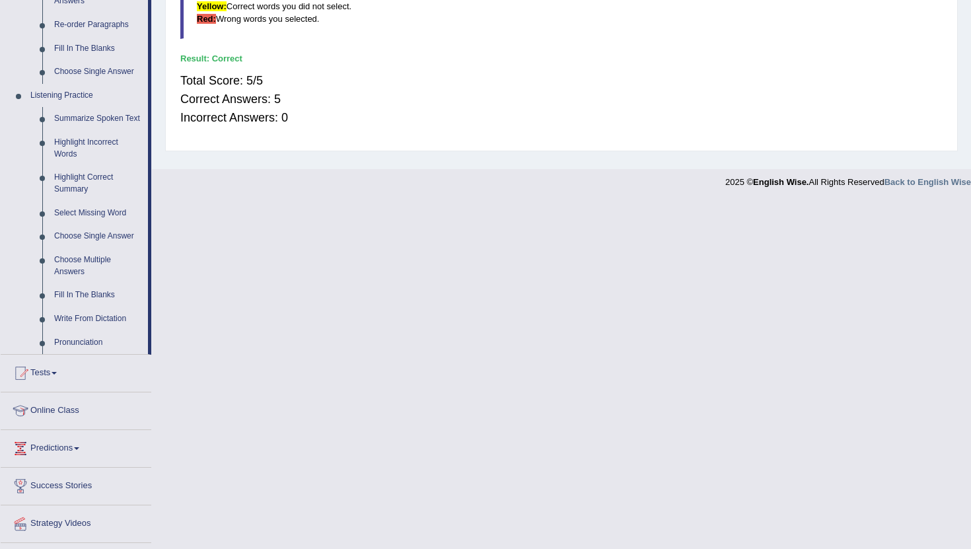
scroll to position [495, 0]
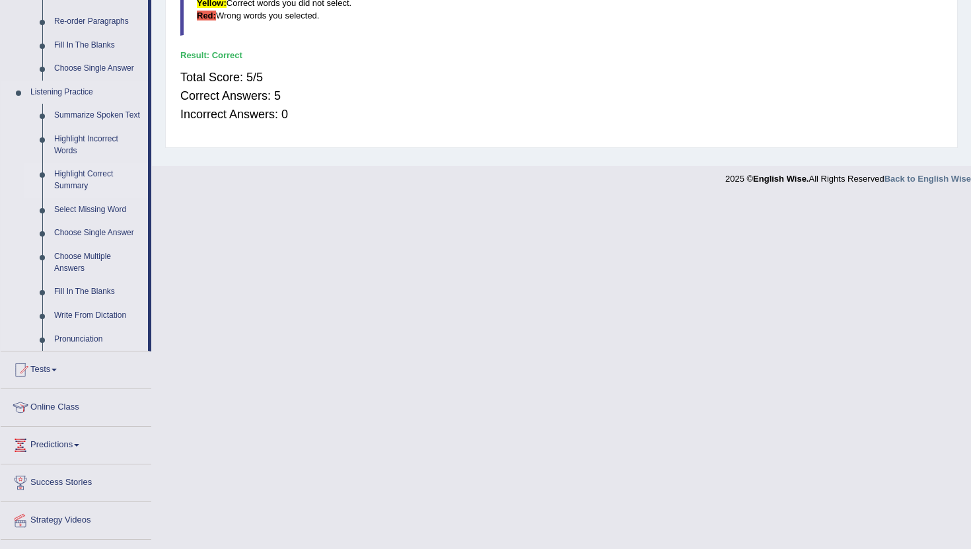
click at [91, 190] on link "Highlight Correct Summary" at bounding box center [98, 179] width 100 height 35
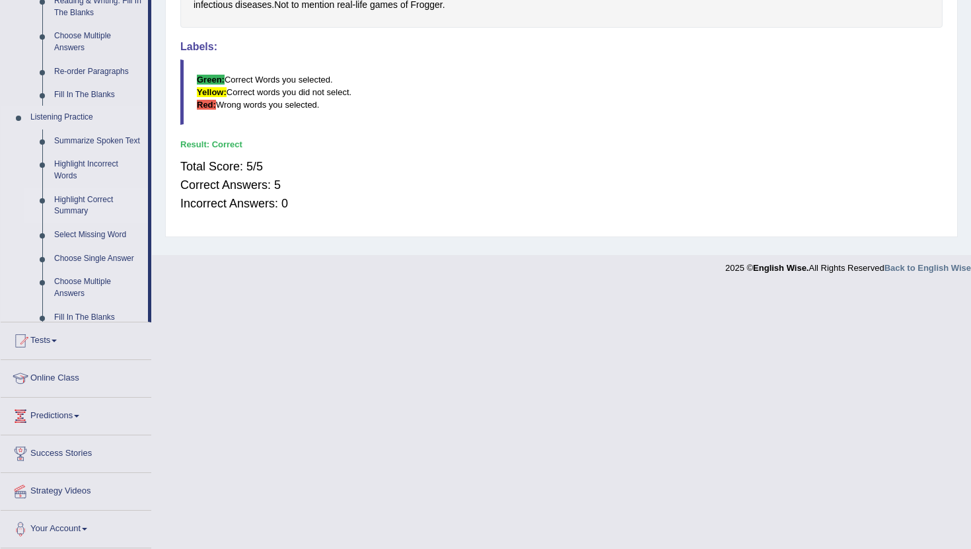
scroll to position [145, 0]
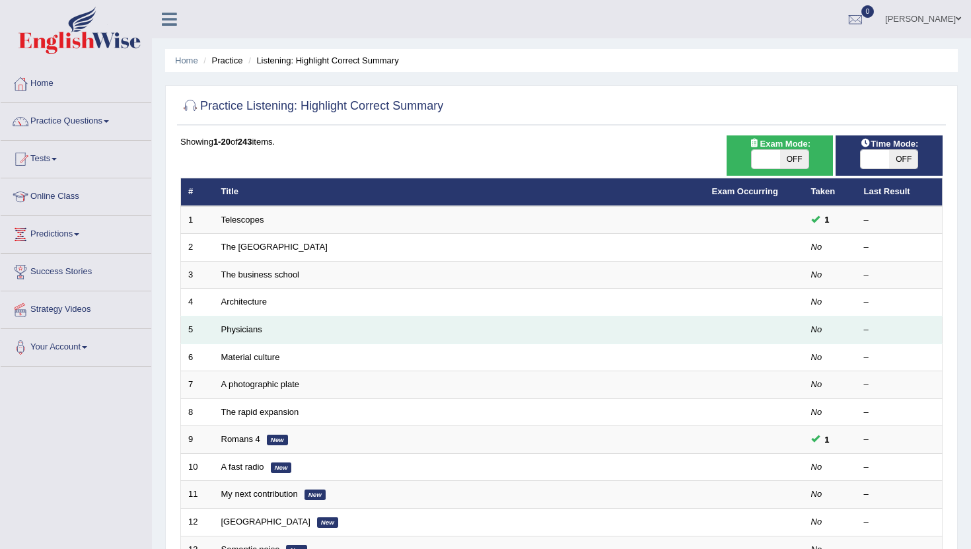
click at [254, 324] on td "Physicians" at bounding box center [459, 330] width 491 height 28
click at [254, 326] on link "Physicians" at bounding box center [241, 329] width 41 height 10
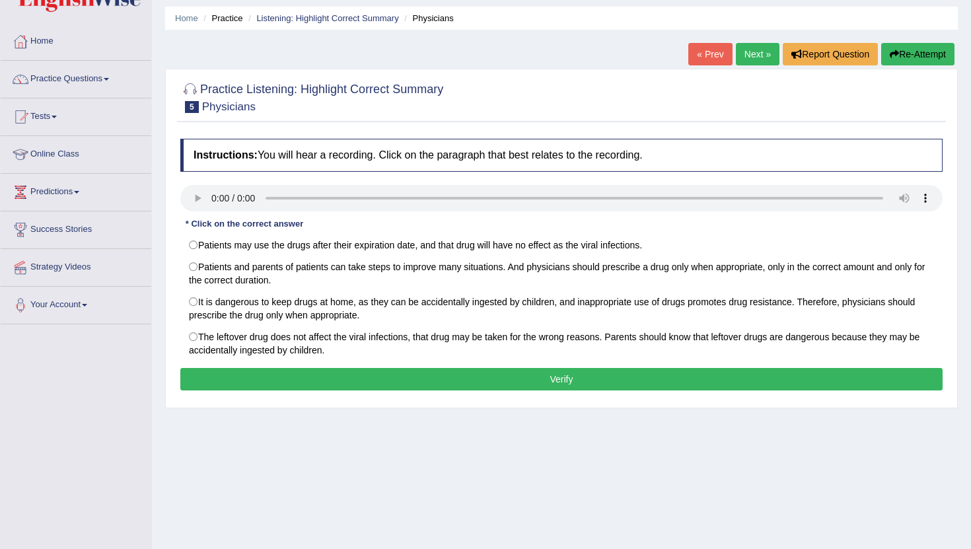
scroll to position [40, 0]
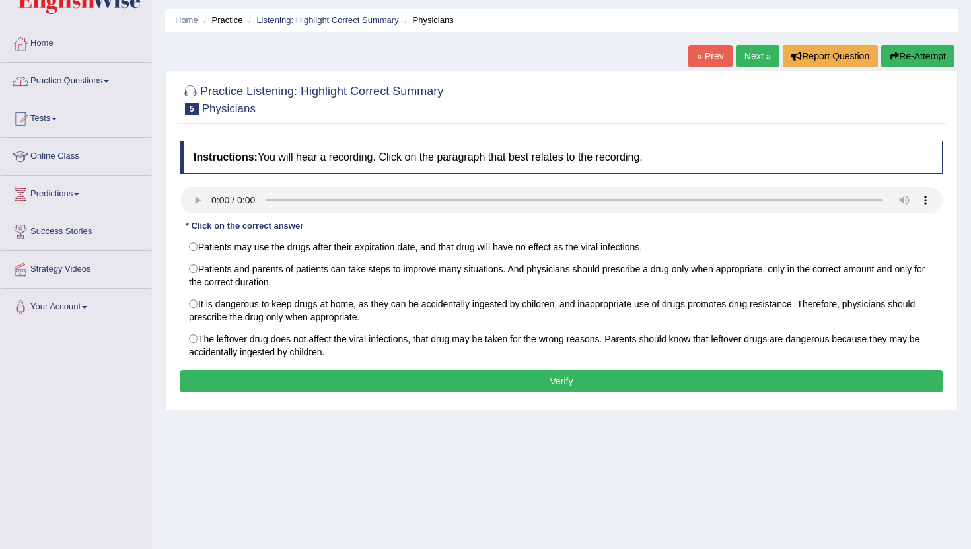
click at [98, 81] on link "Practice Questions" at bounding box center [76, 79] width 151 height 33
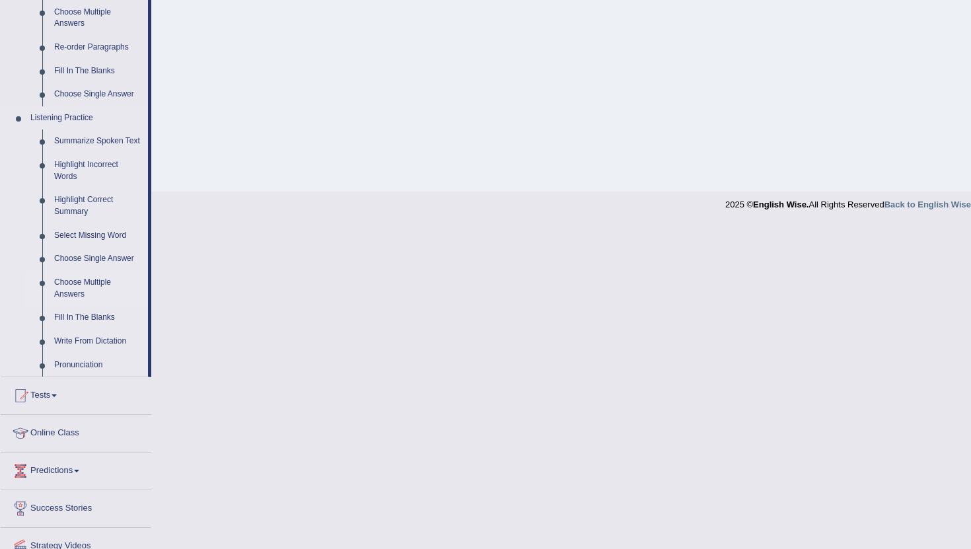
scroll to position [470, 0]
click at [84, 245] on link "Select Missing Word" at bounding box center [98, 235] width 100 height 24
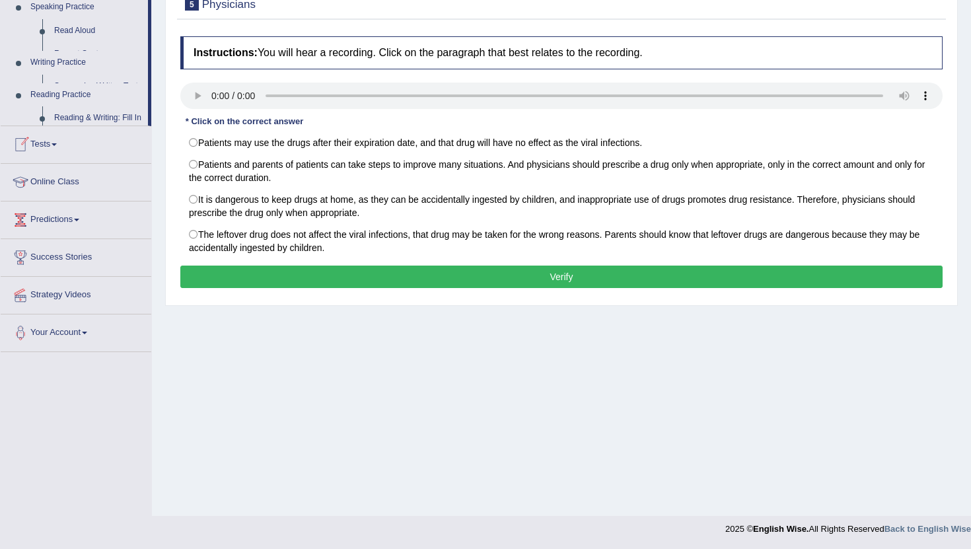
scroll to position [145, 0]
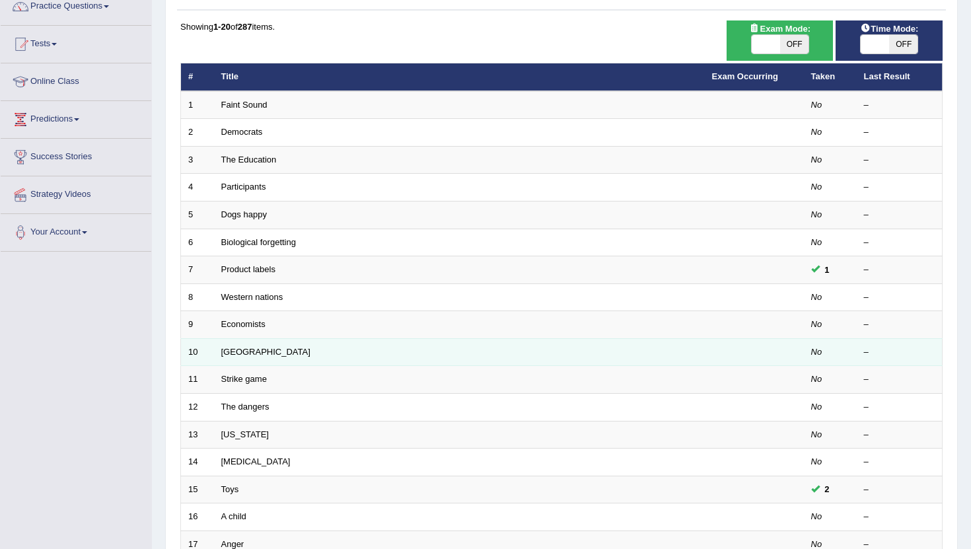
scroll to position [126, 0]
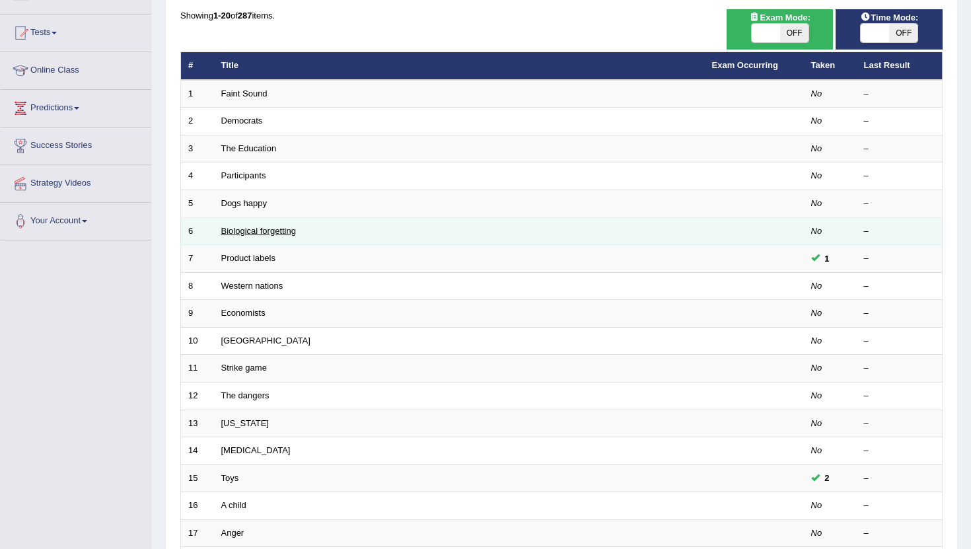
click at [264, 231] on link "Biological forgetting" at bounding box center [258, 231] width 75 height 10
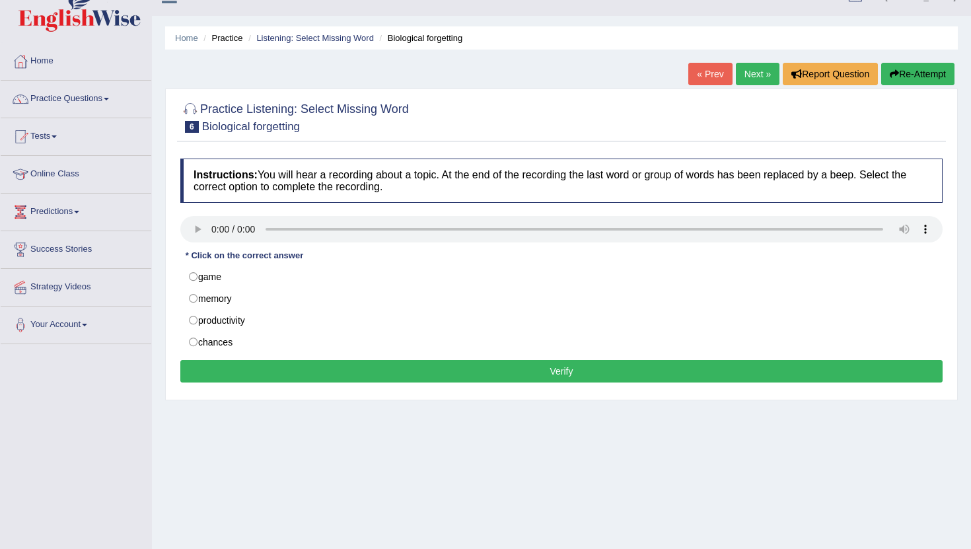
scroll to position [29, 0]
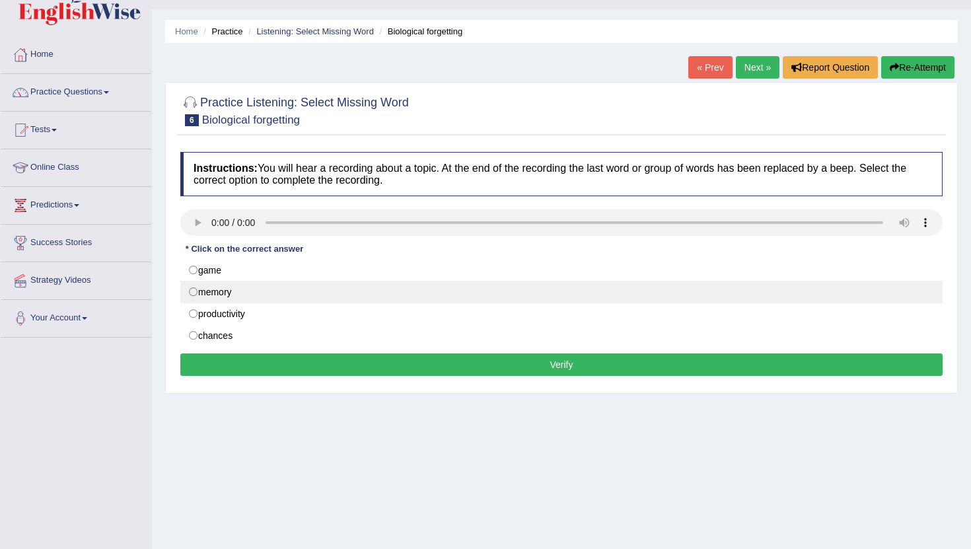
click at [194, 294] on label "memory" at bounding box center [561, 292] width 762 height 22
radio input "true"
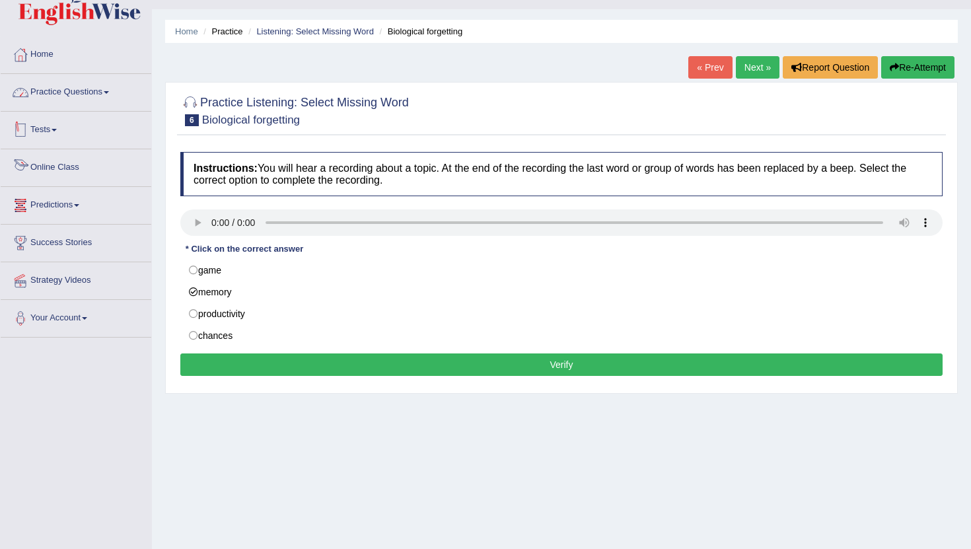
click at [110, 91] on link "Practice Questions" at bounding box center [76, 90] width 151 height 33
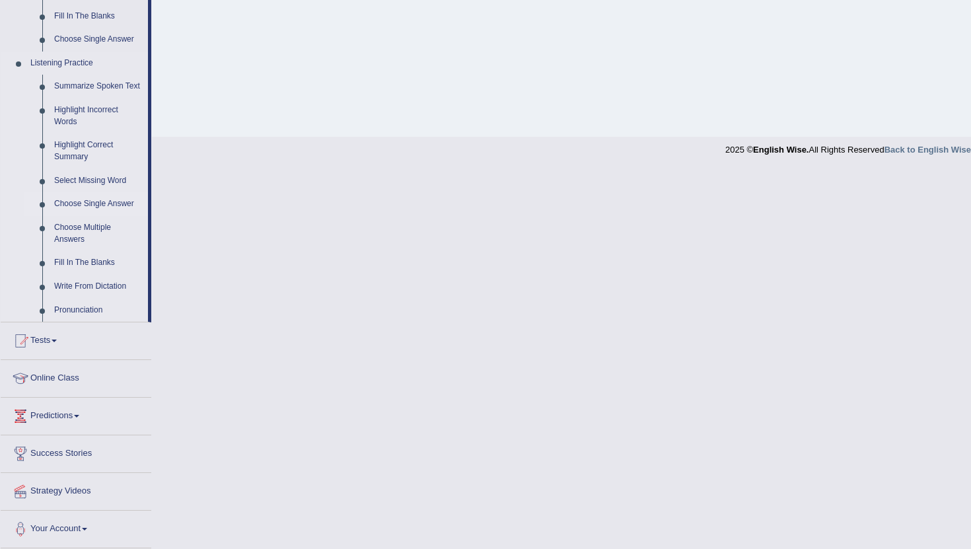
scroll to position [536, 0]
click at [89, 262] on link "Fill In The Blanks" at bounding box center [98, 263] width 100 height 24
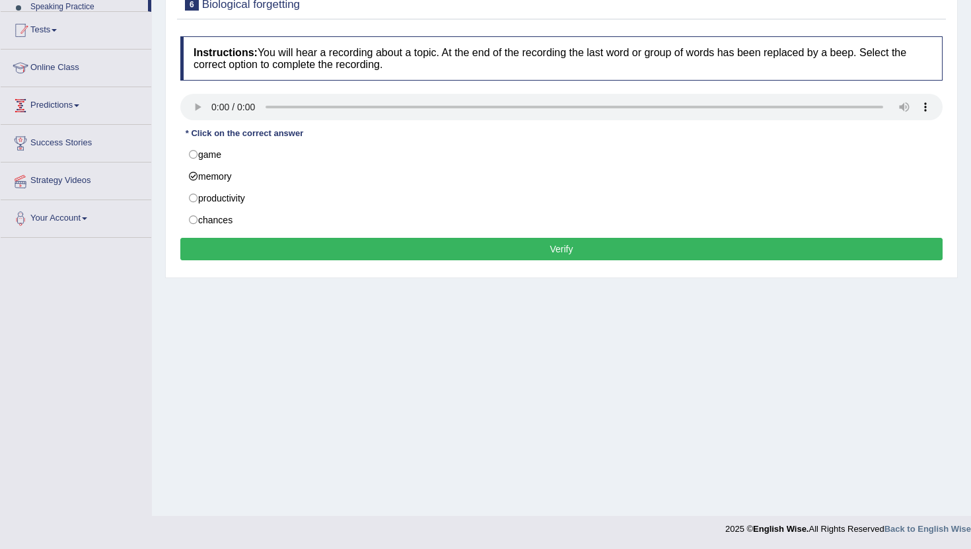
scroll to position [144, 0]
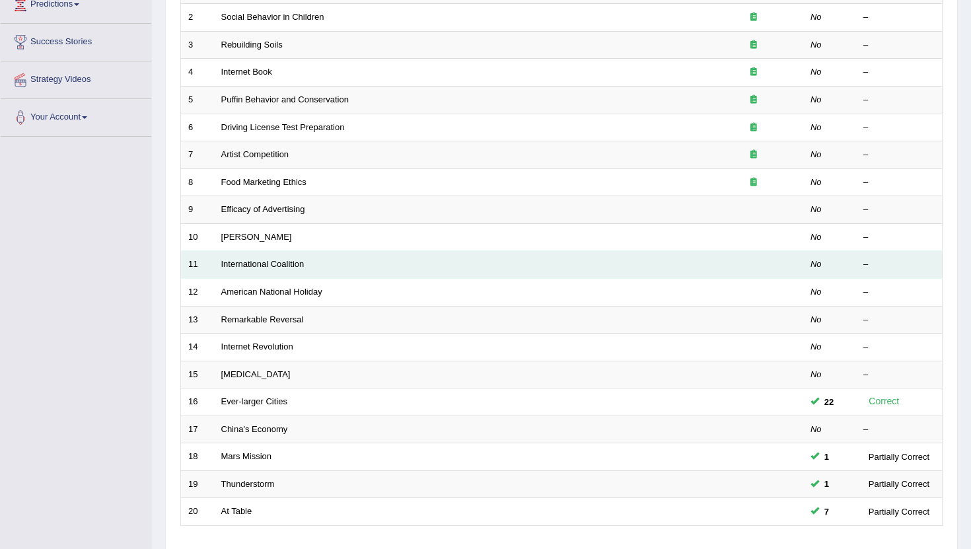
scroll to position [233, 0]
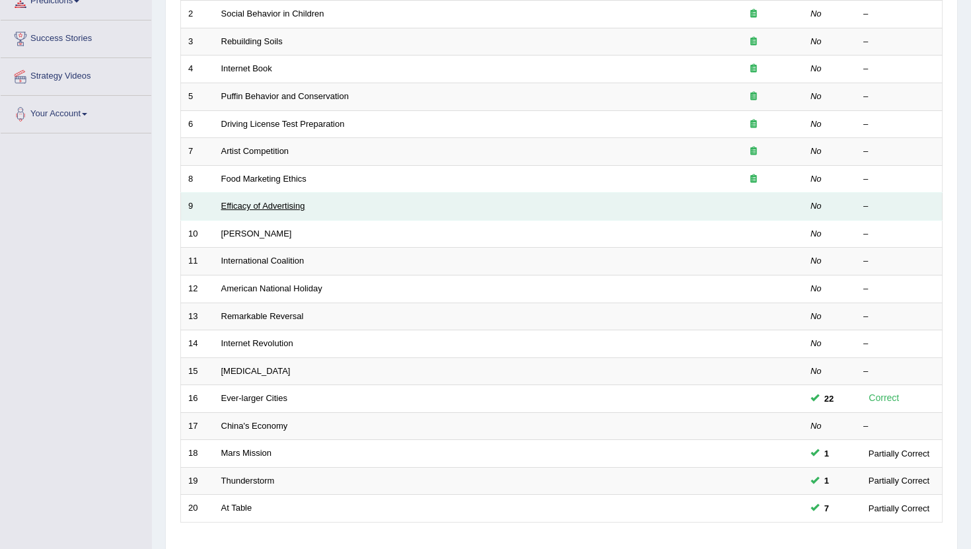
click at [252, 201] on link "Efficacy of Advertising" at bounding box center [263, 206] width 84 height 10
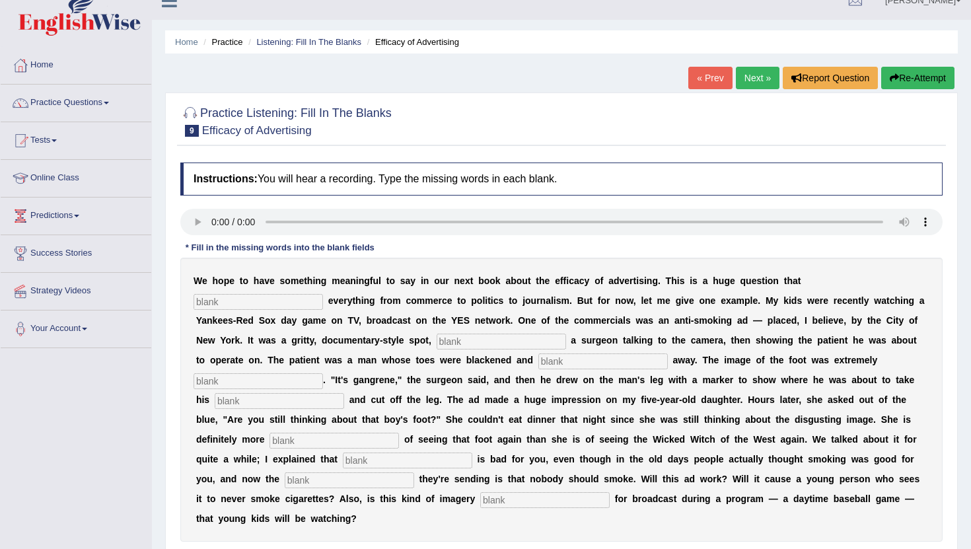
scroll to position [23, 0]
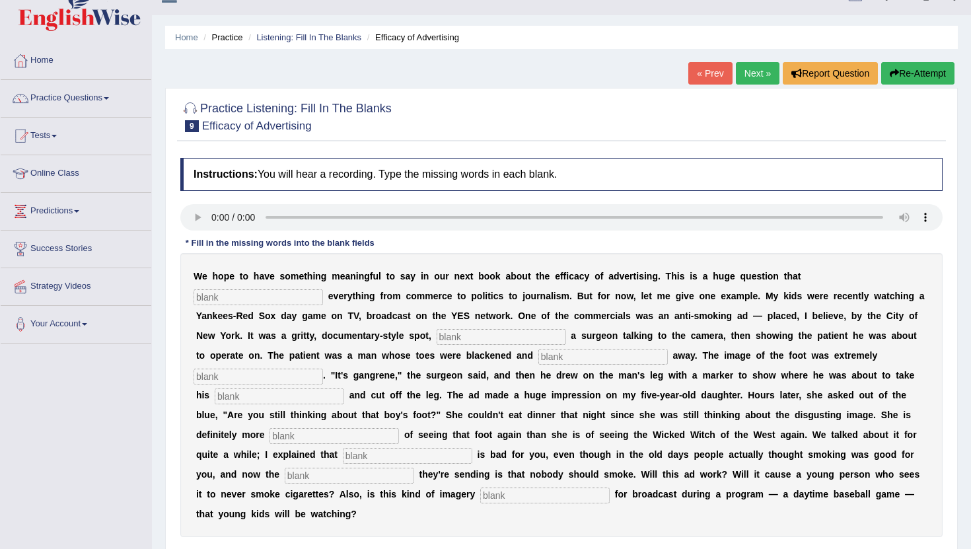
click at [745, 73] on link "Next »" at bounding box center [758, 73] width 44 height 22
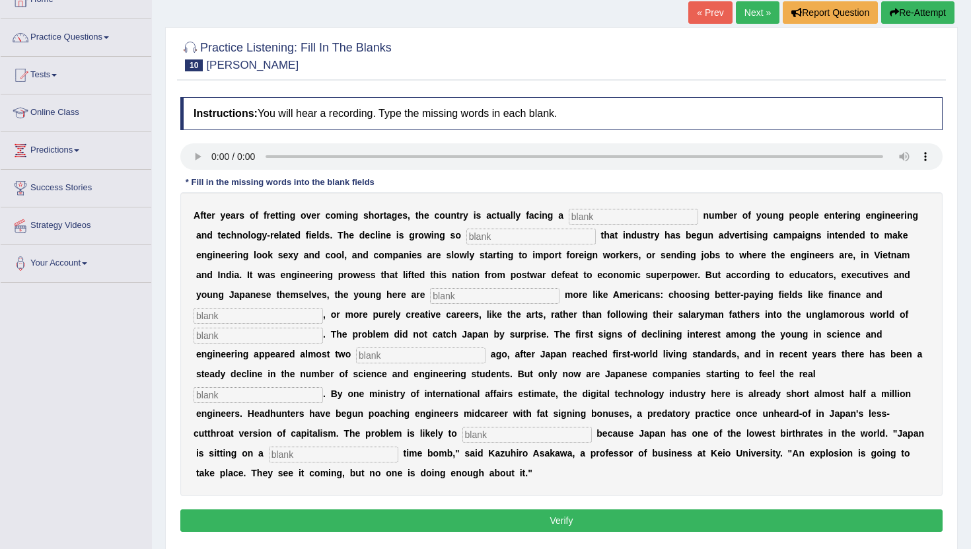
scroll to position [87, 0]
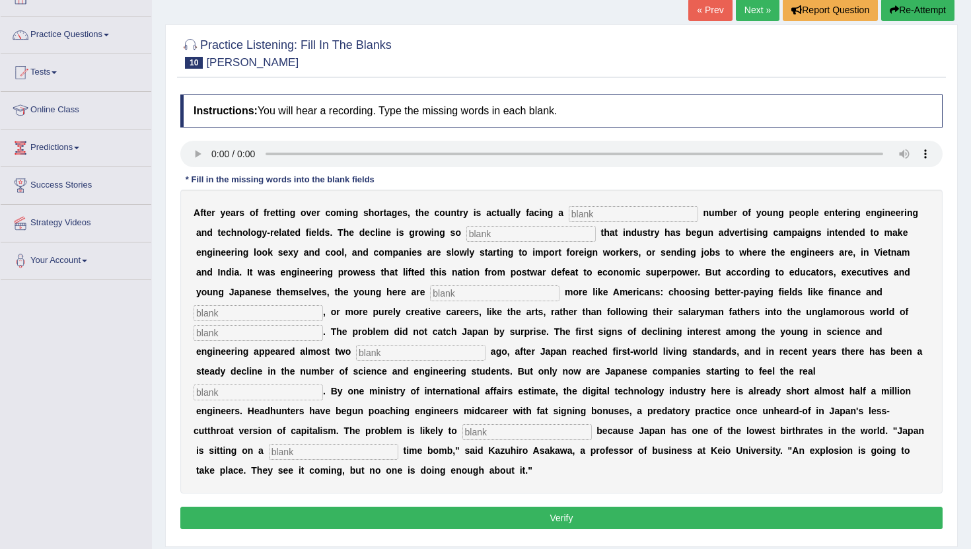
click at [750, 13] on link "Next »" at bounding box center [758, 10] width 44 height 22
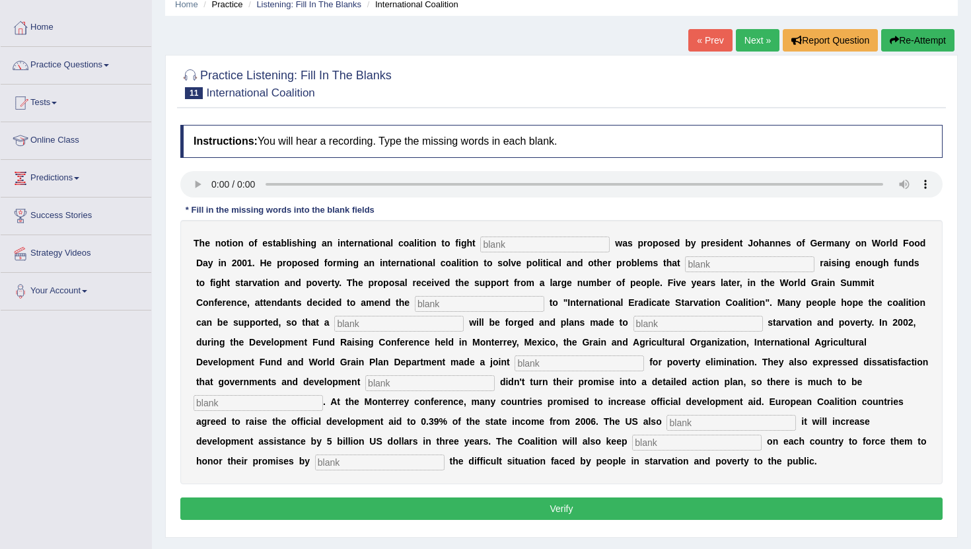
scroll to position [36, 0]
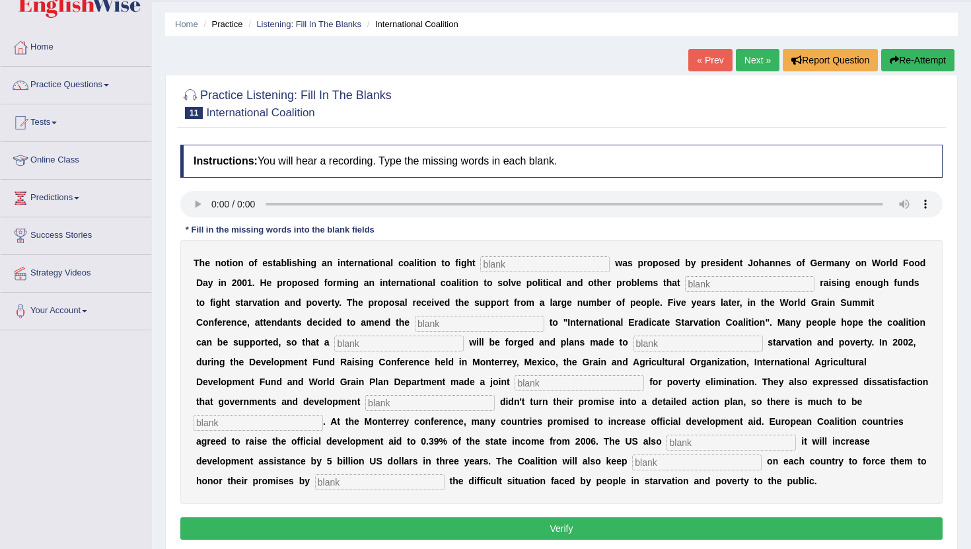
click at [745, 63] on link "Next »" at bounding box center [758, 60] width 44 height 22
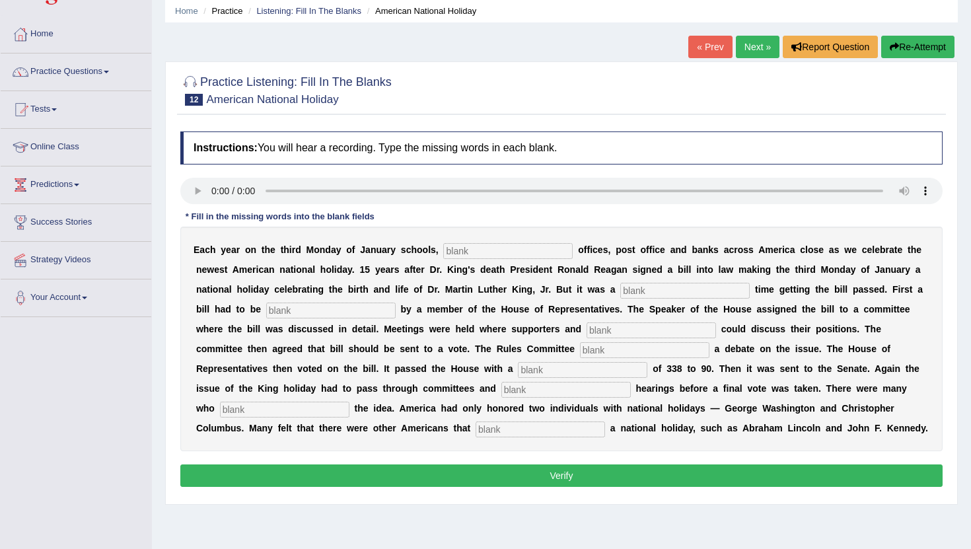
scroll to position [47, 0]
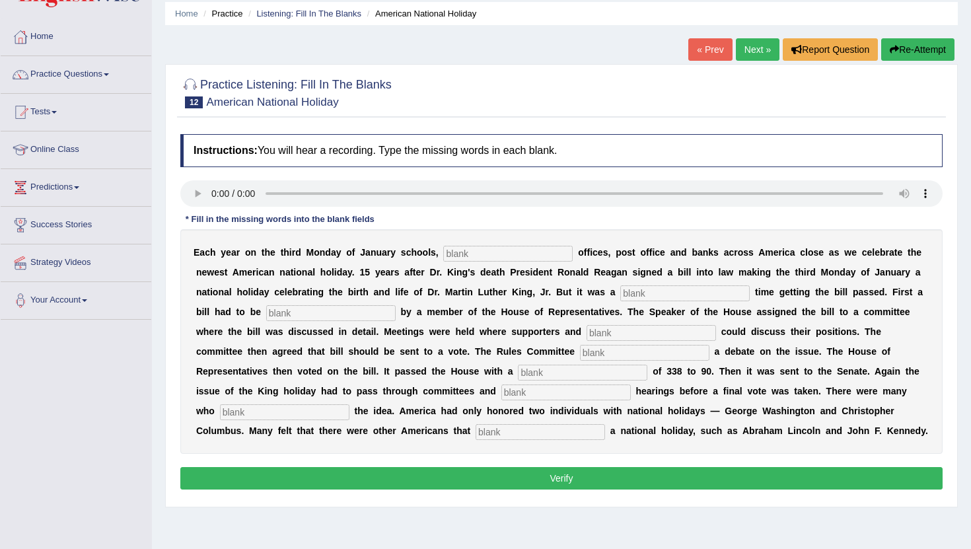
click at [742, 52] on link "Next »" at bounding box center [758, 49] width 44 height 22
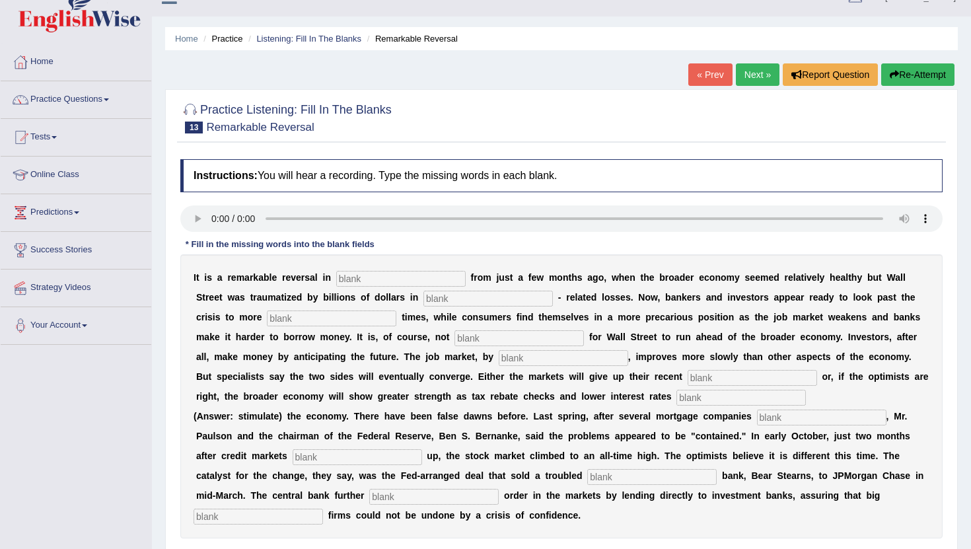
scroll to position [34, 0]
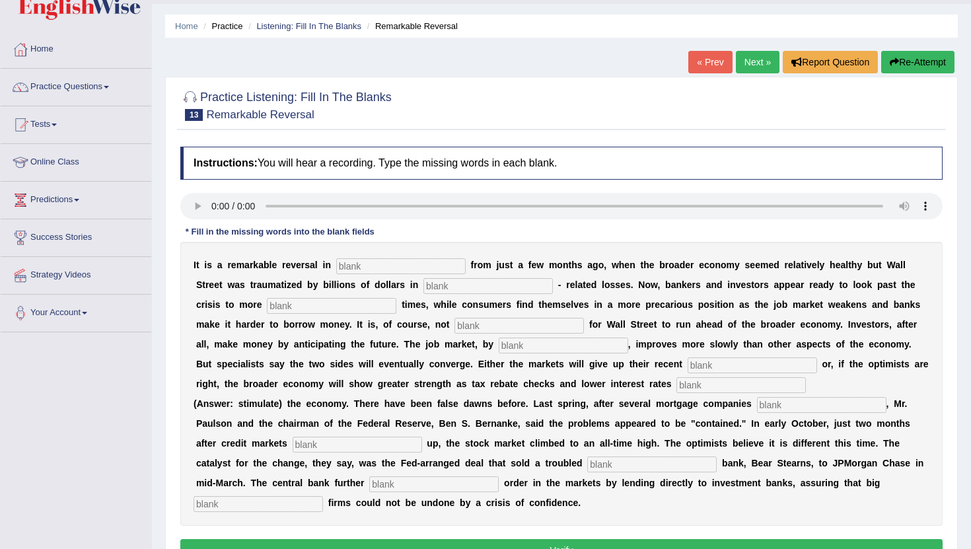
click at [736, 61] on link "Next »" at bounding box center [758, 62] width 44 height 22
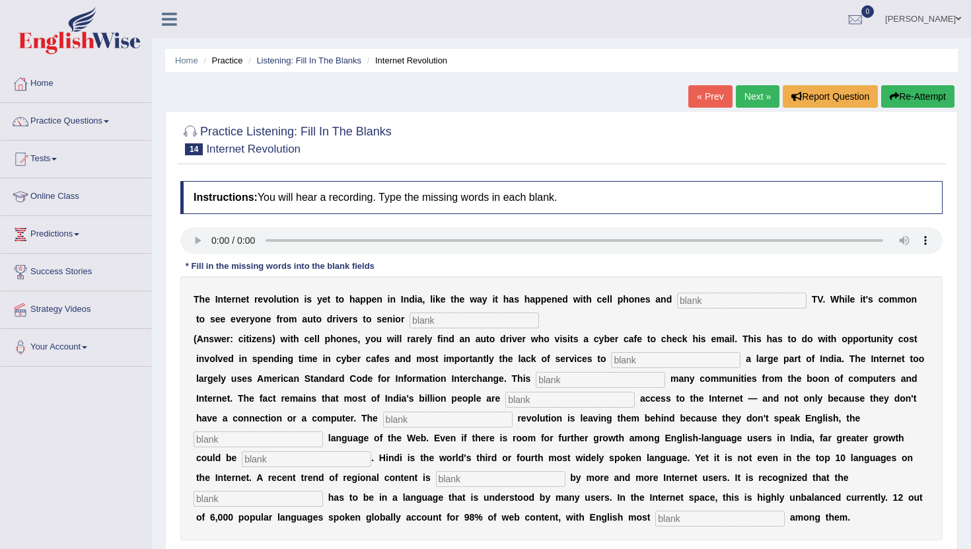
click at [748, 89] on link "Next »" at bounding box center [758, 96] width 44 height 22
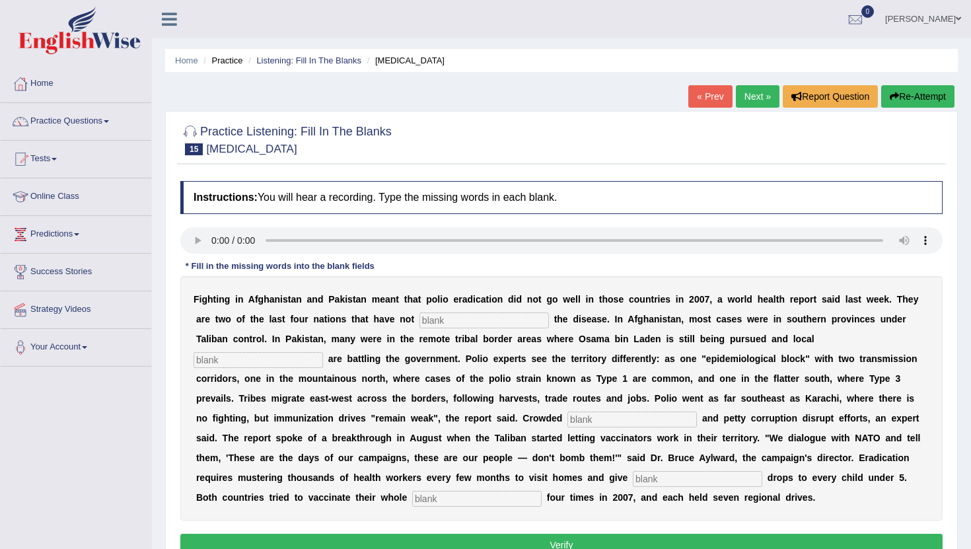
click at [757, 98] on link "Next »" at bounding box center [758, 96] width 44 height 22
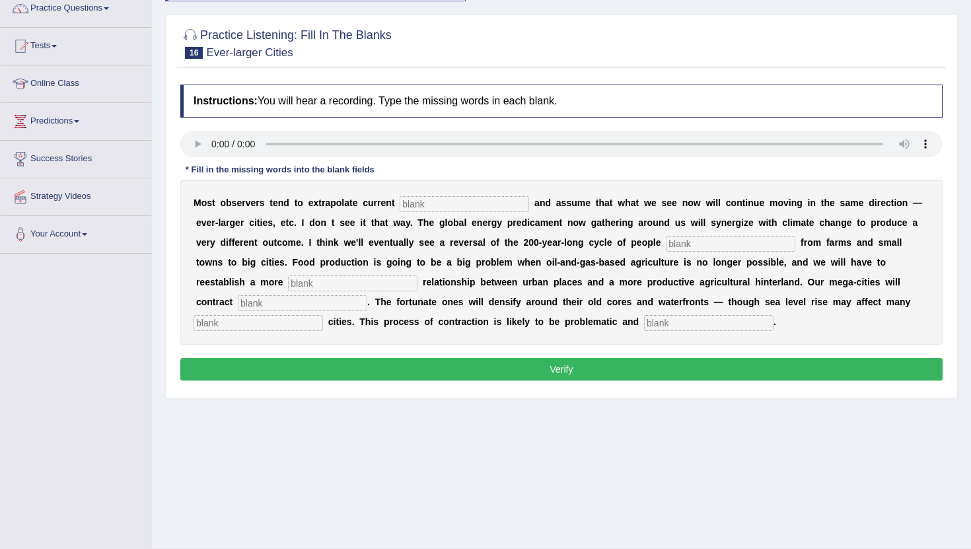
scroll to position [121, 0]
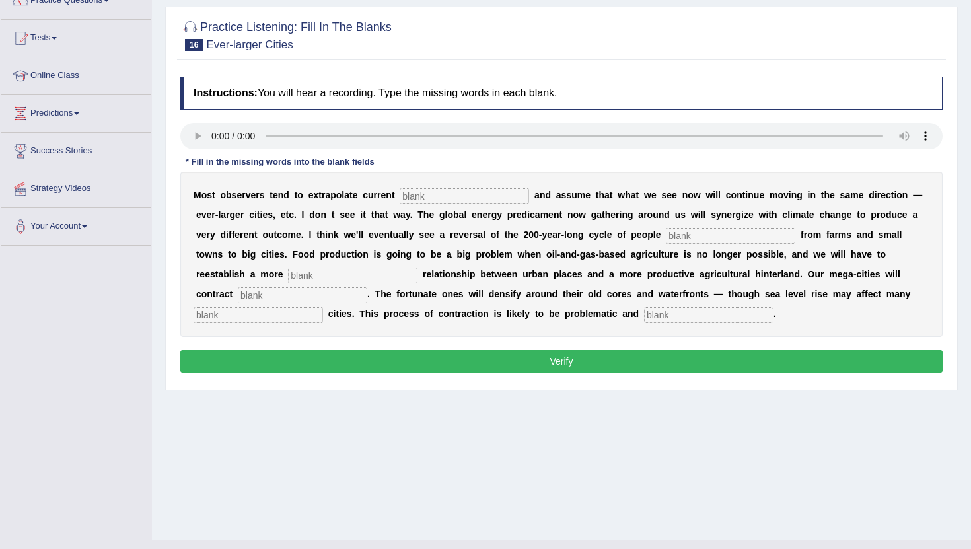
click at [438, 193] on input "text" at bounding box center [464, 196] width 129 height 16
click at [425, 199] on input "text" at bounding box center [464, 196] width 129 height 16
type input "trends"
click at [685, 240] on input "text" at bounding box center [730, 236] width 129 height 16
type input "moving"
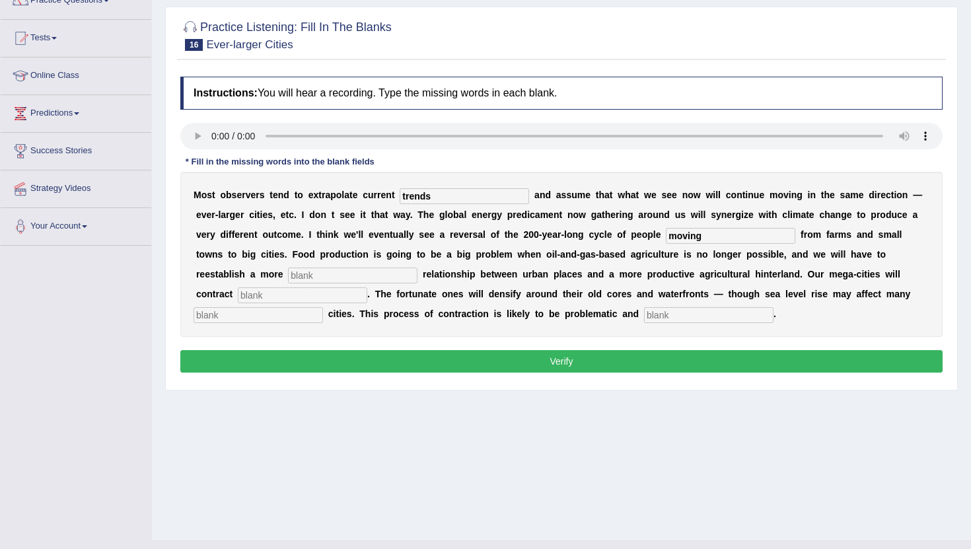
click at [288, 273] on input "text" at bounding box center [352, 275] width 129 height 16
type input "meaningful"
click at [247, 297] on input "text" at bounding box center [302, 295] width 129 height 16
type input "substantially"
click at [249, 311] on input "text" at bounding box center [257, 315] width 129 height 16
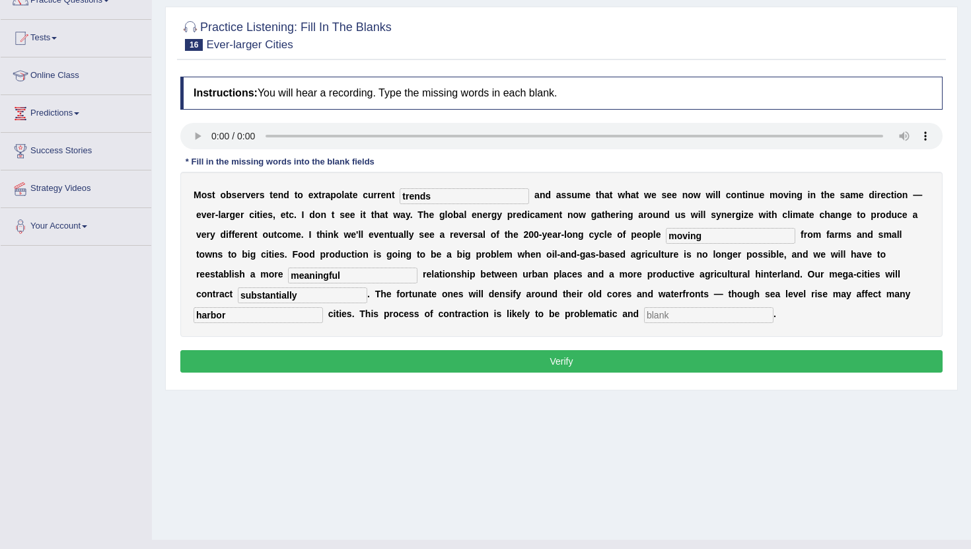
type input "harbor"
click at [649, 316] on input "text" at bounding box center [708, 315] width 129 height 16
type input "disorderly"
click at [314, 276] on input "meaningful" at bounding box center [352, 275] width 129 height 16
type input "meaningfull"
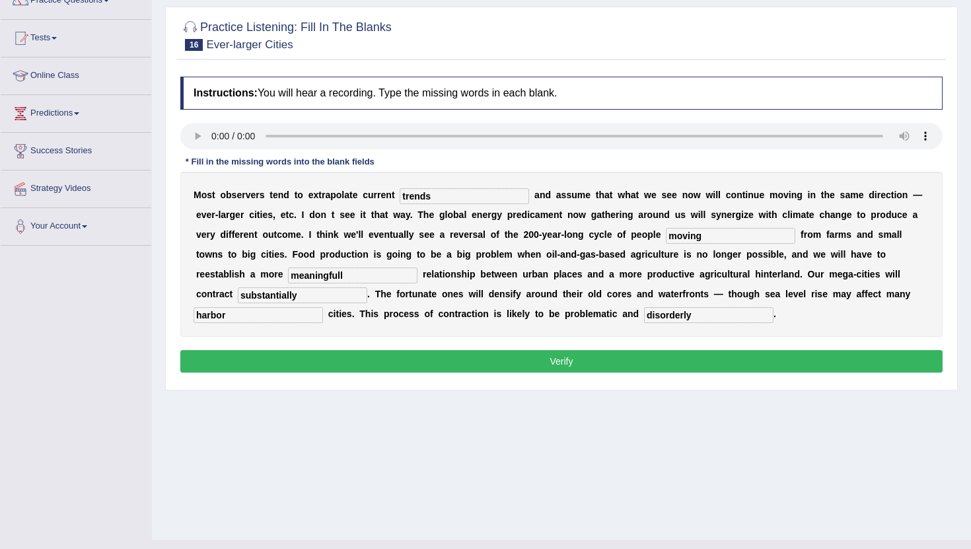
click at [470, 197] on input "trends" at bounding box center [464, 196] width 129 height 16
type input "trend"
click at [633, 369] on button "Verify" at bounding box center [561, 361] width 762 height 22
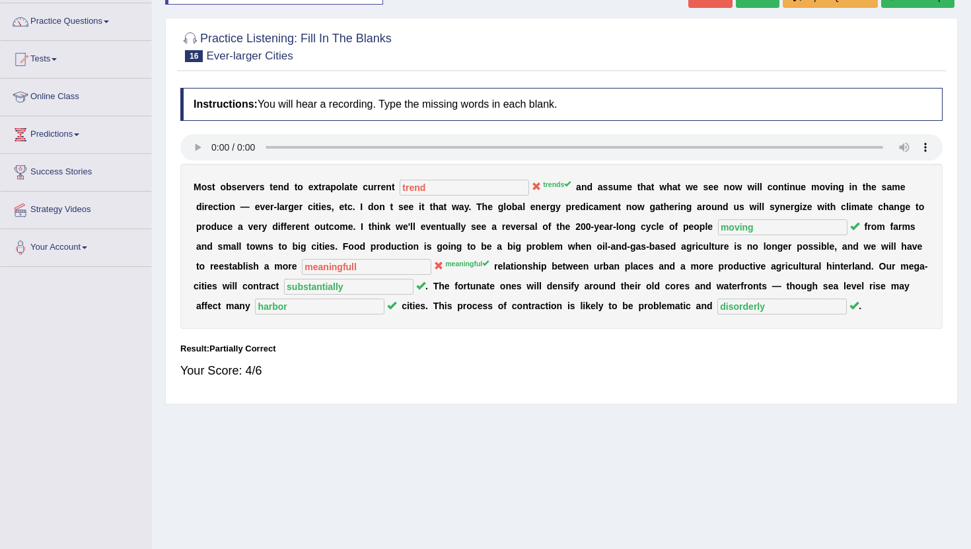
scroll to position [99, 0]
click at [103, 22] on link "Practice Questions" at bounding box center [76, 20] width 151 height 33
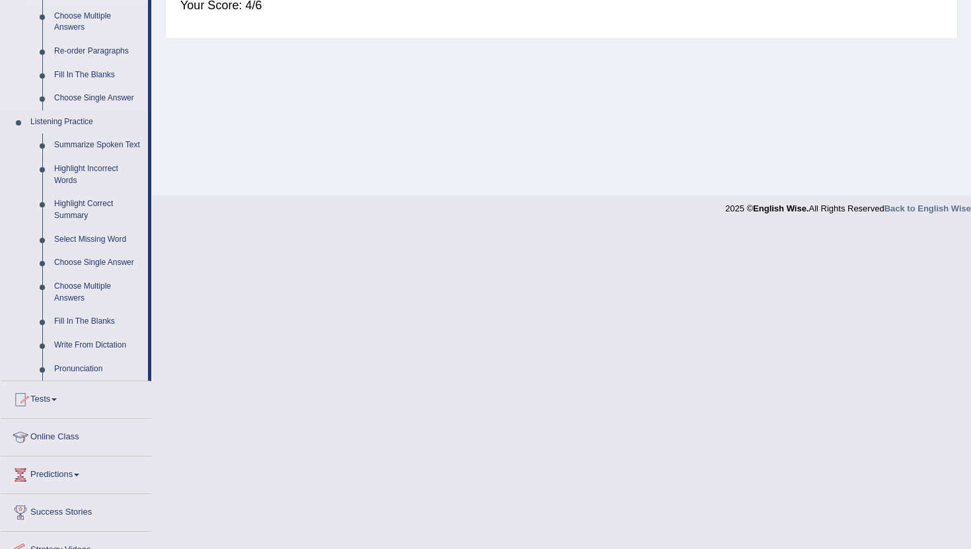
scroll to position [483, 0]
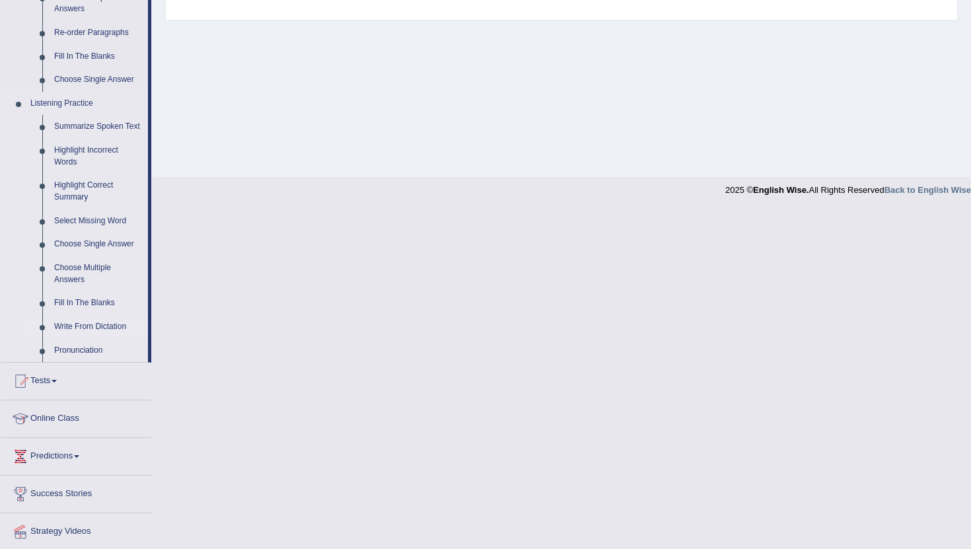
click at [100, 339] on link "Write From Dictation" at bounding box center [98, 327] width 100 height 24
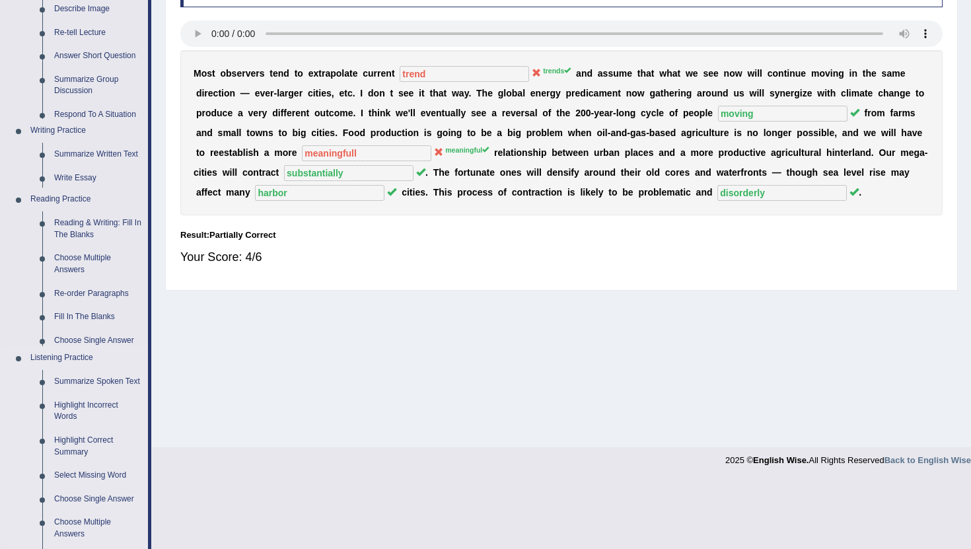
scroll to position [145, 0]
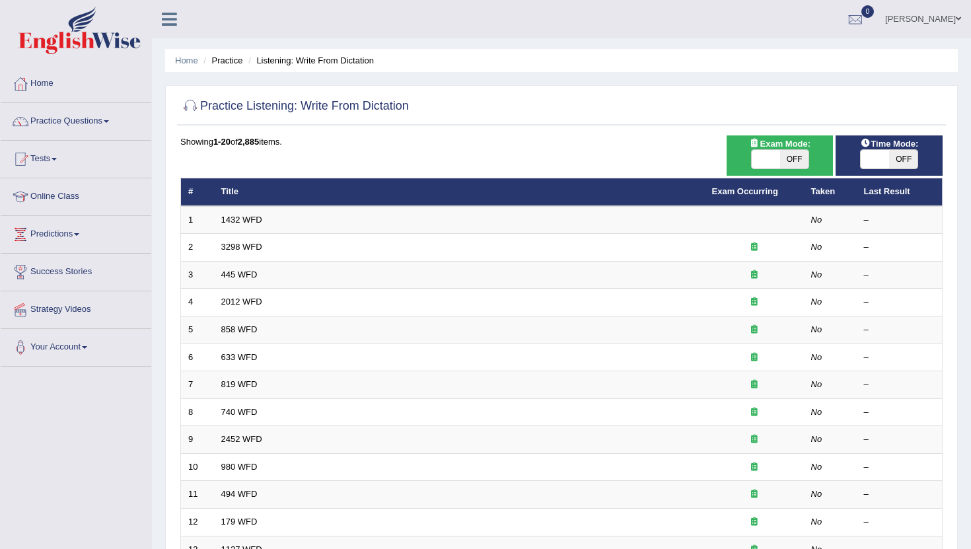
scroll to position [2, 0]
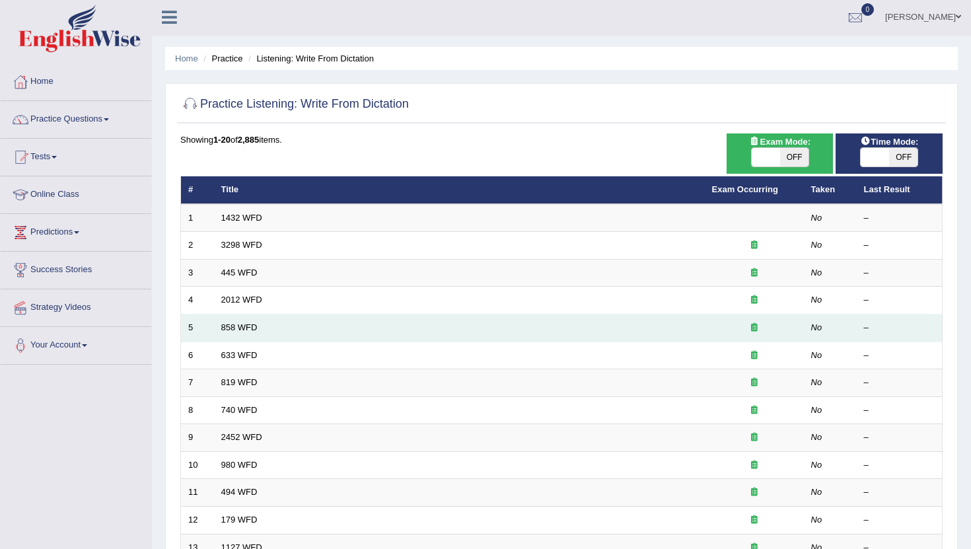
click at [236, 333] on td "858 WFD" at bounding box center [459, 328] width 491 height 28
click at [236, 331] on link "858 WFD" at bounding box center [239, 327] width 36 height 10
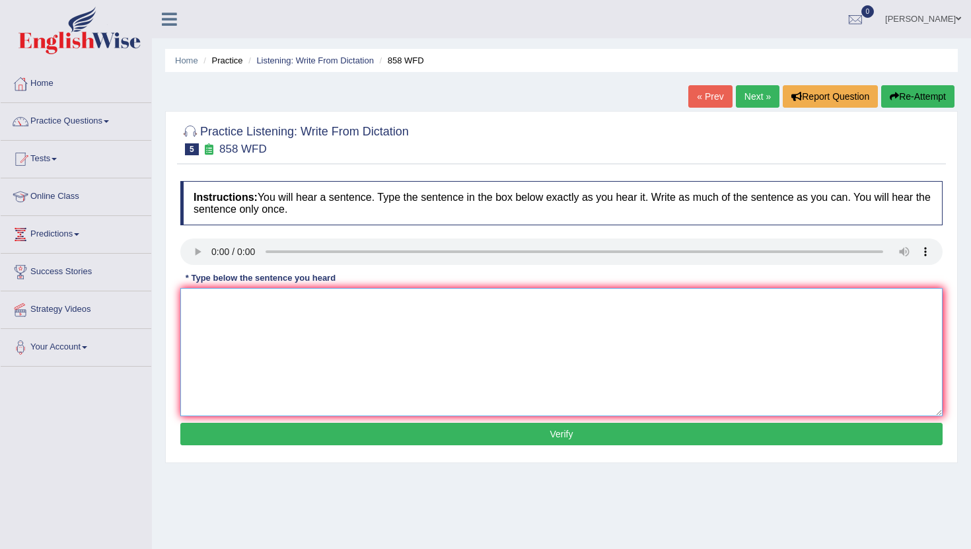
click at [288, 303] on textarea at bounding box center [561, 352] width 762 height 128
click at [759, 102] on link "Next »" at bounding box center [758, 96] width 44 height 22
click at [220, 302] on textarea at bounding box center [561, 352] width 762 height 128
click at [293, 301] on textarea "Research shows that excercise is make us feel better" at bounding box center [561, 352] width 762 height 128
click at [408, 310] on textarea "Research shows that exercise is make us feel better" at bounding box center [561, 352] width 762 height 128
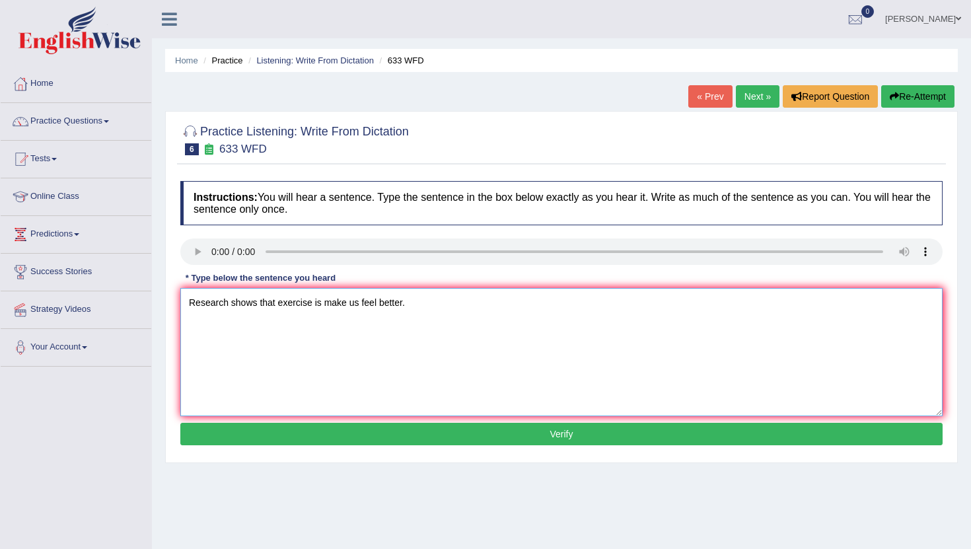
click at [326, 306] on textarea "Research shows that exercise is make us feel better." at bounding box center [561, 352] width 762 height 128
click at [335, 297] on textarea "Research shows that exercise make us feel better." at bounding box center [561, 352] width 762 height 128
type textarea "Research shows that exercise make makes us feel better."
click at [563, 440] on button "Verify" at bounding box center [561, 434] width 762 height 22
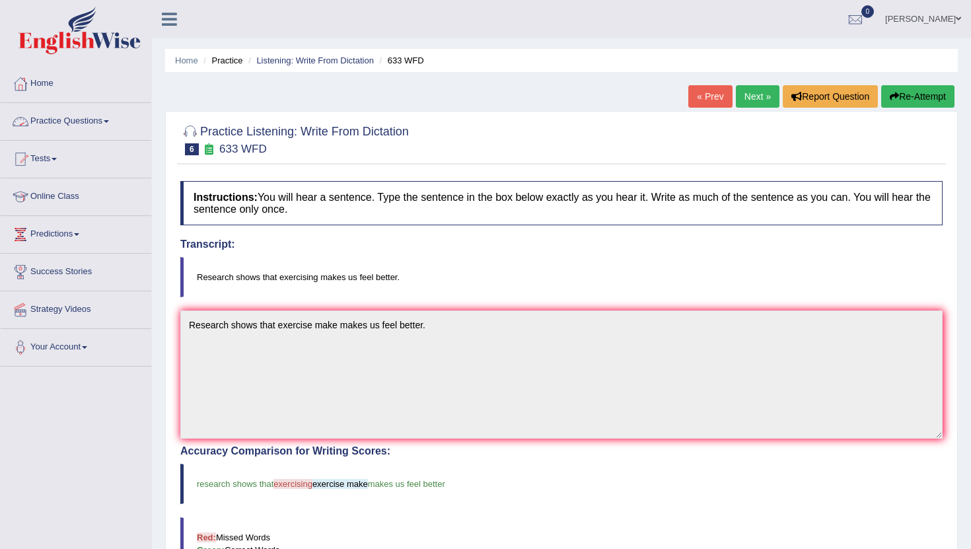
click at [96, 126] on link "Practice Questions" at bounding box center [76, 119] width 151 height 33
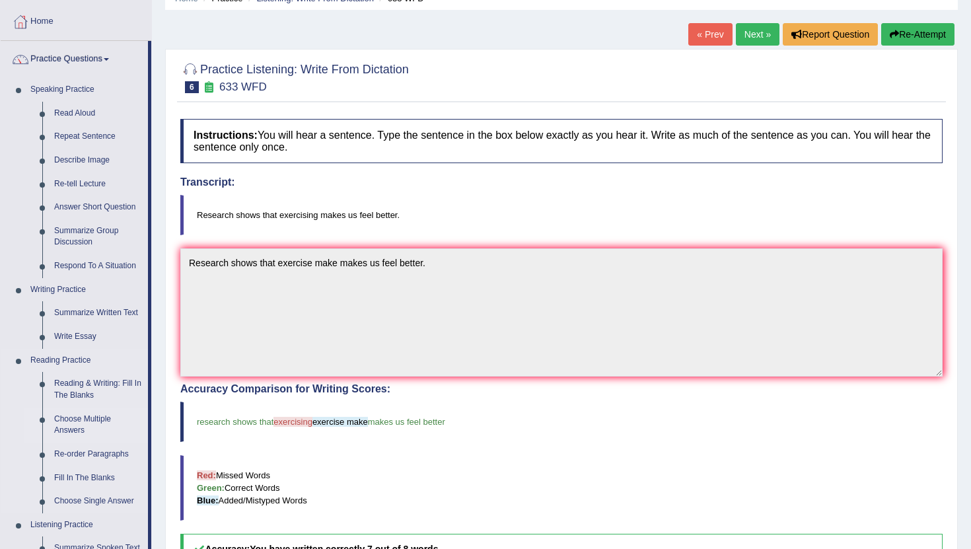
scroll to position [34, 0]
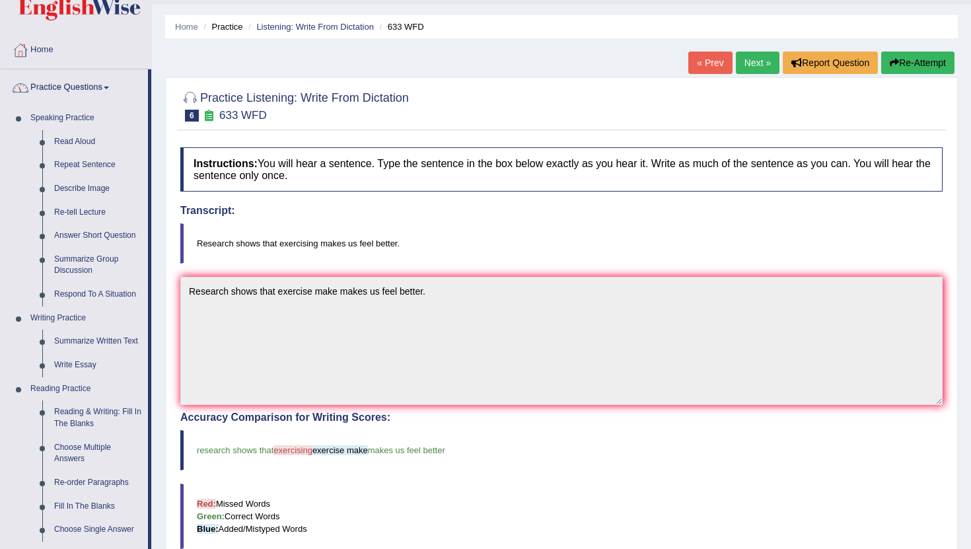
click at [91, 85] on link "Practice Questions" at bounding box center [74, 85] width 147 height 33
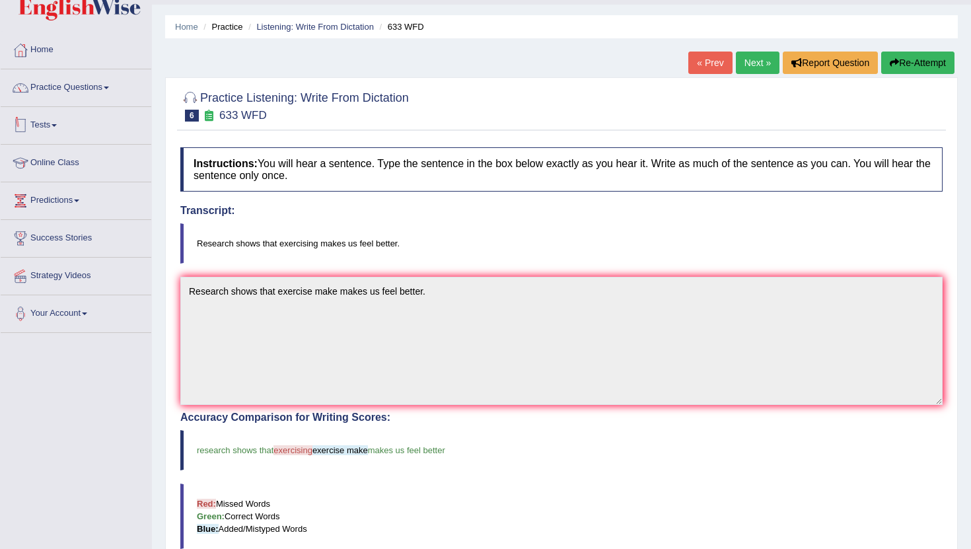
click at [57, 125] on span at bounding box center [54, 125] width 5 height 3
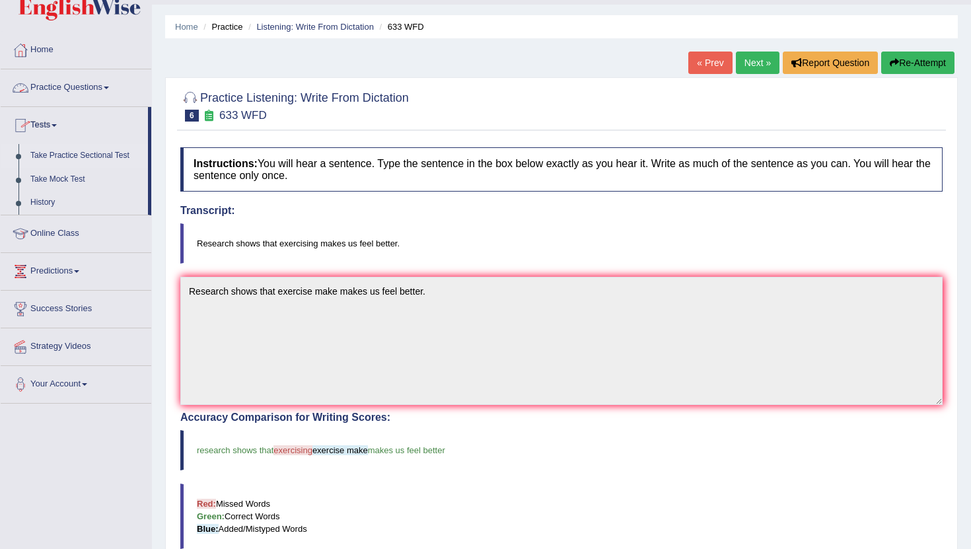
click at [115, 154] on link "Take Practice Sectional Test" at bounding box center [85, 156] width 123 height 24
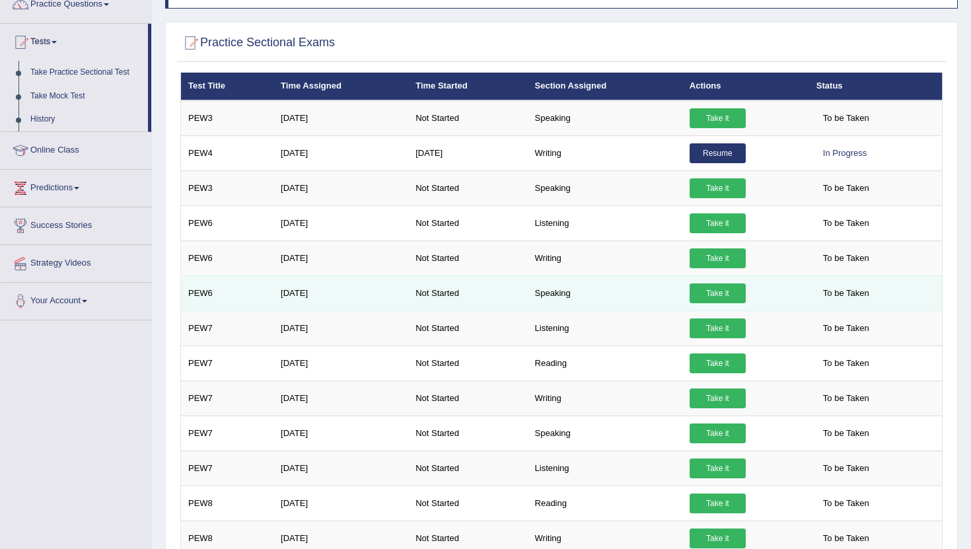
scroll to position [120, 0]
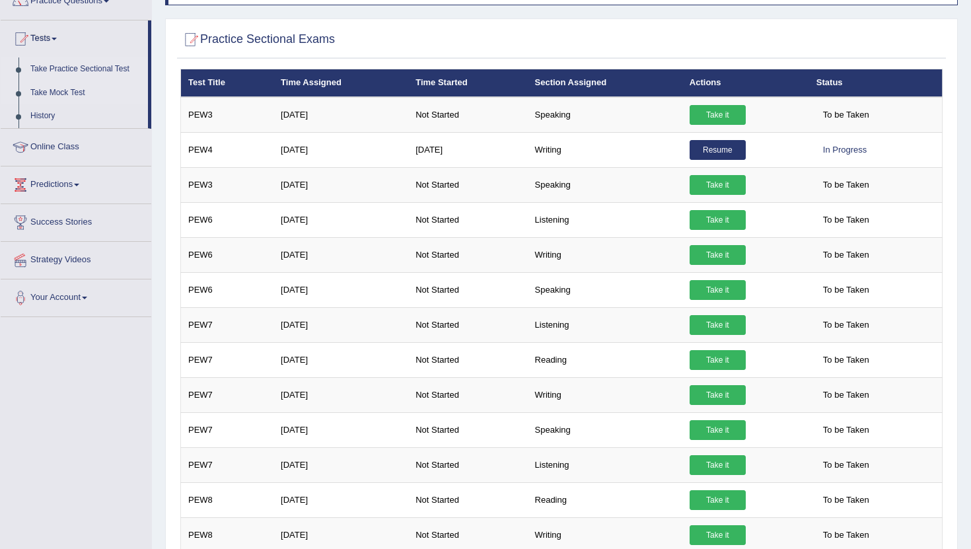
click at [54, 91] on link "Take Mock Test" at bounding box center [85, 93] width 123 height 24
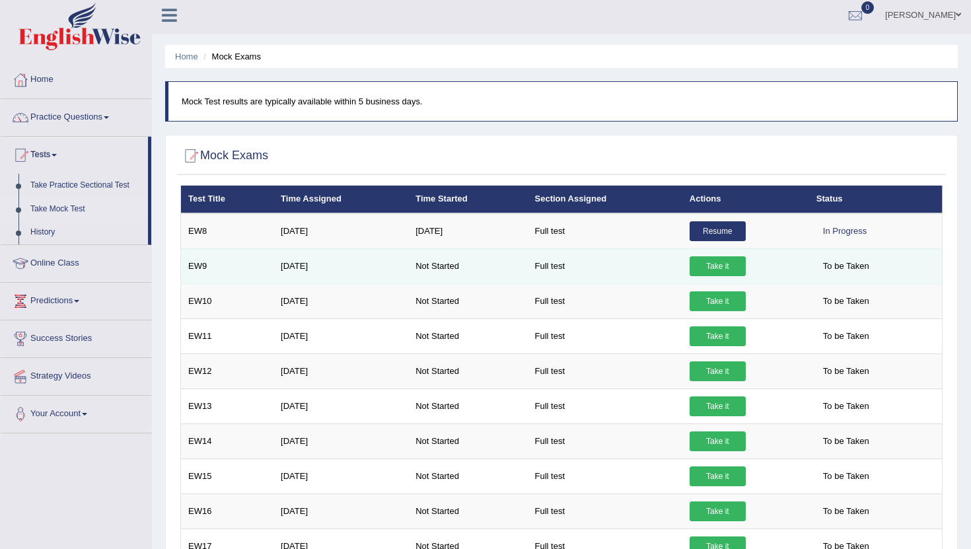
scroll to position [1, 0]
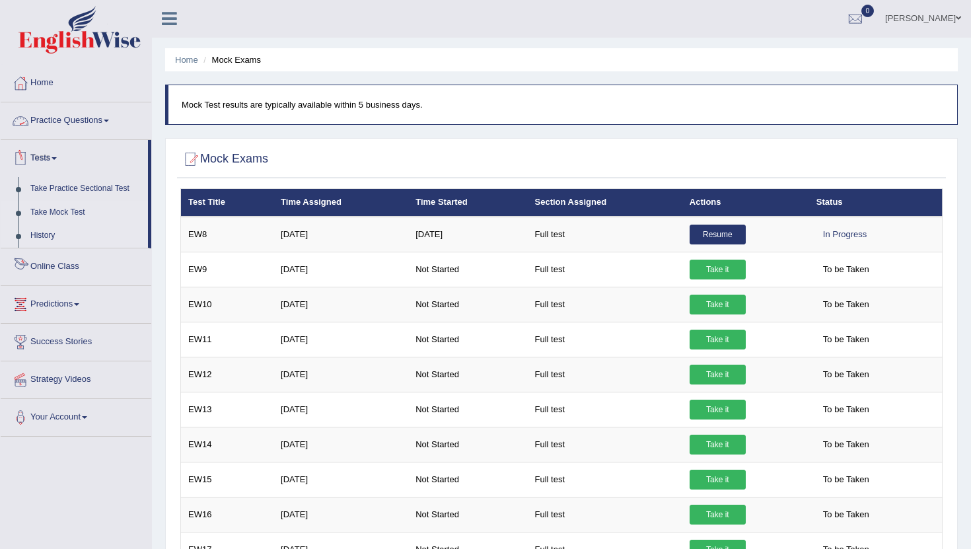
click at [42, 237] on link "History" at bounding box center [85, 236] width 123 height 24
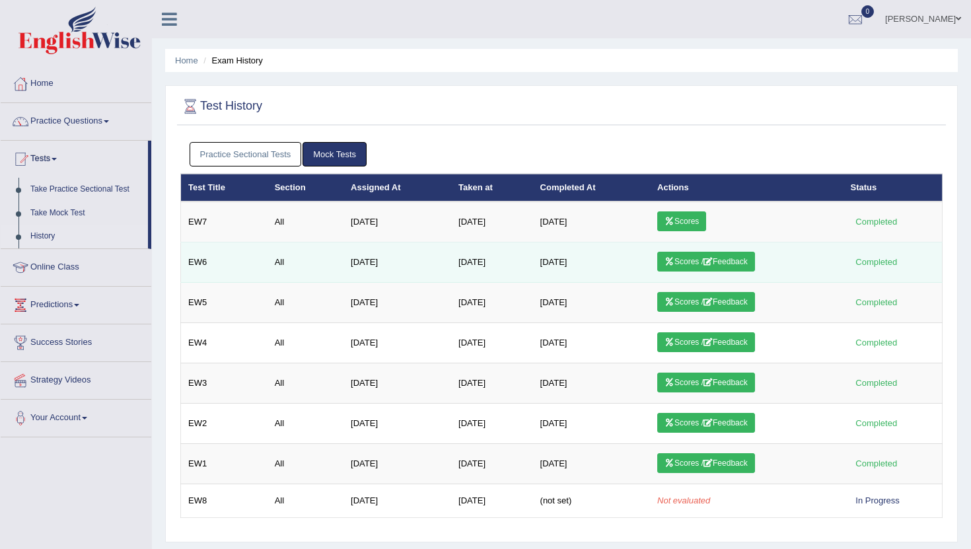
click at [695, 268] on link "Scores / Feedback" at bounding box center [706, 262] width 98 height 20
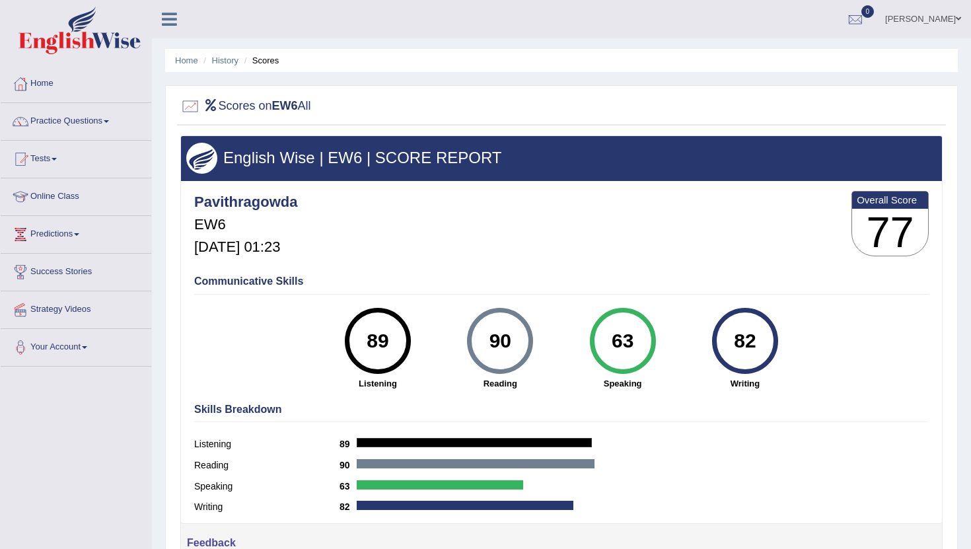
click at [53, 194] on link "Online Class" at bounding box center [76, 194] width 151 height 33
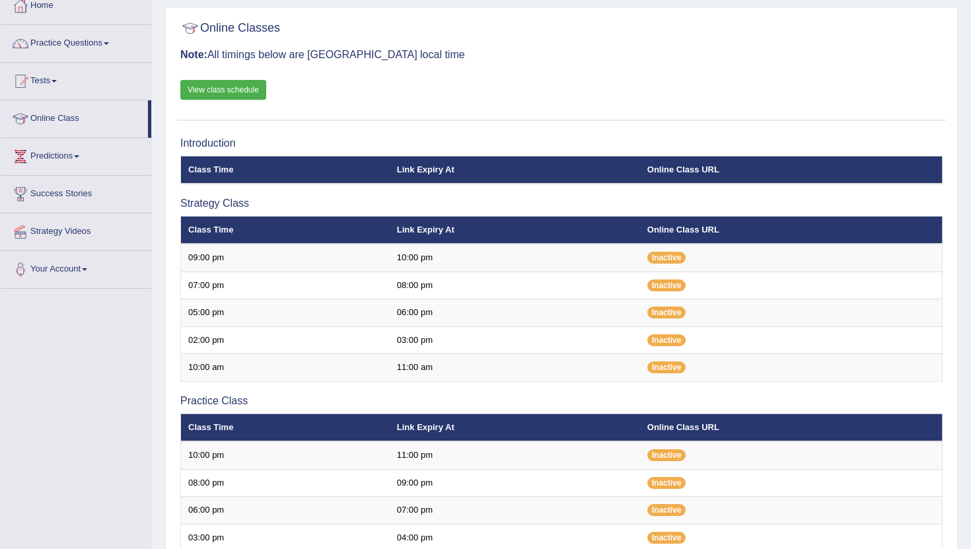
scroll to position [161, 0]
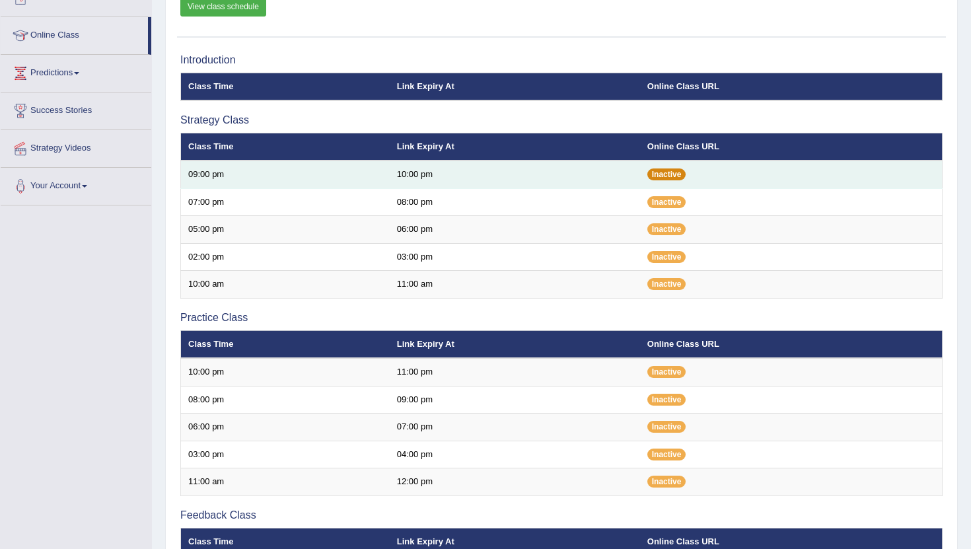
click at [675, 176] on span "Inactive" at bounding box center [666, 174] width 39 height 12
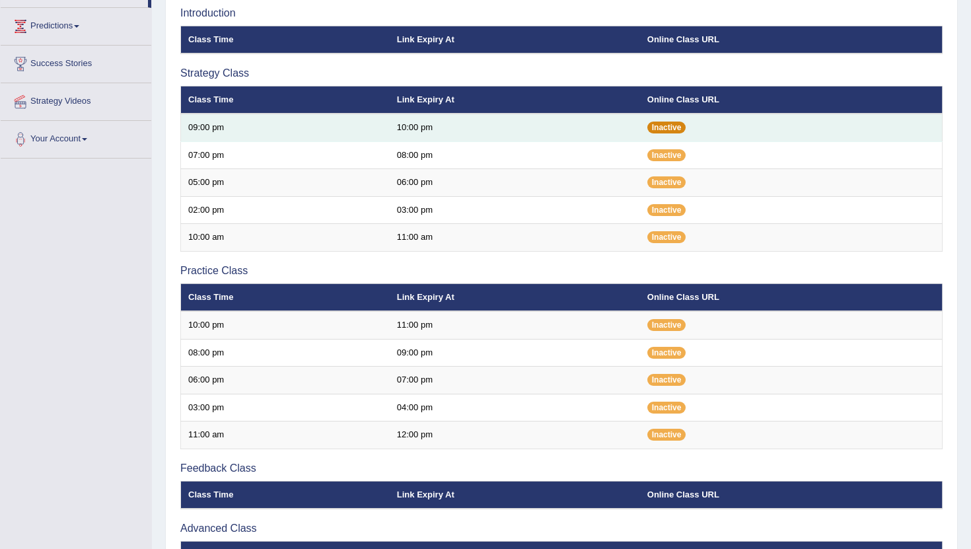
scroll to position [229, 0]
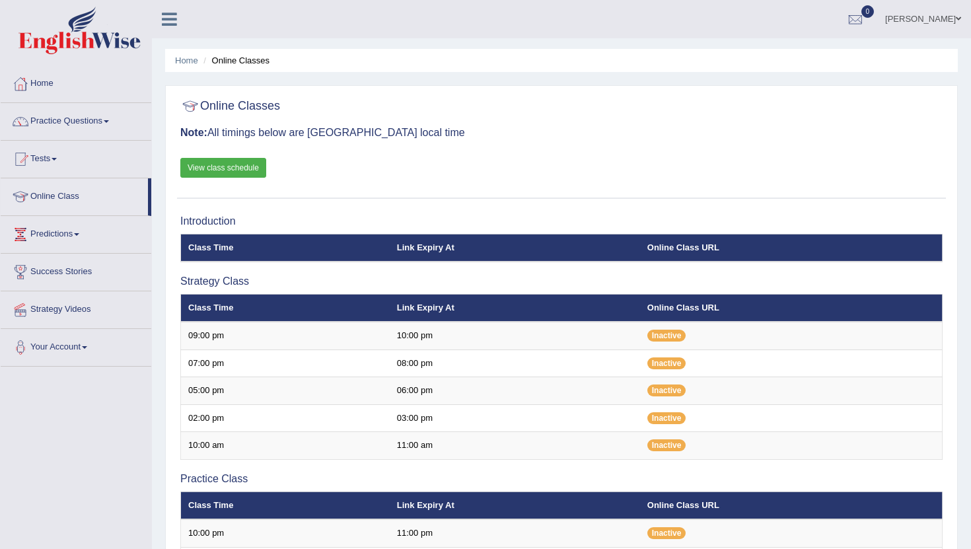
click at [237, 166] on link "View class schedule" at bounding box center [223, 168] width 86 height 20
